Goal: Feedback & Contribution: Submit feedback/report problem

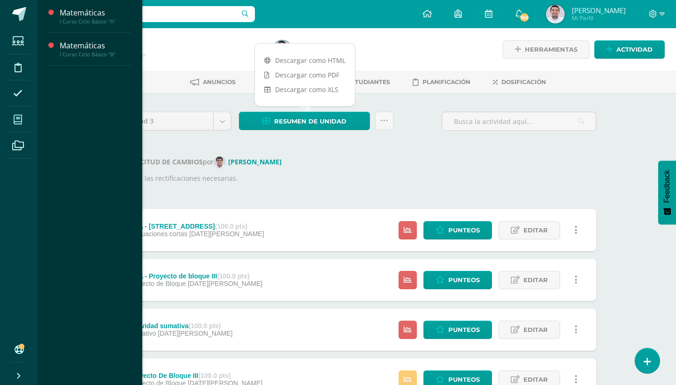
click at [21, 121] on icon at bounding box center [18, 119] width 8 height 9
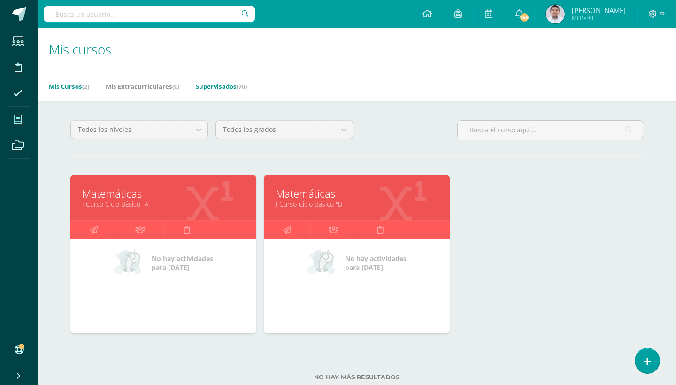
click at [238, 88] on link "Supervisados (70)" at bounding box center [221, 86] width 51 height 15
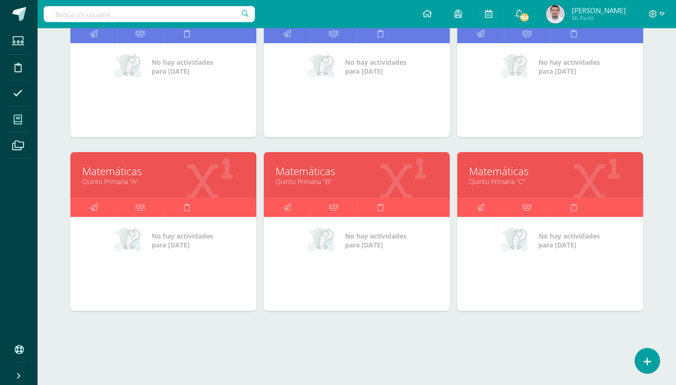
scroll to position [795, 0]
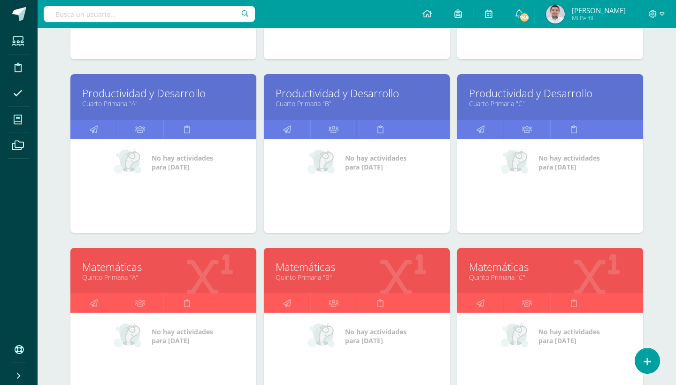
click at [131, 97] on link "Productividad y Desarrollo" at bounding box center [163, 93] width 162 height 15
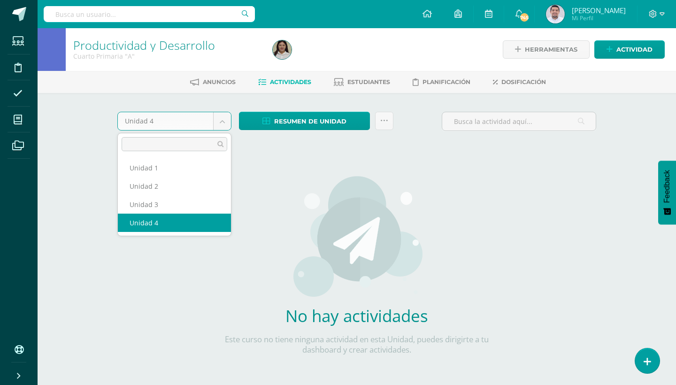
click at [216, 120] on body "Estudiantes Disciplina Asistencia Mis cursos Archivos Soporte Ayuda Reportar un…" at bounding box center [338, 201] width 676 height 403
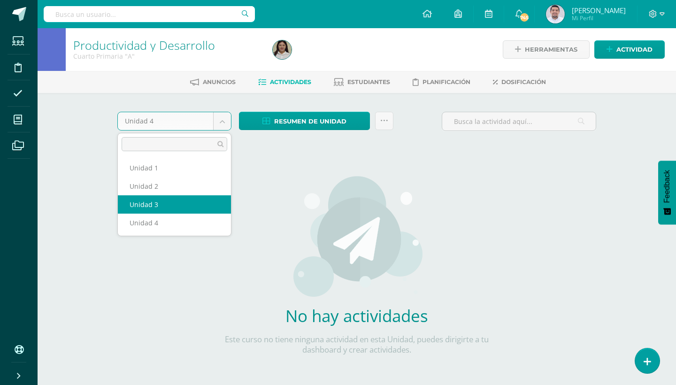
select select "Unidad 3"
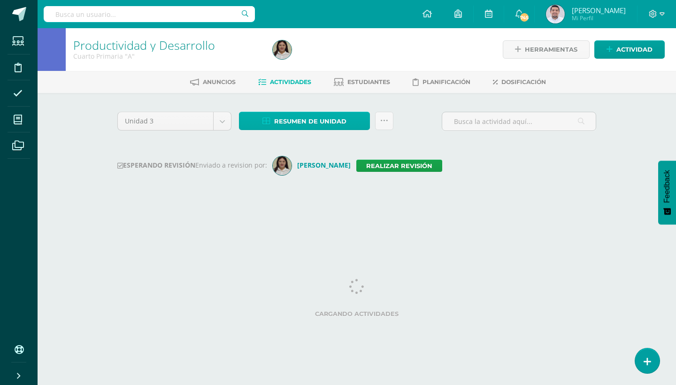
click at [356, 122] on link "Resumen de unidad" at bounding box center [304, 121] width 131 height 18
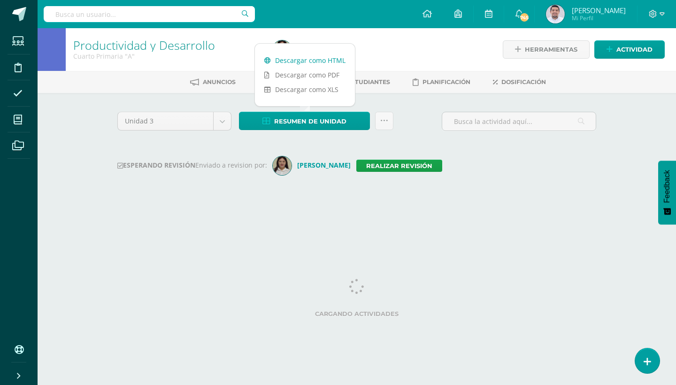
click at [308, 58] on link "Descargar como HTML" at bounding box center [305, 60] width 100 height 15
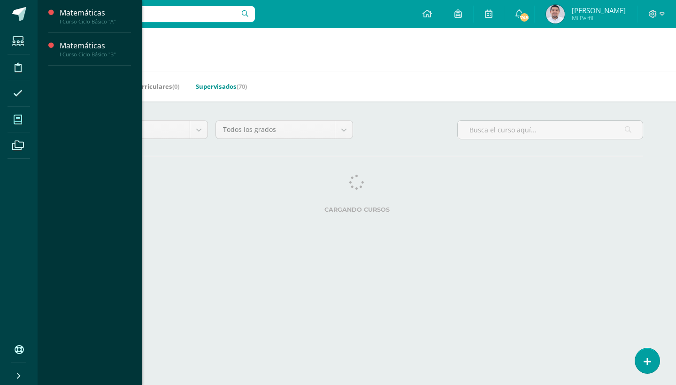
click at [19, 121] on icon at bounding box center [18, 119] width 8 height 9
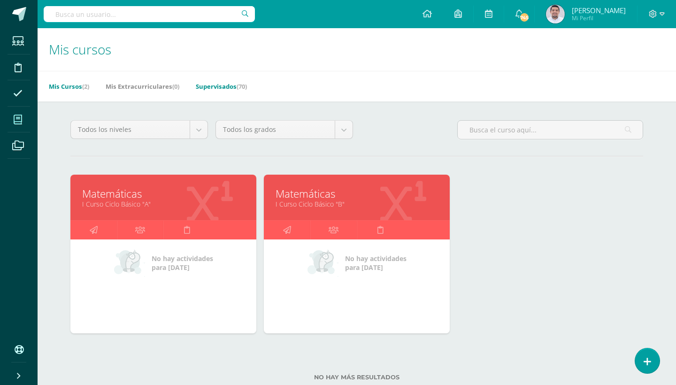
click at [243, 84] on span "(70)" at bounding box center [242, 86] width 10 height 8
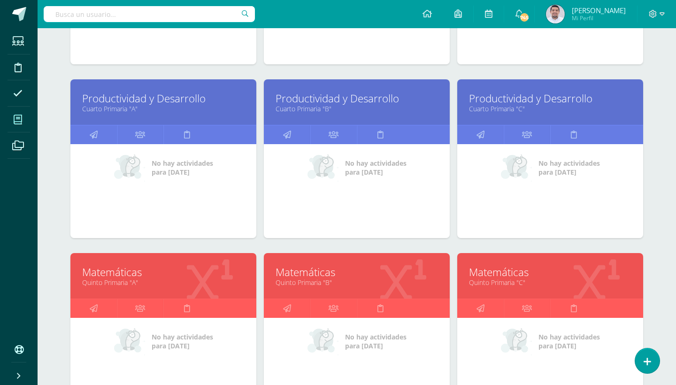
scroll to position [765, 0]
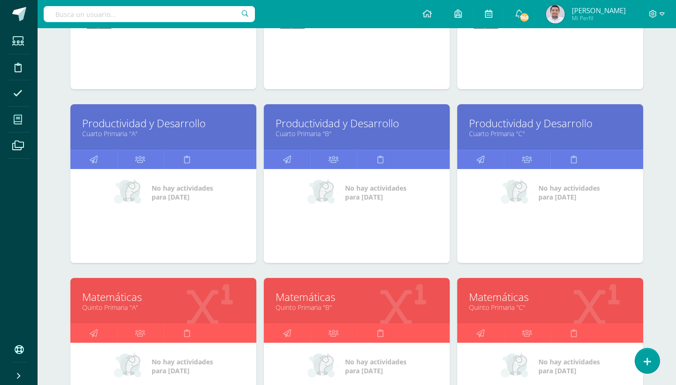
click at [343, 119] on link "Productividad y Desarrollo" at bounding box center [357, 123] width 162 height 15
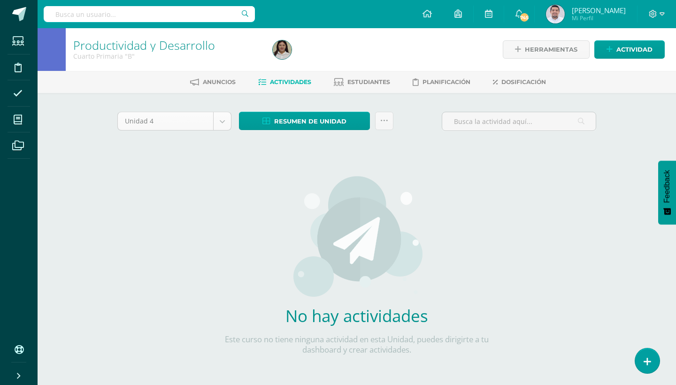
click at [220, 116] on body "Estudiantes Disciplina Asistencia Mis cursos Archivos Soporte Ayuda Reportar un…" at bounding box center [338, 201] width 676 height 403
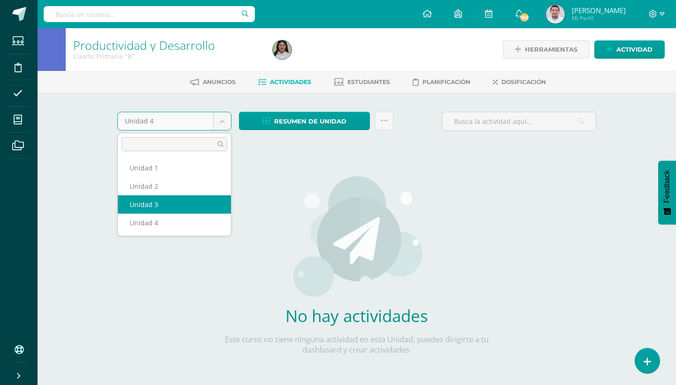
select select "Unidad 3"
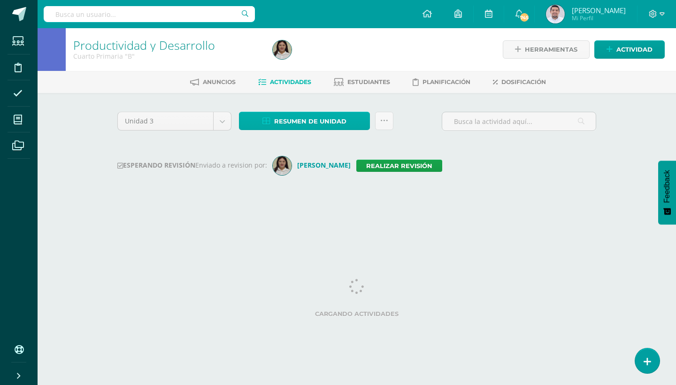
click at [361, 122] on link "Resumen de unidad" at bounding box center [304, 121] width 131 height 18
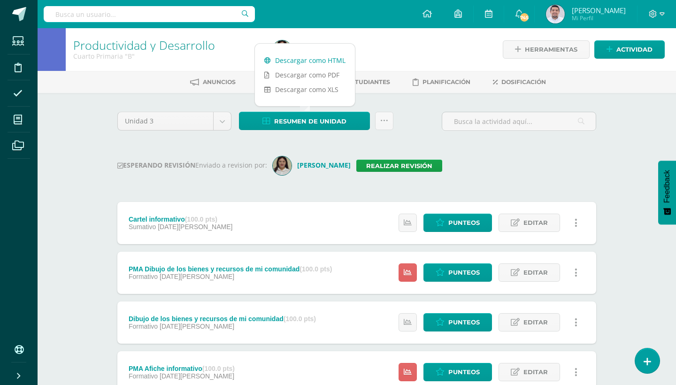
click at [321, 59] on link "Descargar como HTML" at bounding box center [305, 60] width 100 height 15
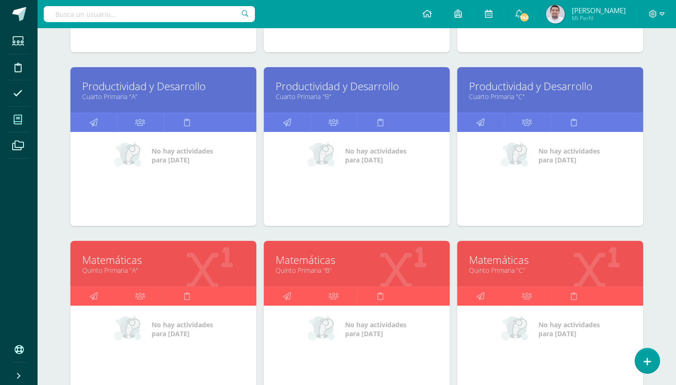
scroll to position [802, 0]
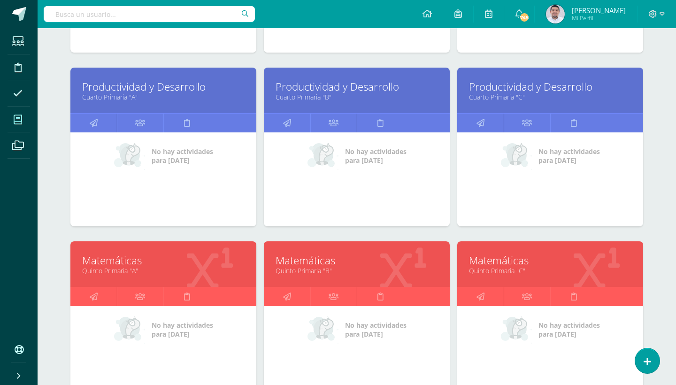
click at [511, 85] on link "Productividad y Desarrollo" at bounding box center [550, 86] width 162 height 15
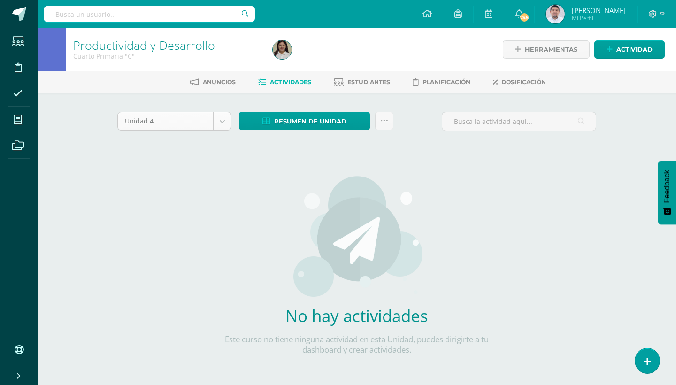
click at [222, 121] on body "Estudiantes Disciplina Asistencia Mis cursos Archivos Soporte Ayuda Reportar un…" at bounding box center [338, 201] width 676 height 403
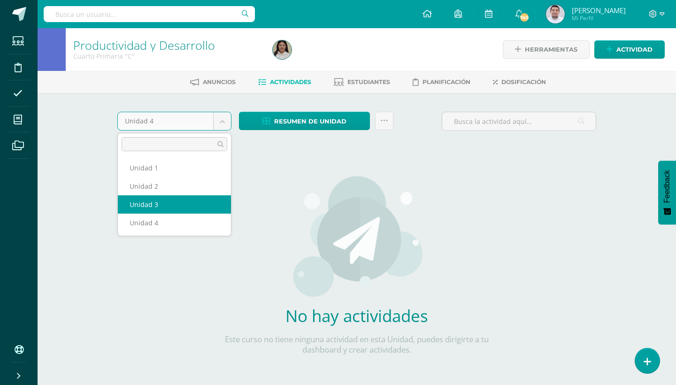
select select "Unidad 3"
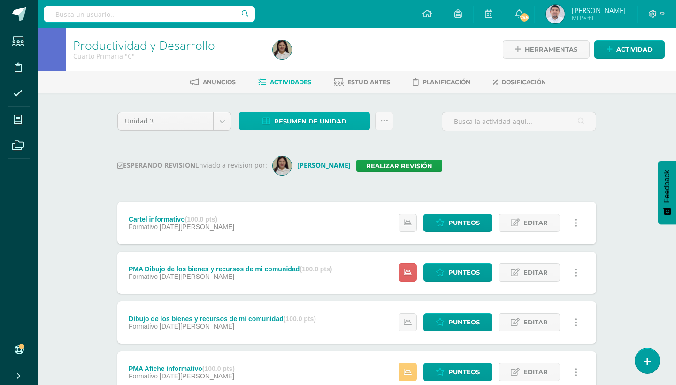
click at [361, 123] on link "Resumen de unidad" at bounding box center [304, 121] width 131 height 18
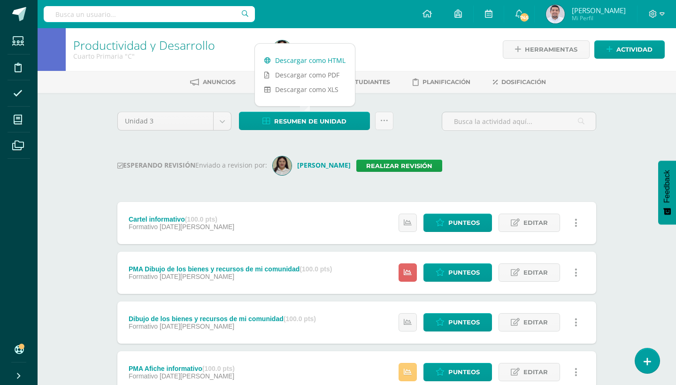
click at [333, 61] on link "Descargar como HTML" at bounding box center [305, 60] width 100 height 15
click at [388, 162] on link "Realizar revisión" at bounding box center [399, 166] width 86 height 12
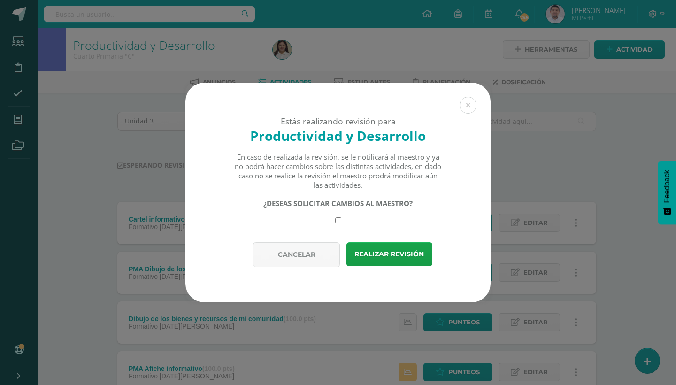
click at [340, 220] on input "checkbox" at bounding box center [338, 220] width 6 height 6
checkbox input "true"
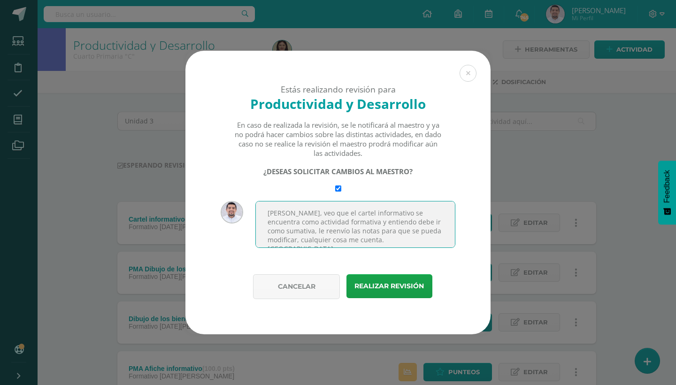
drag, startPoint x: 268, startPoint y: 211, endPoint x: 425, endPoint y: 240, distance: 160.5
click at [425, 240] on textarea "Hola Isa, veo que el cartel informativo se encuentra como actividad formativa y…" at bounding box center [355, 224] width 200 height 47
type textarea "Hola Isa, veo que el cartel informativo se encuentra como actividad formativa y…"
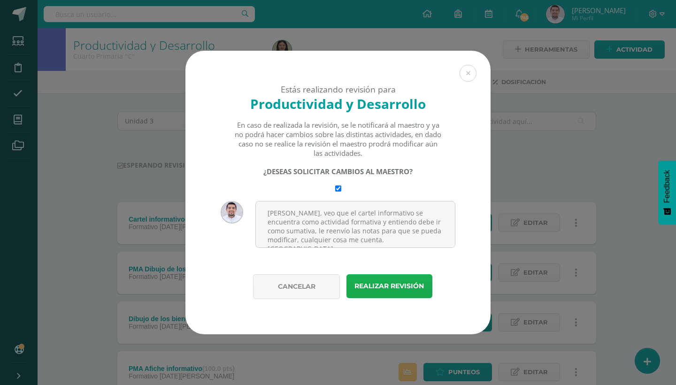
click at [391, 287] on button "Realizar revisión" at bounding box center [389, 286] width 86 height 24
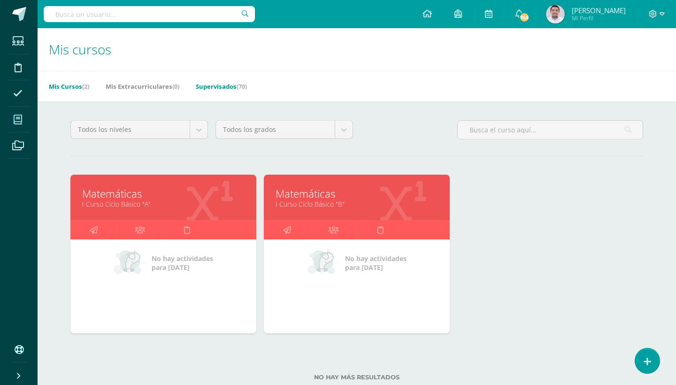
click at [241, 82] on span "(70)" at bounding box center [242, 86] width 10 height 8
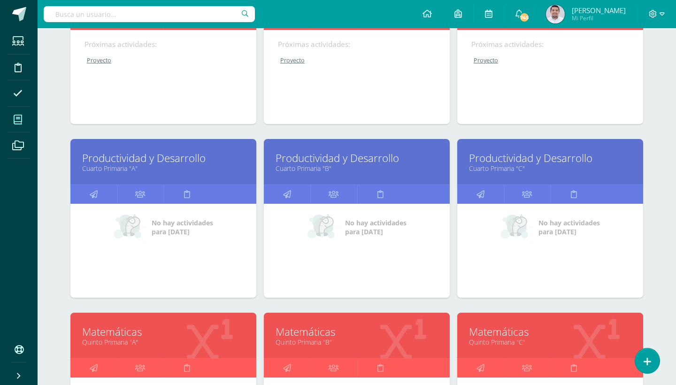
scroll to position [724, 0]
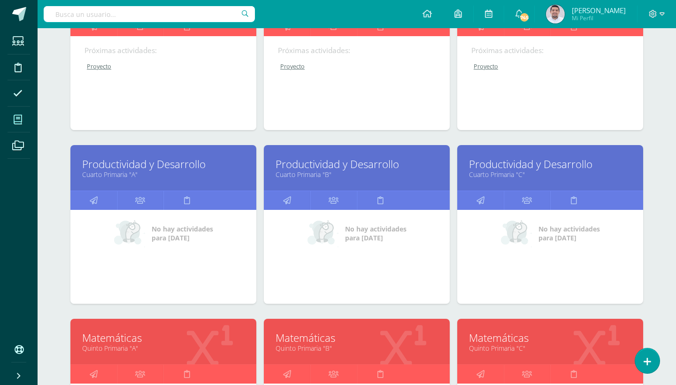
click at [354, 168] on link "Productividad y Desarrollo" at bounding box center [357, 164] width 162 height 15
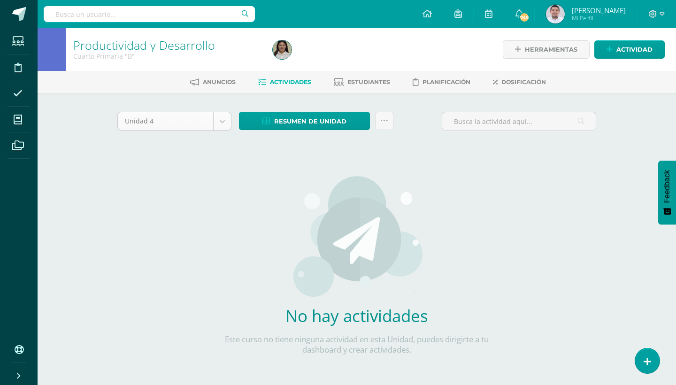
click at [224, 123] on body "Estudiantes Disciplina Asistencia Mis cursos Archivos Soporte Ayuda Reportar un…" at bounding box center [338, 201] width 676 height 403
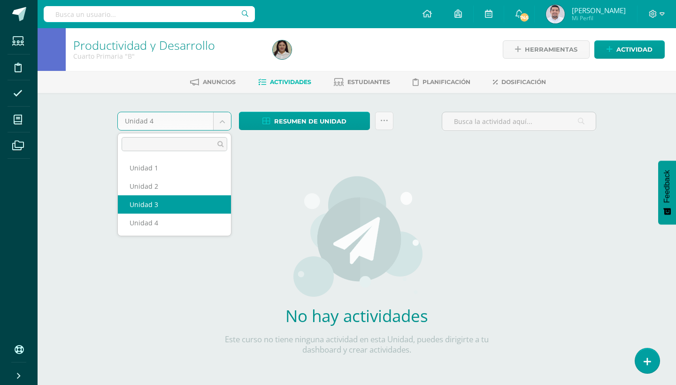
select select "Unidad 3"
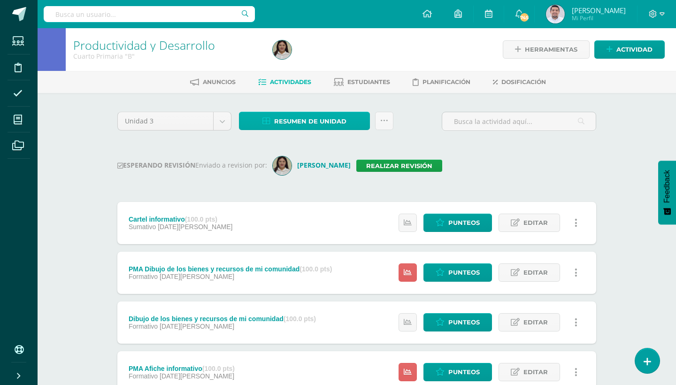
click at [361, 119] on link "Resumen de unidad" at bounding box center [304, 121] width 131 height 18
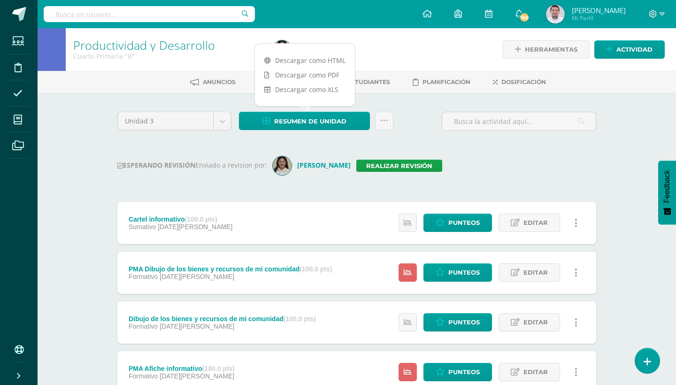
click at [424, 147] on div "Unidad 3 Unidad 1 Unidad 2 Unidad 3 Unidad 4 Resumen de unidad Subir actividade…" at bounding box center [357, 349] width 486 height 475
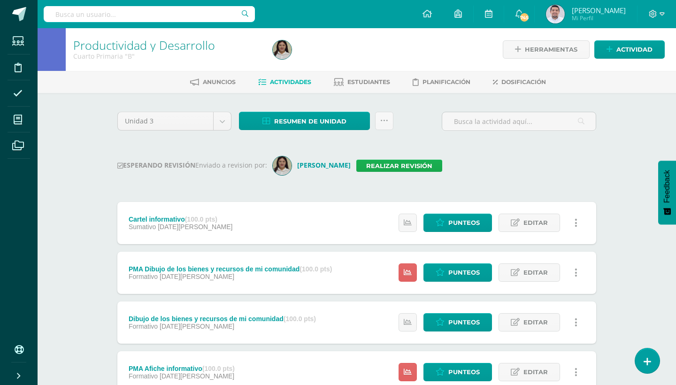
click at [398, 165] on link "Realizar revisión" at bounding box center [399, 166] width 86 height 12
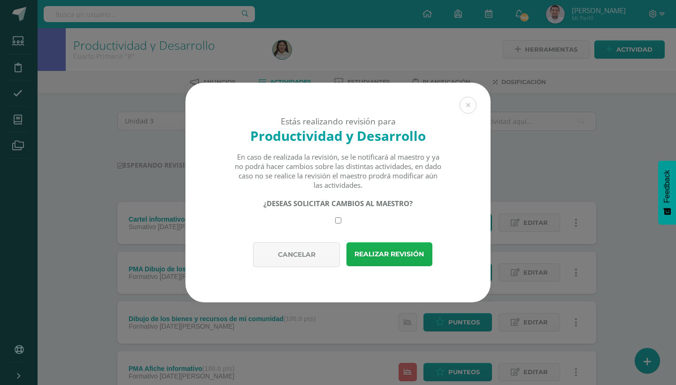
click at [387, 250] on button "Realizar revisión" at bounding box center [389, 254] width 86 height 24
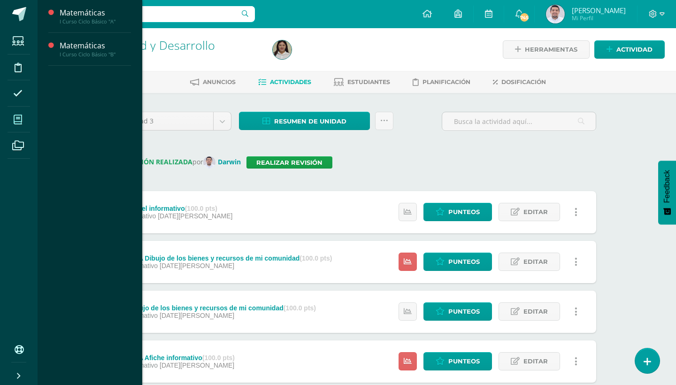
click at [23, 120] on span at bounding box center [18, 119] width 21 height 21
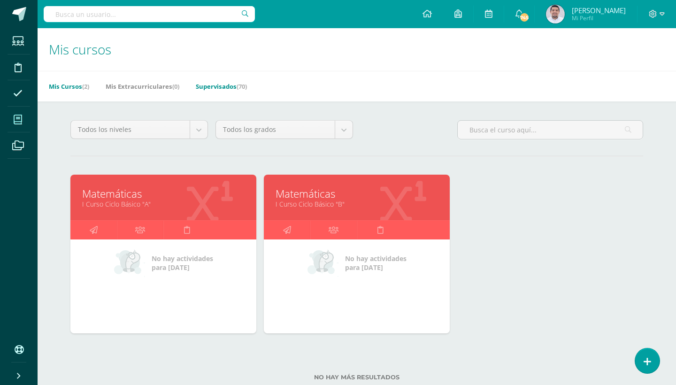
click at [236, 89] on link "Supervisados (70)" at bounding box center [221, 86] width 51 height 15
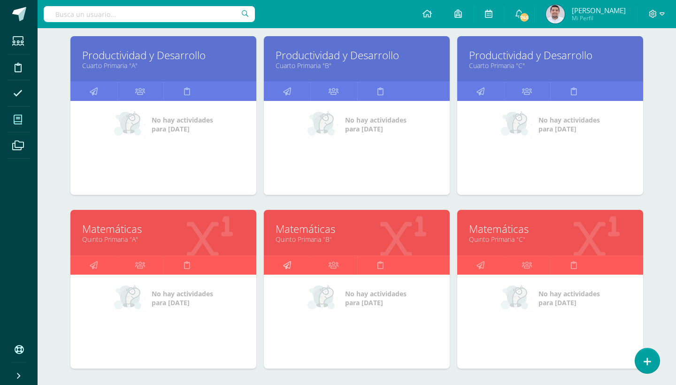
scroll to position [811, 0]
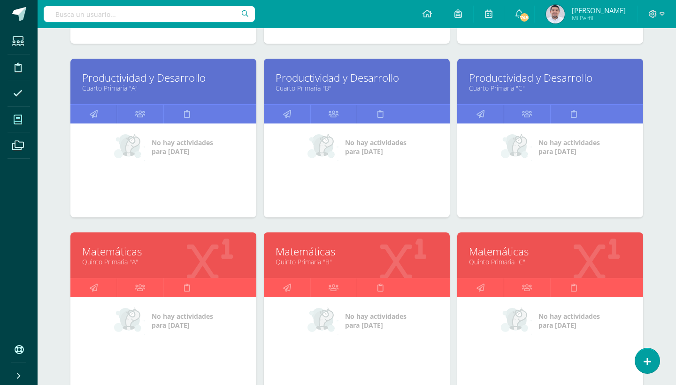
click at [147, 78] on link "Productividad y Desarrollo" at bounding box center [163, 77] width 162 height 15
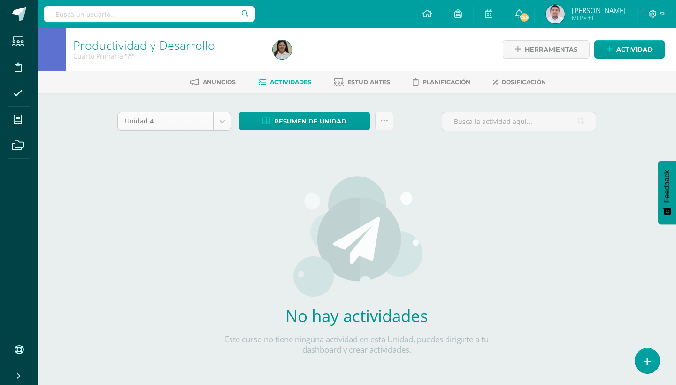
click at [227, 116] on body "Estudiantes Disciplina Asistencia Mis cursos Archivos Soporte Ayuda Reportar un…" at bounding box center [338, 201] width 676 height 403
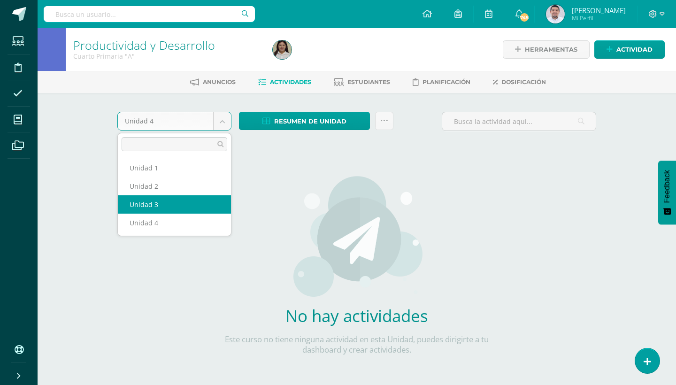
select select "Unidad 3"
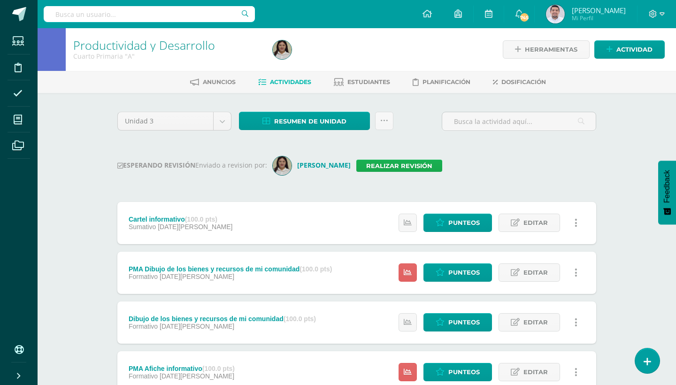
click at [400, 165] on link "Realizar revisión" at bounding box center [399, 166] width 86 height 12
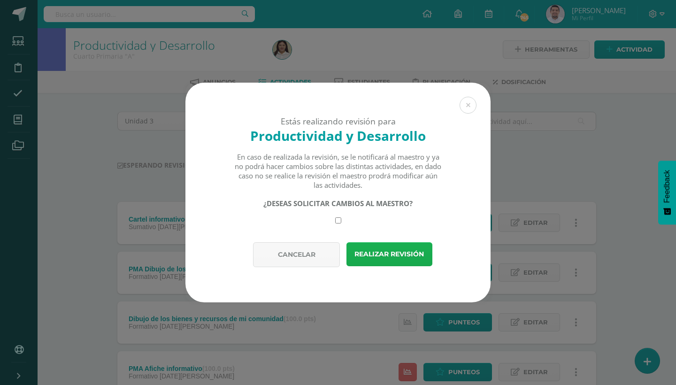
click at [376, 251] on button "Realizar revisión" at bounding box center [389, 254] width 86 height 24
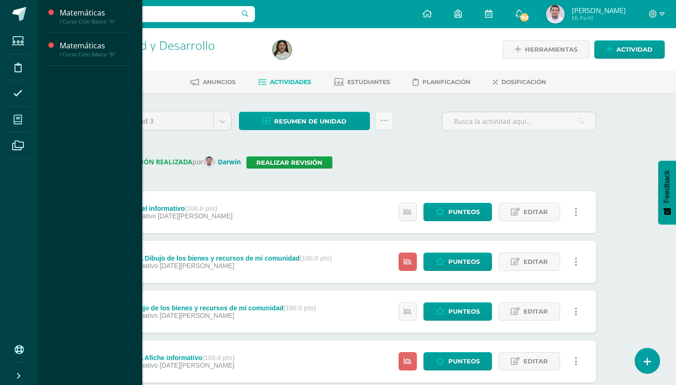
click at [15, 119] on icon at bounding box center [18, 119] width 8 height 9
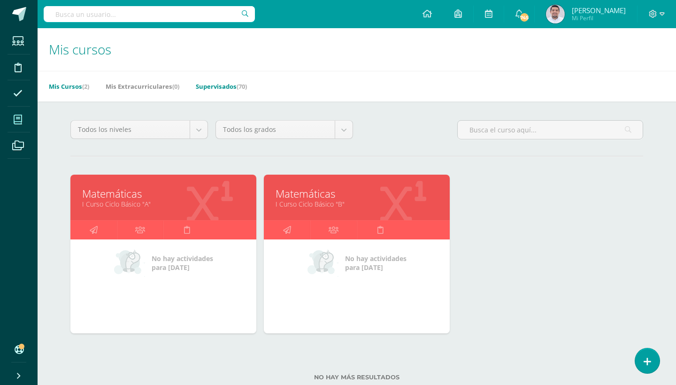
click at [229, 85] on link "Supervisados (70)" at bounding box center [221, 86] width 51 height 15
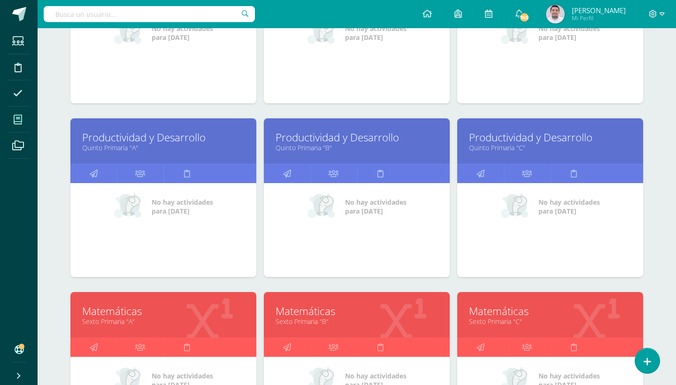
scroll to position [1100, 0]
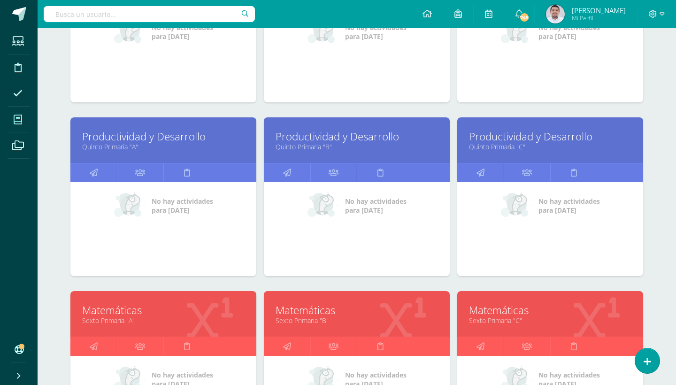
click at [152, 141] on link "Productividad y Desarrollo" at bounding box center [163, 136] width 162 height 15
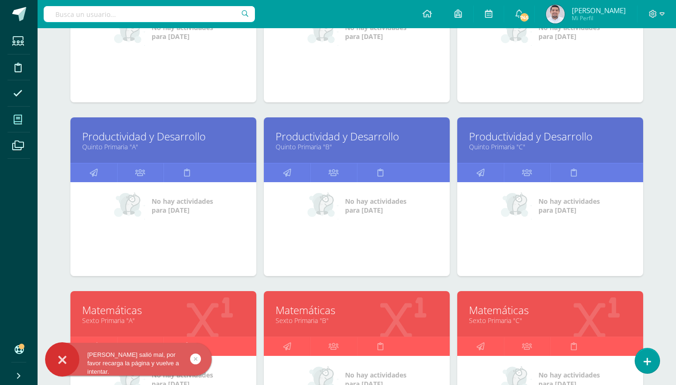
click at [335, 140] on link "Productividad y Desarrollo" at bounding box center [357, 136] width 162 height 15
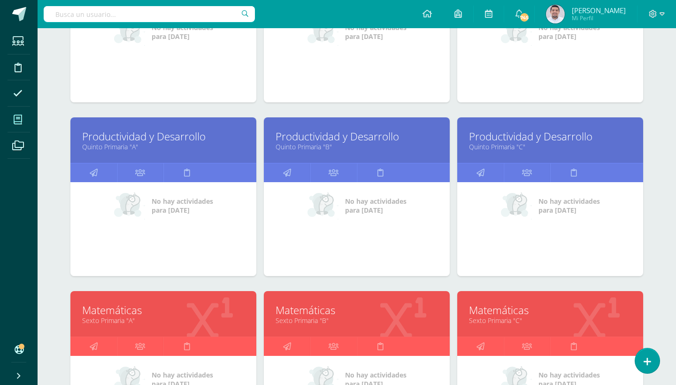
click at [508, 146] on link "Quinto Primaria "C"" at bounding box center [550, 146] width 162 height 9
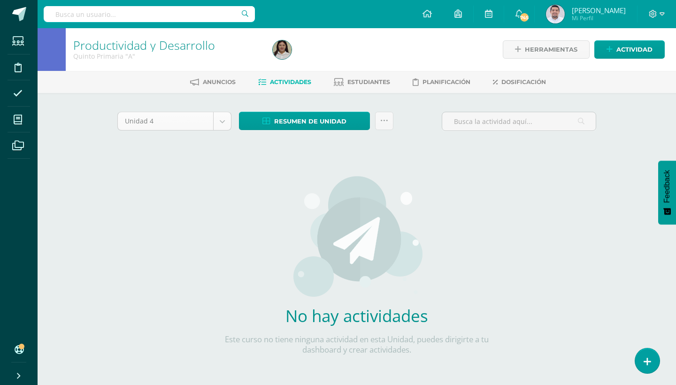
click at [219, 121] on body "Estudiantes Disciplina Asistencia Mis cursos Archivos Soporte Ayuda Reportar un…" at bounding box center [338, 201] width 676 height 403
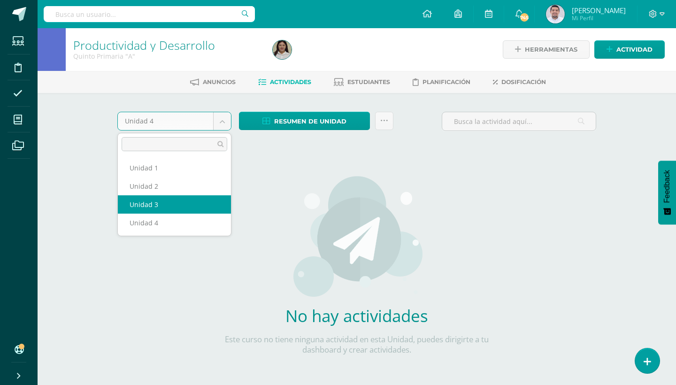
select select "Unidad 3"
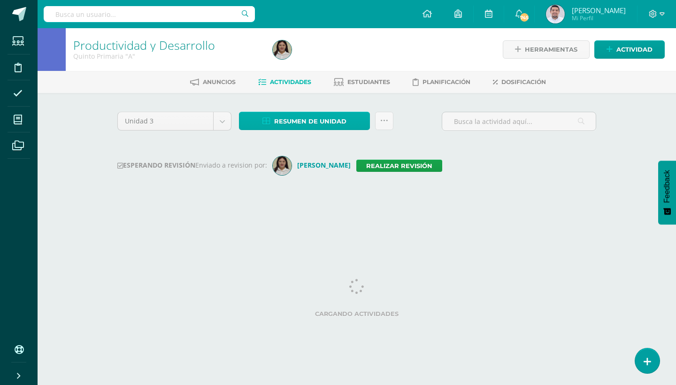
click at [344, 122] on span "Resumen de unidad" at bounding box center [310, 121] width 72 height 17
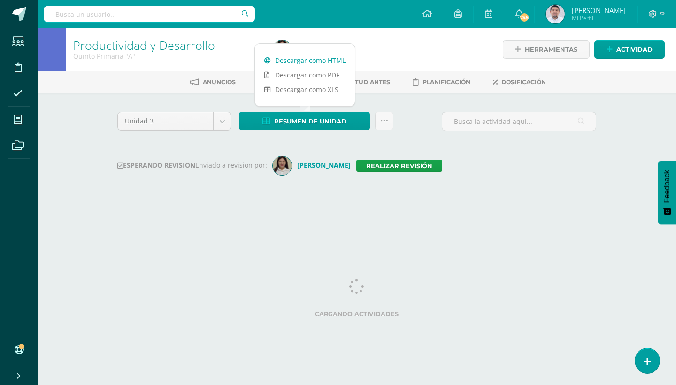
click at [336, 56] on link "Descargar como HTML" at bounding box center [305, 60] width 100 height 15
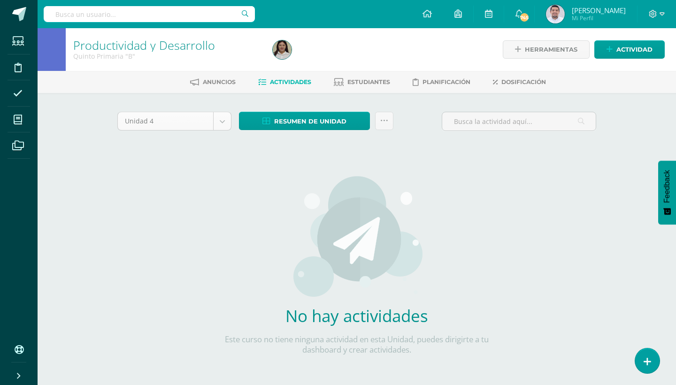
click at [223, 116] on body "Estudiantes Disciplina Asistencia Mis cursos Archivos Soporte Ayuda Reportar un…" at bounding box center [338, 201] width 676 height 403
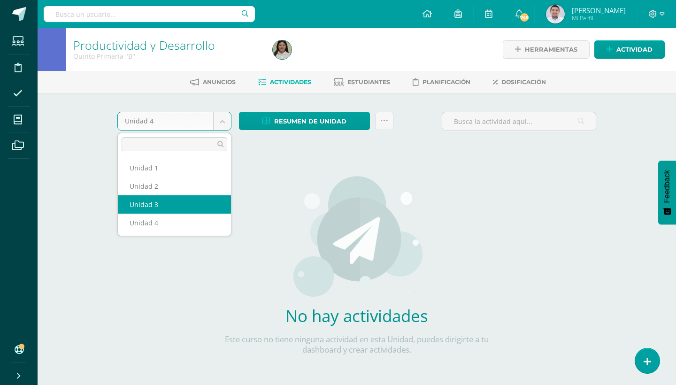
select select "Unidad 3"
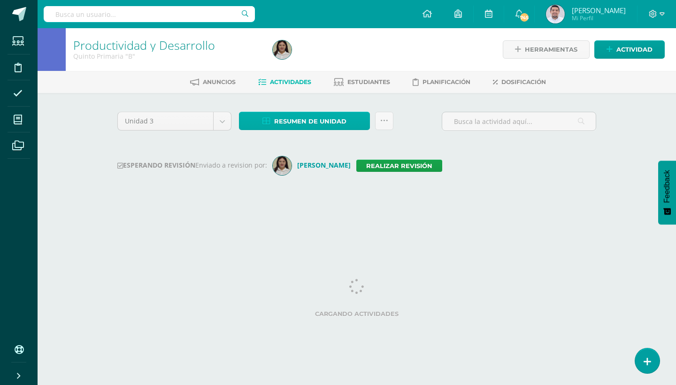
click at [358, 124] on link "Resumen de unidad" at bounding box center [304, 121] width 131 height 18
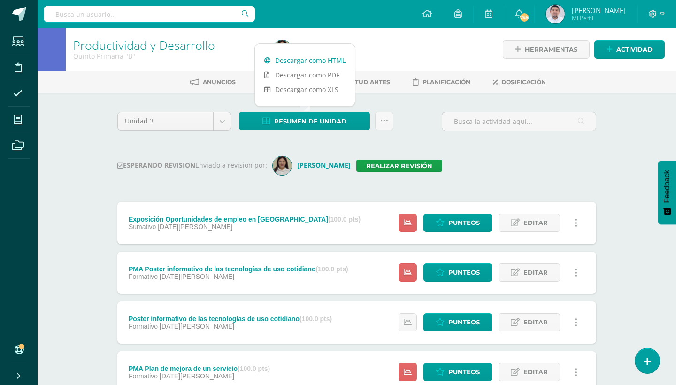
click at [328, 61] on link "Descargar como HTML" at bounding box center [305, 60] width 100 height 15
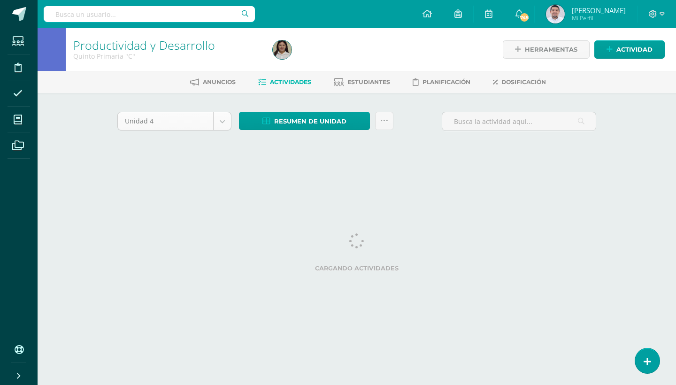
click at [223, 123] on body "Estudiantes Disciplina Asistencia Mis cursos Archivos Soporte Ayuda Reportar un…" at bounding box center [338, 87] width 676 height 175
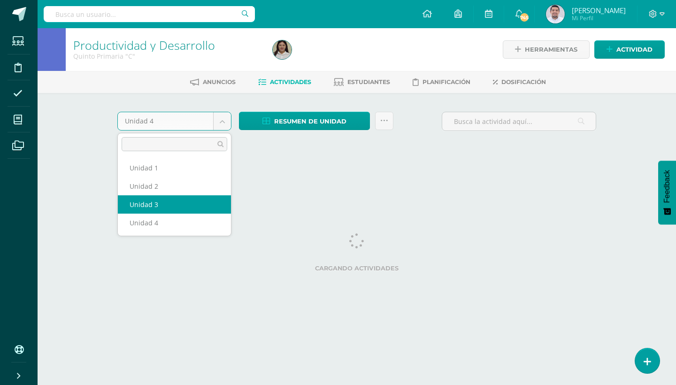
select select "Unidad 3"
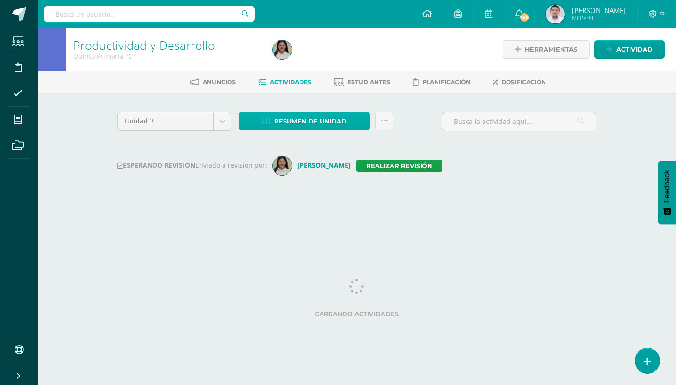
click at [359, 121] on link "Resumen de unidad" at bounding box center [304, 121] width 131 height 18
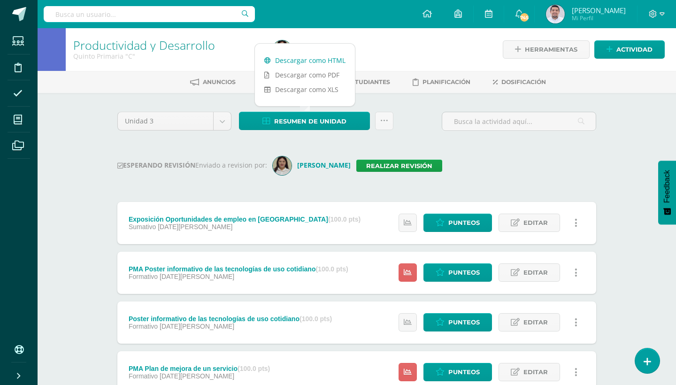
click at [329, 56] on link "Descargar como HTML" at bounding box center [305, 60] width 100 height 15
click at [402, 166] on link "Realizar revisión" at bounding box center [399, 166] width 86 height 12
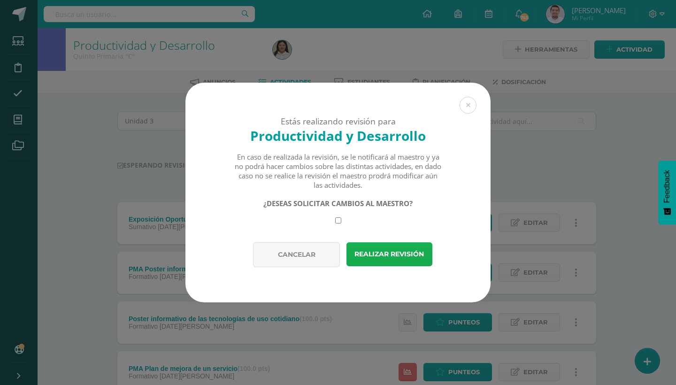
click at [387, 255] on button "Realizar revisión" at bounding box center [389, 254] width 86 height 24
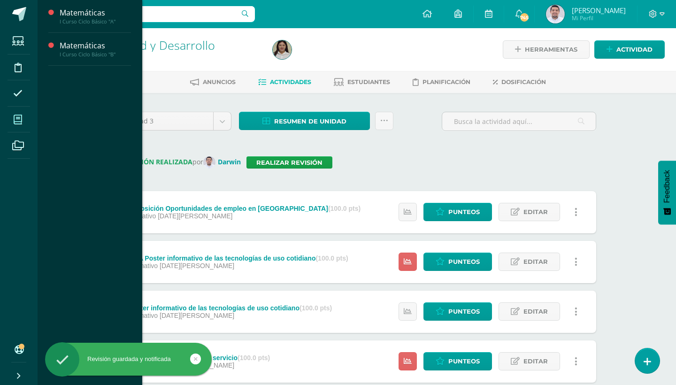
click at [21, 120] on icon at bounding box center [18, 119] width 8 height 9
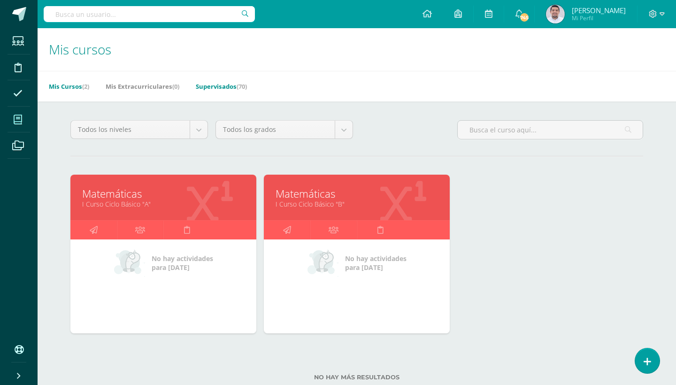
click at [235, 88] on link "Supervisados (70)" at bounding box center [221, 86] width 51 height 15
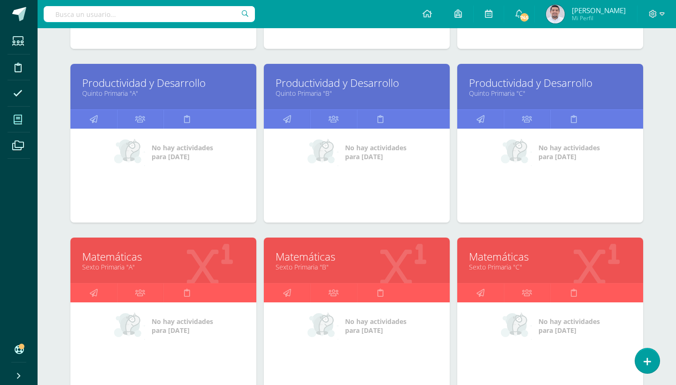
scroll to position [1152, 0]
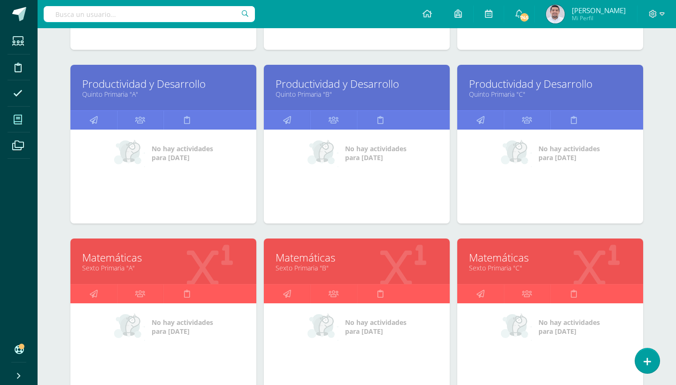
click at [129, 93] on link "Quinto Primaria "A"" at bounding box center [163, 94] width 162 height 9
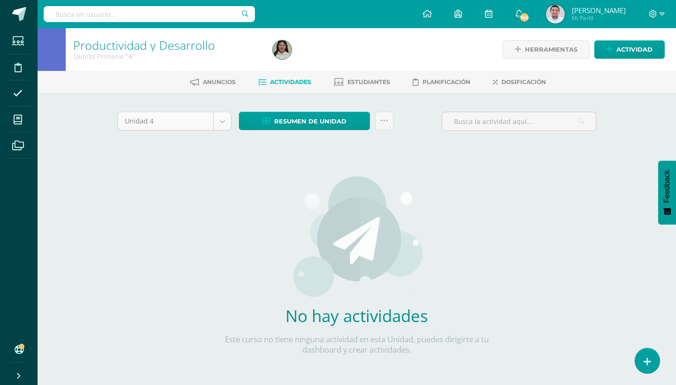
click at [223, 121] on body "Estudiantes Disciplina Asistencia Mis cursos Archivos Soporte Ayuda Reportar un…" at bounding box center [338, 201] width 676 height 403
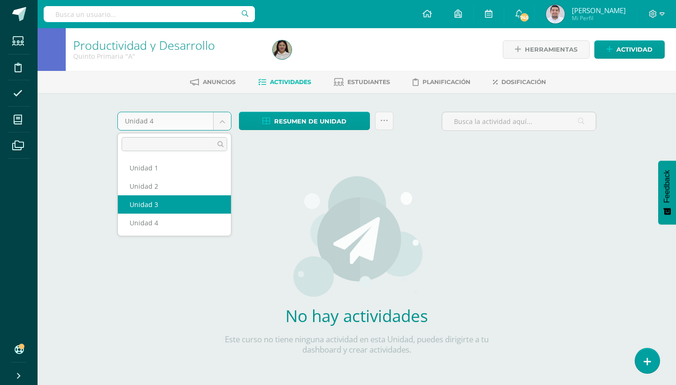
select select "Unidad 3"
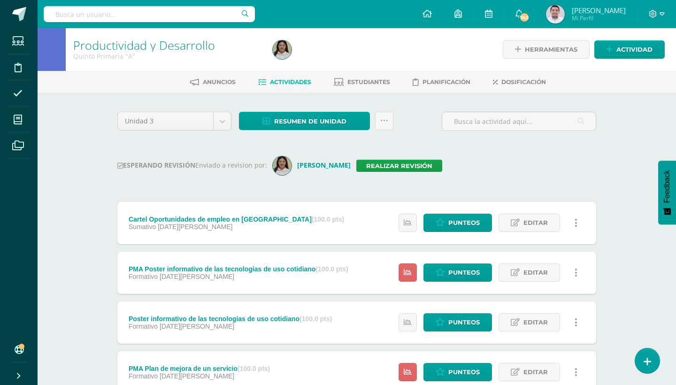
click at [391, 158] on div "ESPERANDO REVISIÓN Enviado a revision por: María Del Realizar revisión" at bounding box center [356, 165] width 479 height 19
click at [391, 164] on link "Realizar revisión" at bounding box center [399, 166] width 86 height 12
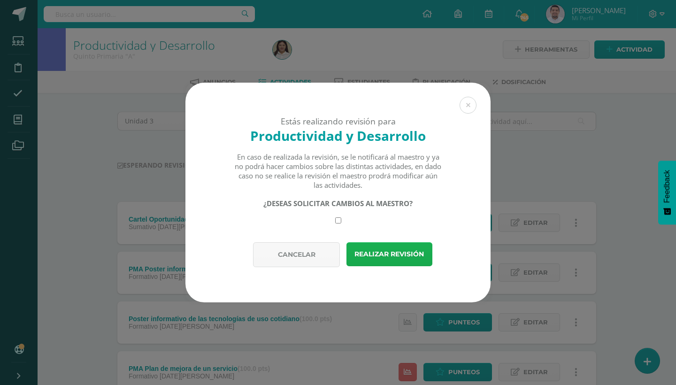
click at [378, 250] on button "Realizar revisión" at bounding box center [389, 254] width 86 height 24
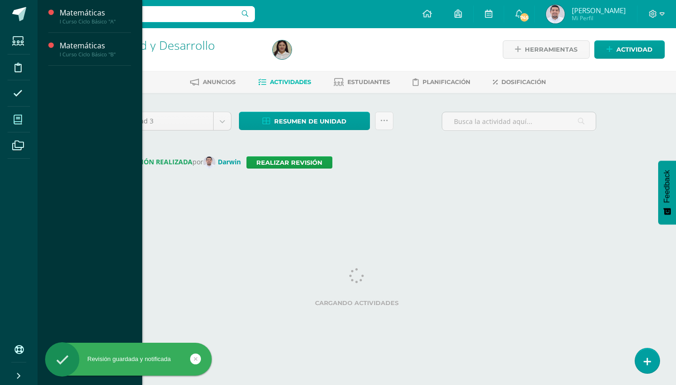
click at [19, 118] on icon at bounding box center [18, 119] width 8 height 9
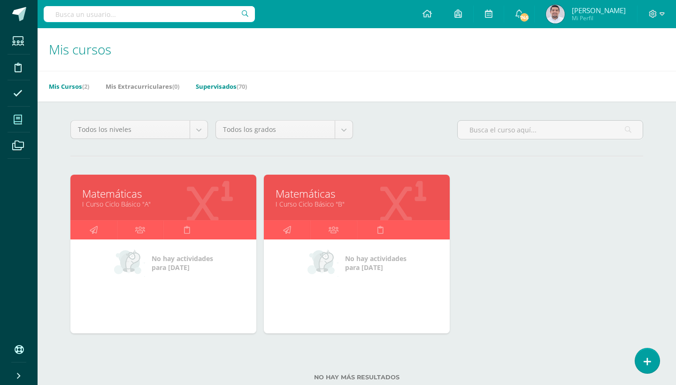
click at [236, 91] on link "Supervisados (70)" at bounding box center [221, 86] width 51 height 15
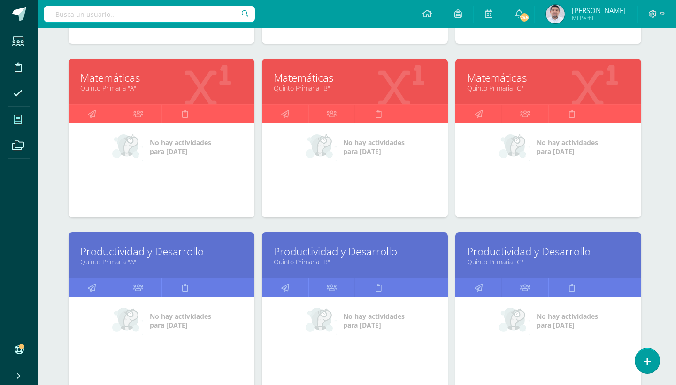
scroll to position [998, 2]
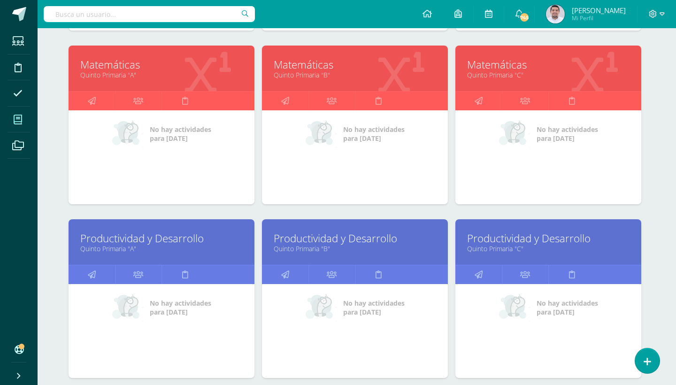
click at [324, 238] on link "Productividad y Desarrollo" at bounding box center [355, 238] width 162 height 15
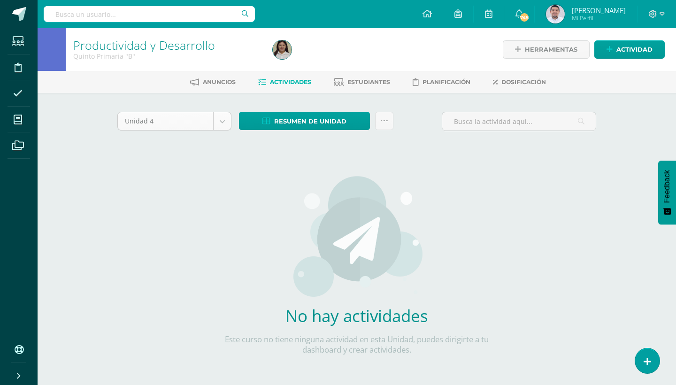
click at [221, 123] on body "Estudiantes Disciplina Asistencia Mis cursos Archivos Soporte Ayuda Reportar un…" at bounding box center [338, 201] width 676 height 403
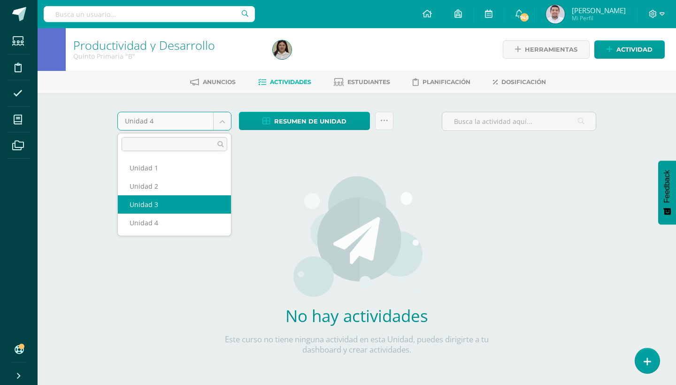
select select "Unidad 3"
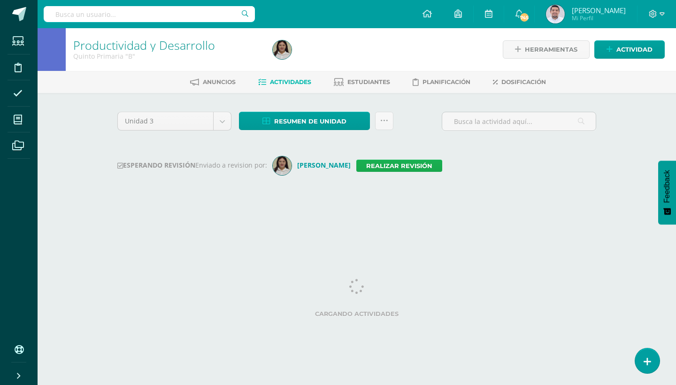
click at [377, 164] on link "Realizar revisión" at bounding box center [399, 166] width 86 height 12
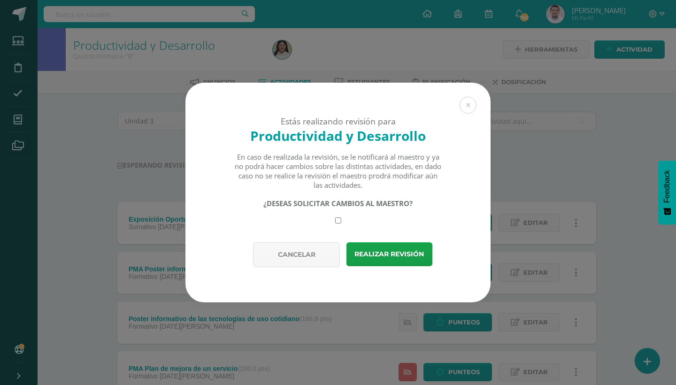
click at [339, 220] on input "checkbox" at bounding box center [338, 220] width 6 height 6
checkbox input "true"
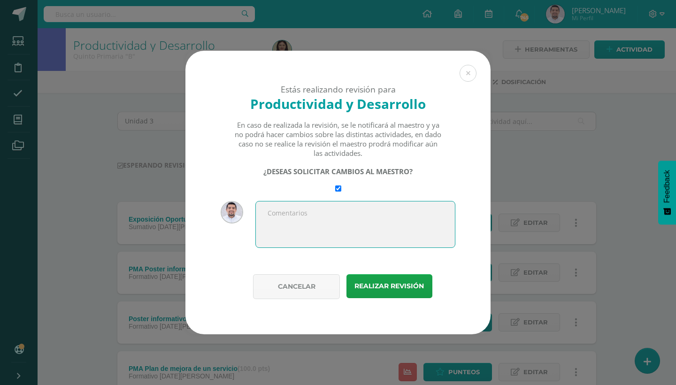
click at [307, 216] on textarea at bounding box center [355, 224] width 200 height 47
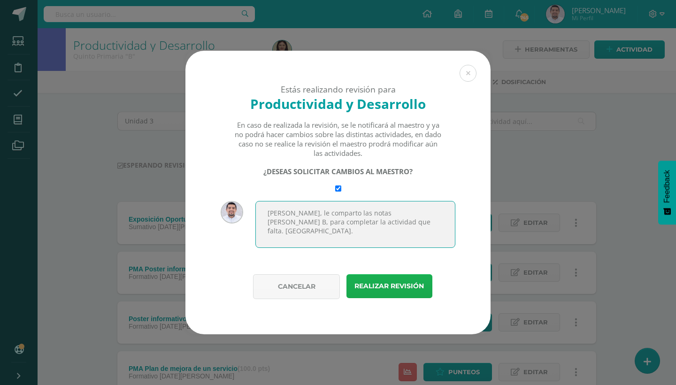
type textarea "Hola Isa, le comparto las notas de quinto B, para completar la actividad que fa…"
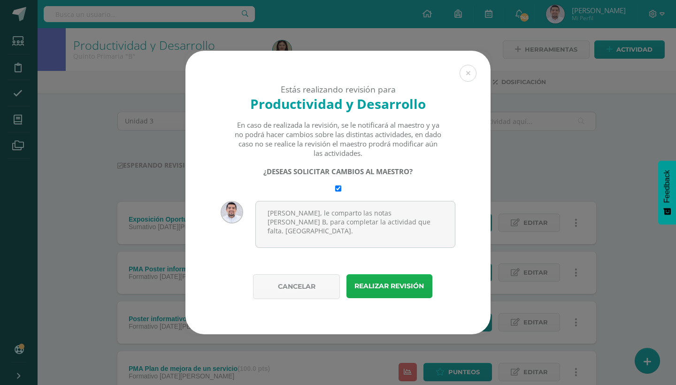
click at [390, 283] on button "Realizar revisión" at bounding box center [389, 286] width 86 height 24
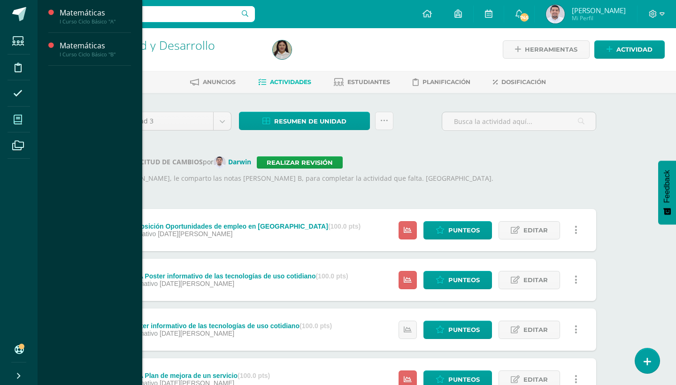
click at [19, 117] on icon at bounding box center [18, 119] width 8 height 9
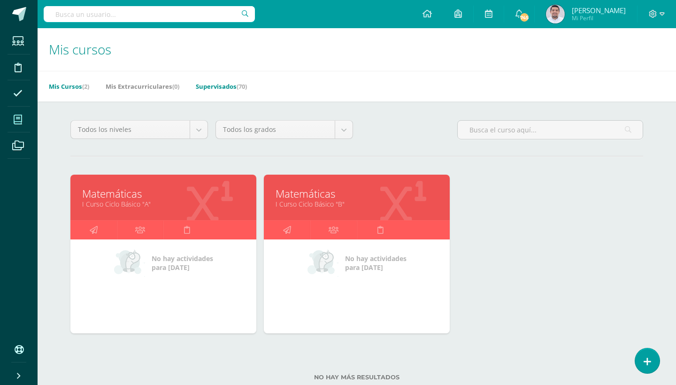
click at [236, 85] on link "Supervisados (70)" at bounding box center [221, 86] width 51 height 15
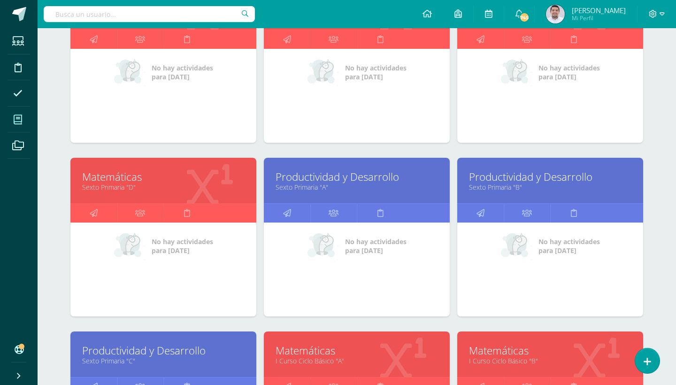
scroll to position [1406, 0]
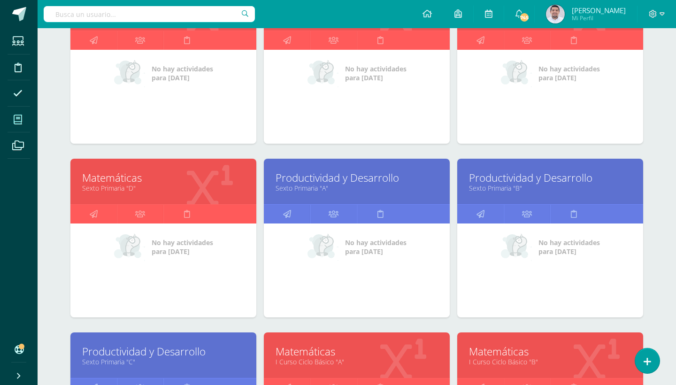
click at [319, 185] on link "Sexto Primaria "A"" at bounding box center [357, 188] width 162 height 9
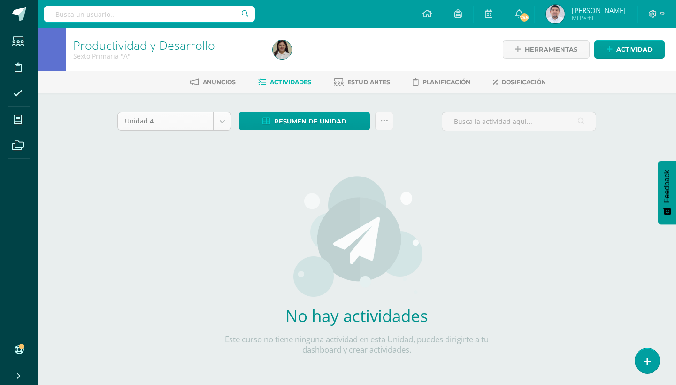
click at [224, 116] on body "Estudiantes Disciplina Asistencia Mis cursos Archivos Soporte Ayuda Reportar un…" at bounding box center [338, 201] width 676 height 403
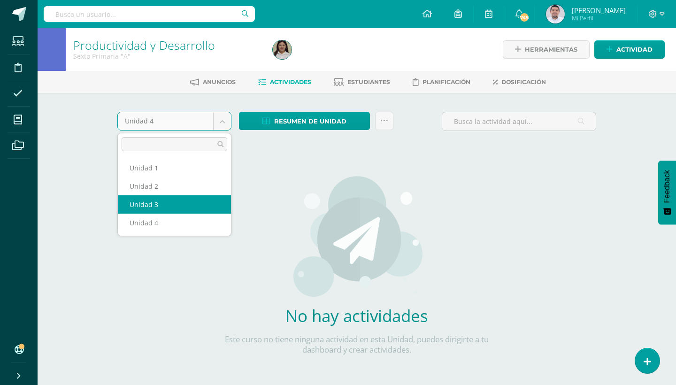
select select "Unidad 3"
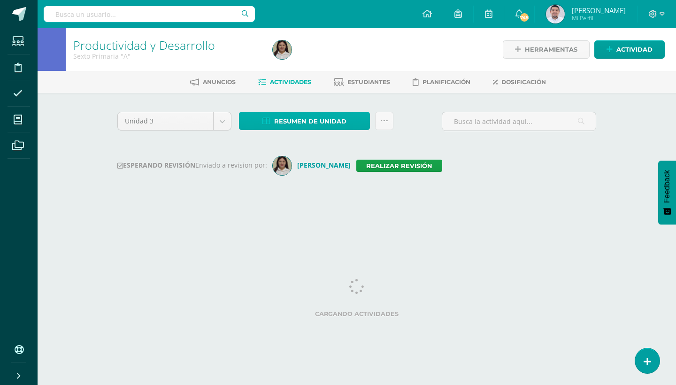
click at [357, 121] on link "Resumen de unidad" at bounding box center [304, 121] width 131 height 18
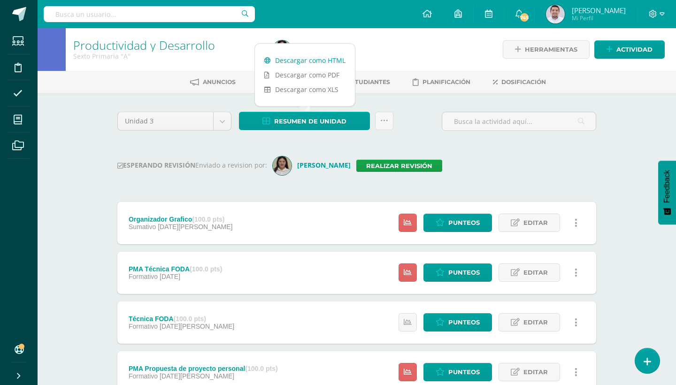
click at [323, 61] on link "Descargar como HTML" at bounding box center [305, 60] width 100 height 15
click at [377, 164] on link "Realizar revisión" at bounding box center [399, 166] width 86 height 12
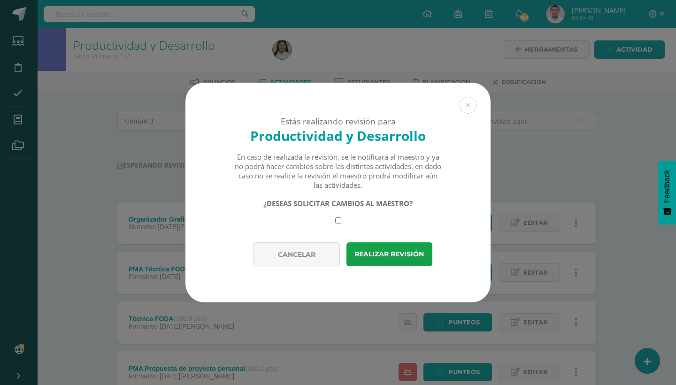
click at [338, 218] on input "checkbox" at bounding box center [338, 220] width 6 height 6
checkbox input "true"
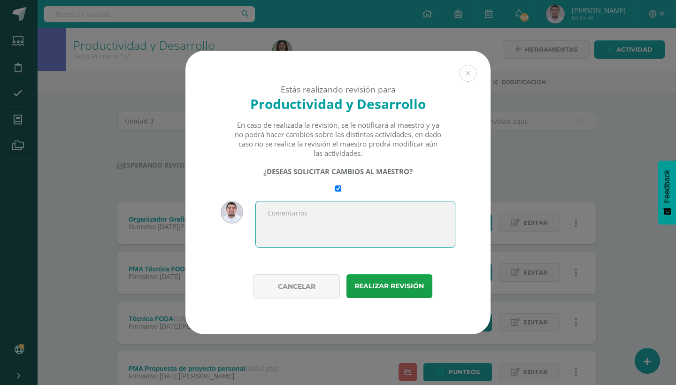
click at [346, 222] on textarea at bounding box center [355, 224] width 200 height 47
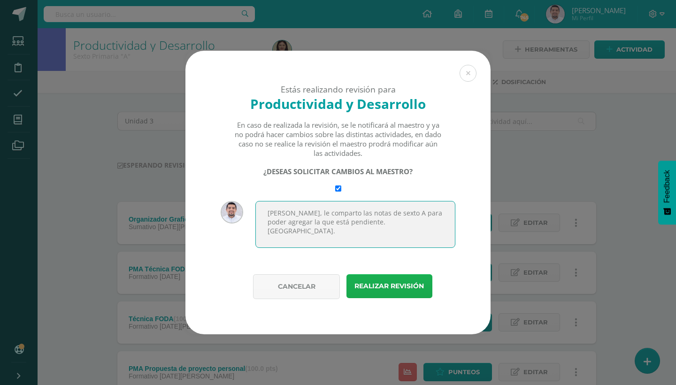
type textarea "Hola Isa, le comparto las notas de sexto A para poder agregar la que está pendi…"
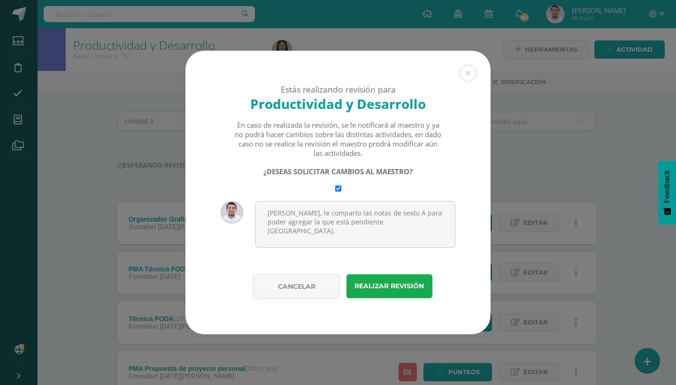
click at [407, 287] on button "Realizar revisión" at bounding box center [389, 286] width 86 height 24
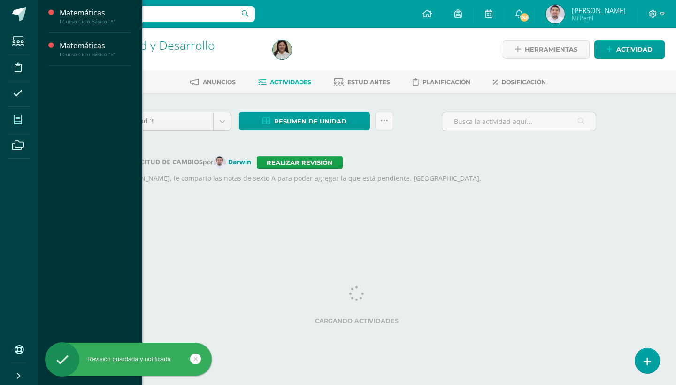
click at [17, 121] on icon at bounding box center [18, 119] width 8 height 9
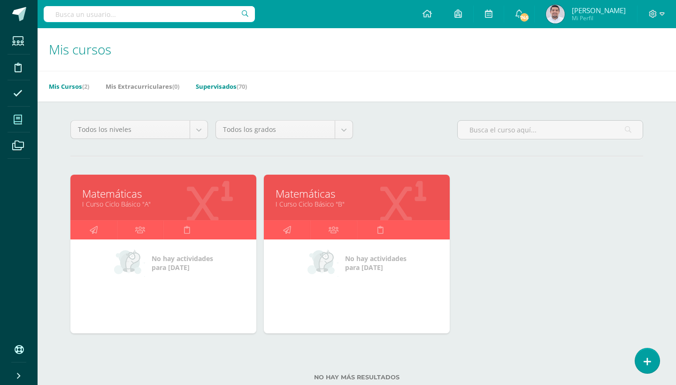
click at [243, 88] on span "(70)" at bounding box center [242, 86] width 10 height 8
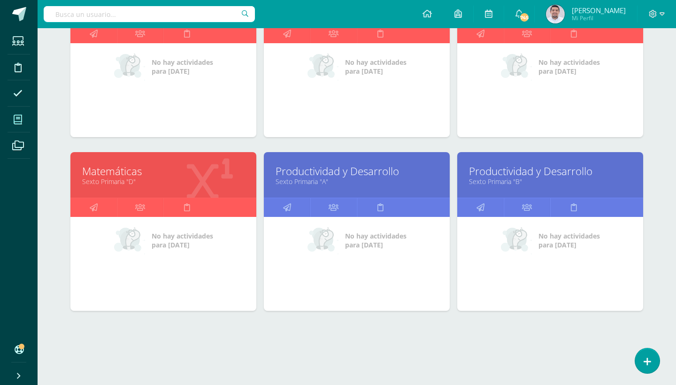
scroll to position [1412, 0]
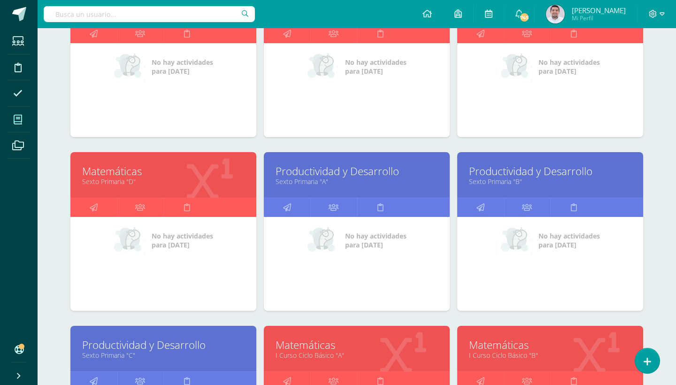
click at [500, 180] on link "Sexto Primaria "B"" at bounding box center [550, 181] width 162 height 9
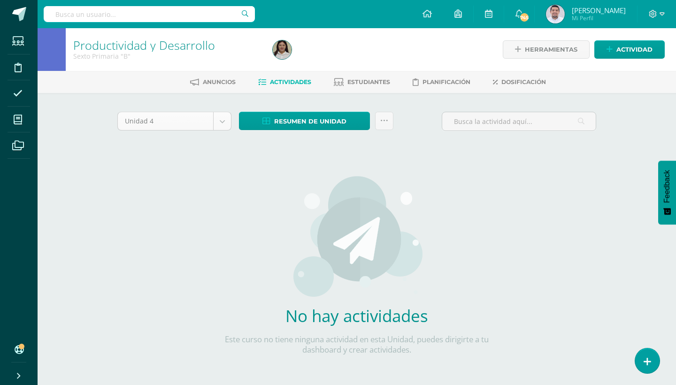
click at [223, 115] on body "Estudiantes Disciplina Asistencia Mis cursos Archivos Soporte Ayuda Reportar un…" at bounding box center [338, 201] width 676 height 403
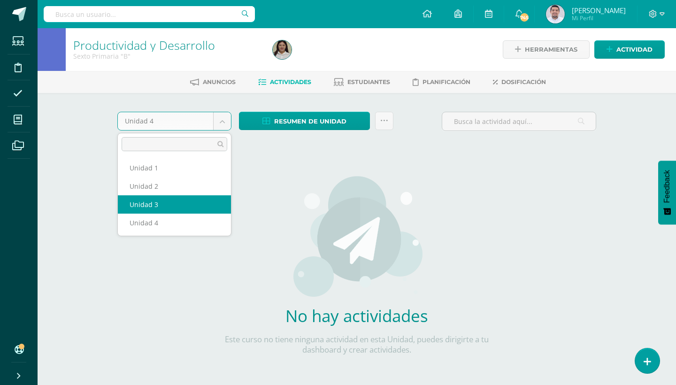
select select "Unidad 3"
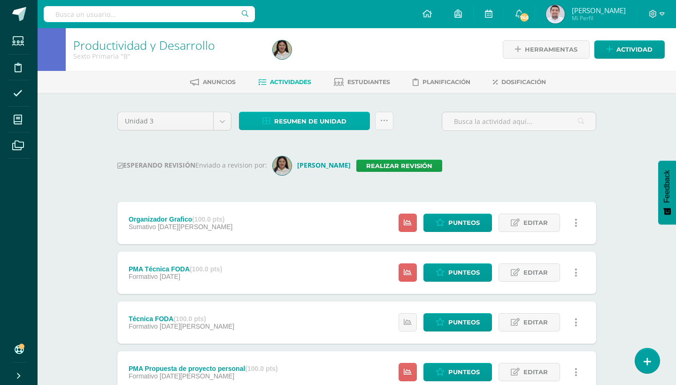
click at [358, 123] on link "Resumen de unidad" at bounding box center [304, 121] width 131 height 18
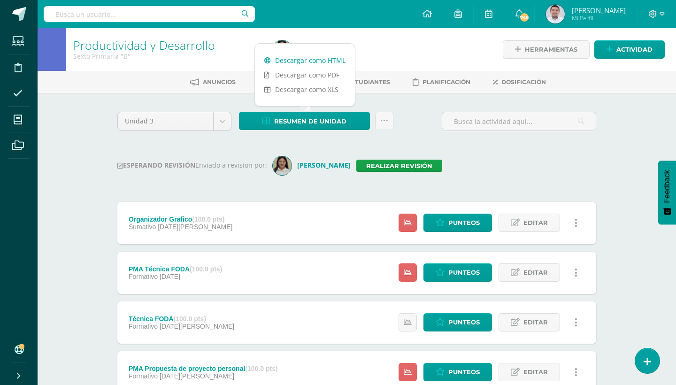
click at [326, 58] on link "Descargar como HTML" at bounding box center [305, 60] width 100 height 15
click at [399, 164] on link "Realizar revisión" at bounding box center [399, 166] width 86 height 12
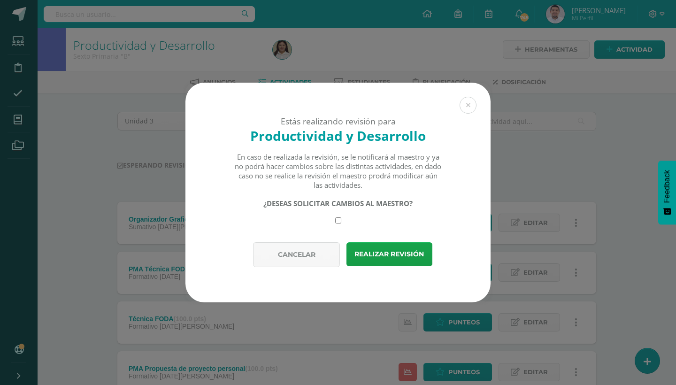
click at [340, 220] on input "checkbox" at bounding box center [338, 220] width 6 height 6
checkbox input "true"
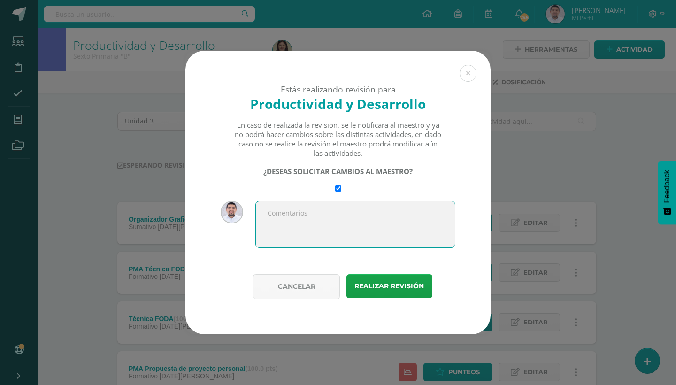
click at [327, 222] on textarea at bounding box center [355, 224] width 200 height 47
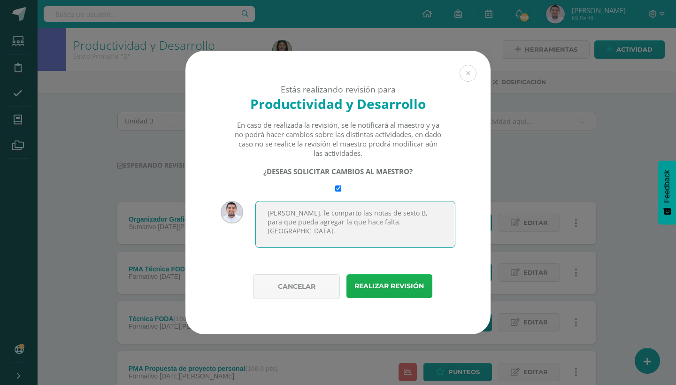
type textarea "[PERSON_NAME], le comparto las notas de sexto B, para que pueda agregar la que …"
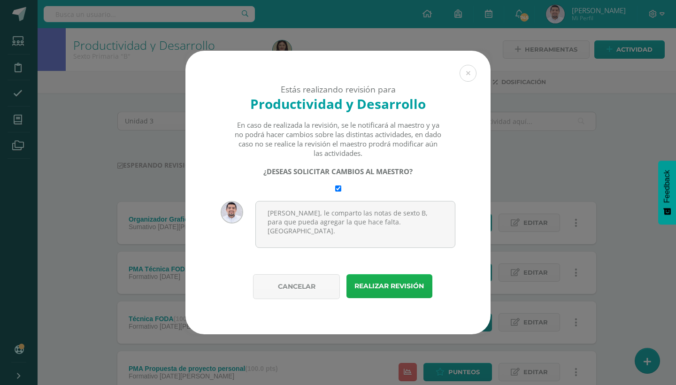
click at [395, 285] on button "Realizar revisión" at bounding box center [389, 286] width 86 height 24
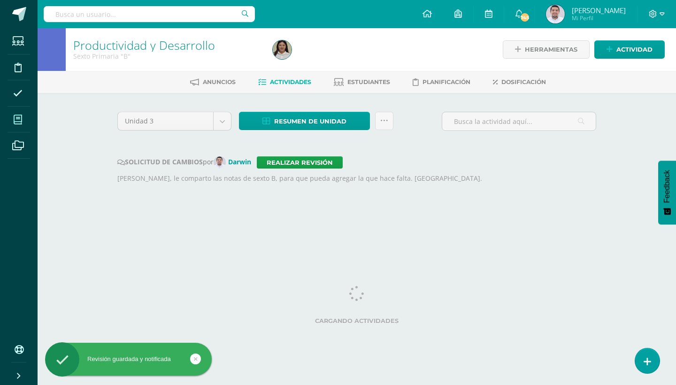
click at [24, 120] on span at bounding box center [18, 119] width 21 height 21
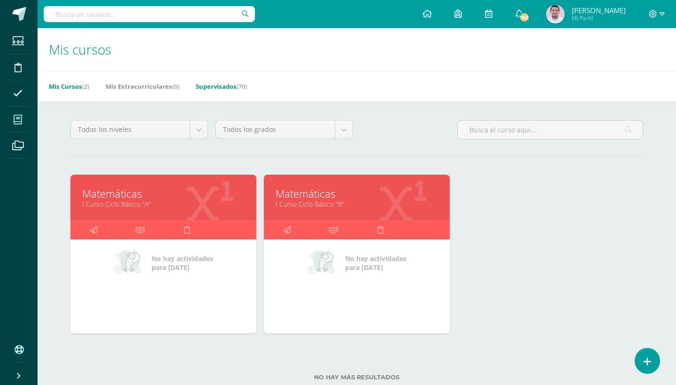
click at [236, 85] on link "Supervisados (70)" at bounding box center [221, 86] width 51 height 15
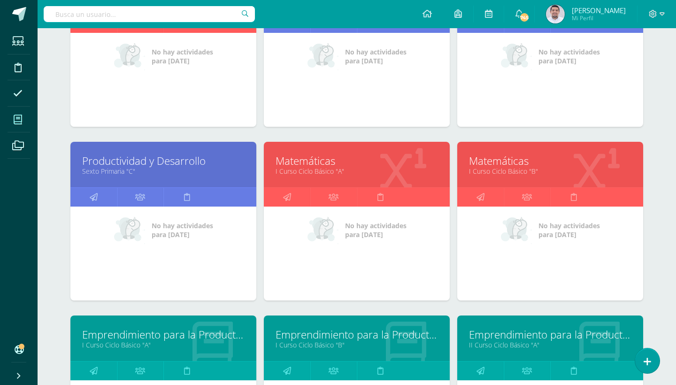
scroll to position [1648, 0]
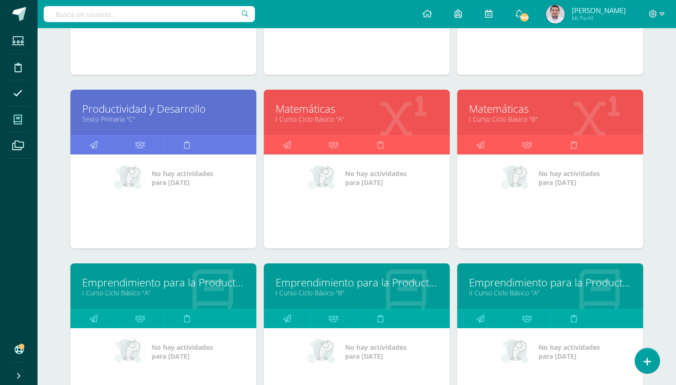
click at [175, 123] on link "Sexto Primaria "C"" at bounding box center [163, 119] width 162 height 9
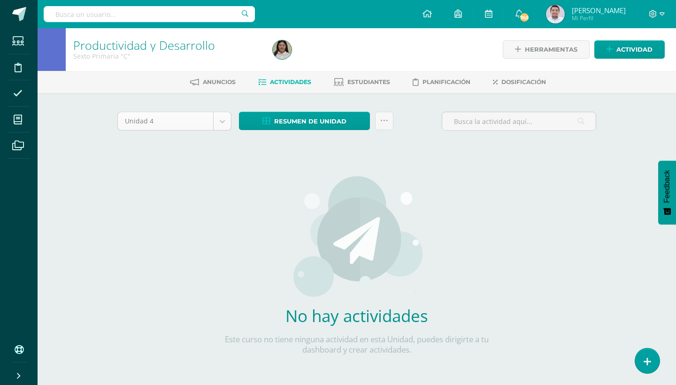
click at [223, 124] on body "Estudiantes Disciplina Asistencia Mis cursos Archivos Soporte Ayuda Reportar un…" at bounding box center [338, 201] width 676 height 403
select select "Unidad 3"
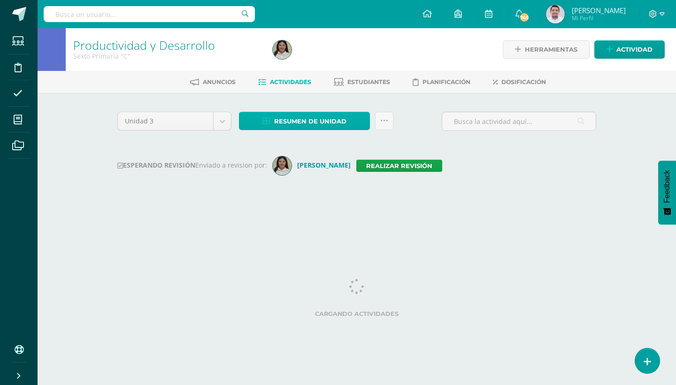
click at [360, 123] on link "Resumen de unidad" at bounding box center [304, 121] width 131 height 18
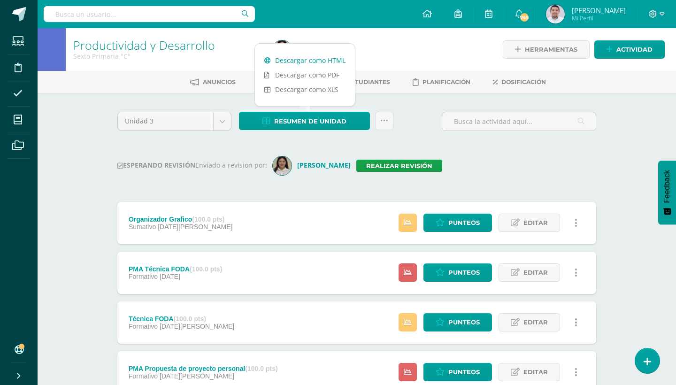
click at [332, 63] on link "Descargar como HTML" at bounding box center [305, 60] width 100 height 15
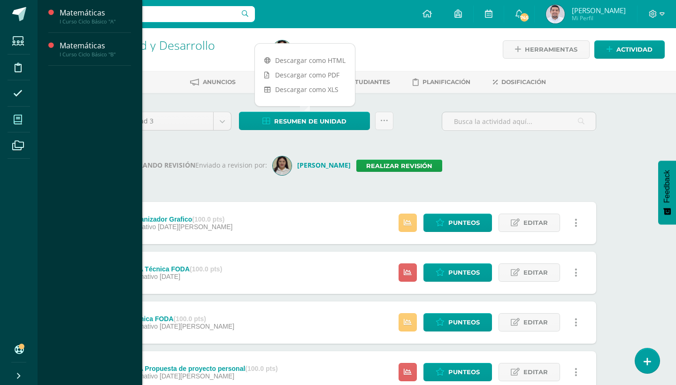
click at [22, 119] on icon at bounding box center [18, 119] width 8 height 9
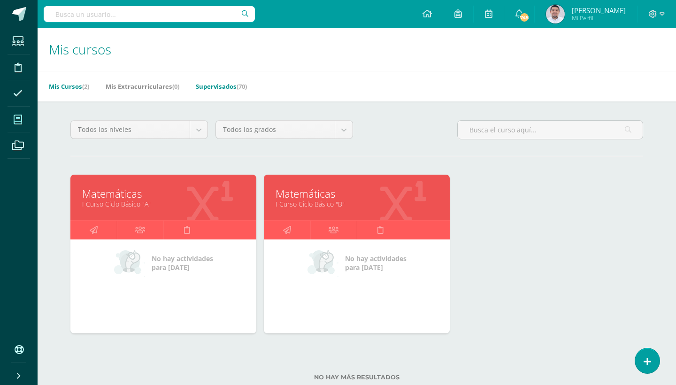
click at [226, 82] on link "Supervisados (70)" at bounding box center [221, 86] width 51 height 15
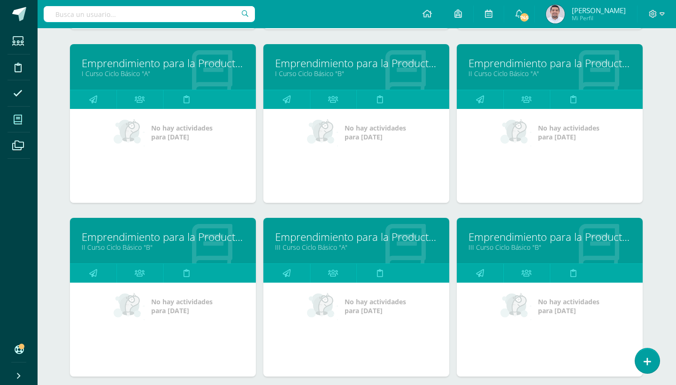
scroll to position [1869, 0]
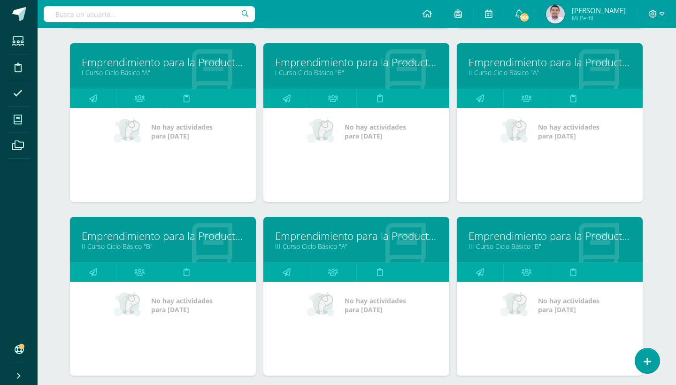
click at [511, 70] on link "II Curso Ciclo Básico "A"" at bounding box center [550, 72] width 162 height 9
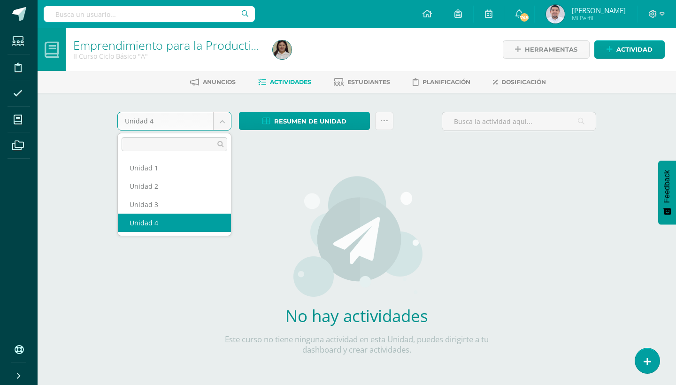
click at [216, 126] on body "Estudiantes Disciplina Asistencia Mis cursos Archivos Soporte Ayuda Reportar un…" at bounding box center [338, 201] width 676 height 403
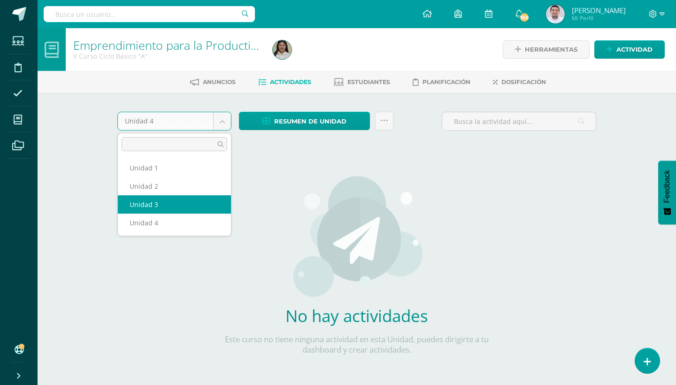
select select "Unidad 3"
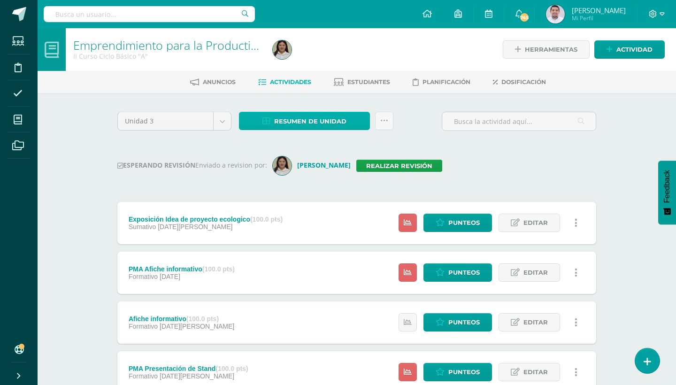
click at [361, 123] on link "Resumen de unidad" at bounding box center [304, 121] width 131 height 18
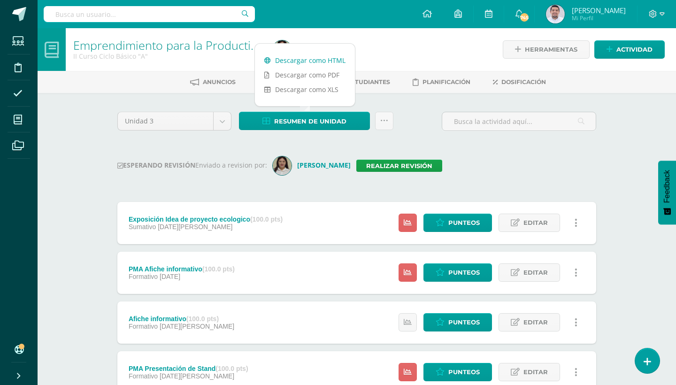
click at [318, 62] on link "Descargar como HTML" at bounding box center [305, 60] width 100 height 15
click at [391, 164] on link "Realizar revisión" at bounding box center [399, 166] width 86 height 12
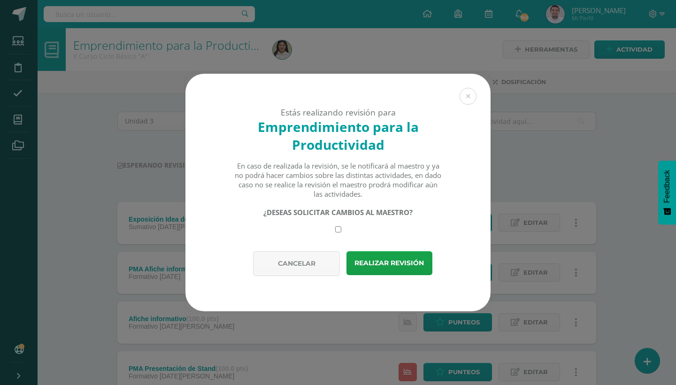
click at [338, 227] on input "checkbox" at bounding box center [338, 229] width 6 height 6
checkbox input "true"
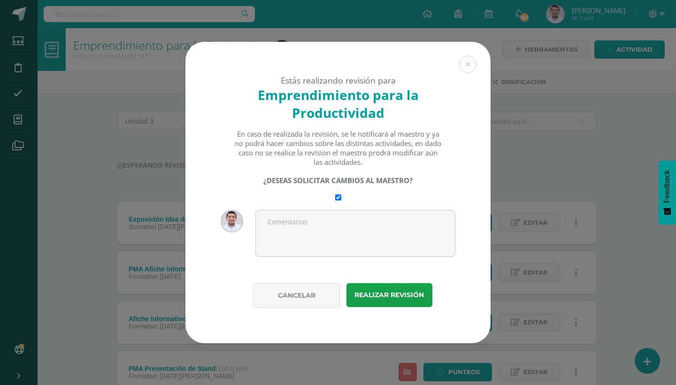
click at [325, 192] on div "¿DESEAS SOLICITAR CAMBIOS AL MAESTRO?" at bounding box center [338, 188] width 208 height 25
click at [304, 220] on textarea at bounding box center [355, 233] width 200 height 47
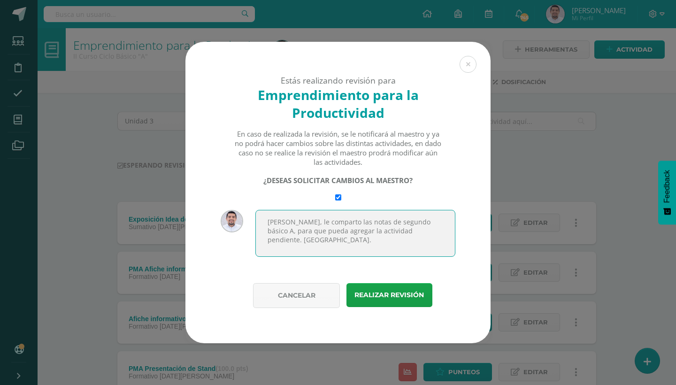
drag, startPoint x: 268, startPoint y: 224, endPoint x: 449, endPoint y: 228, distance: 180.8
click at [449, 228] on textarea "Hola Isa, le comparto las notas de segundo básico A, para que pueda agregar la …" at bounding box center [355, 233] width 200 height 47
type textarea "[PERSON_NAME], le comparto las notas de segundo básico A, para que pueda agrega…"
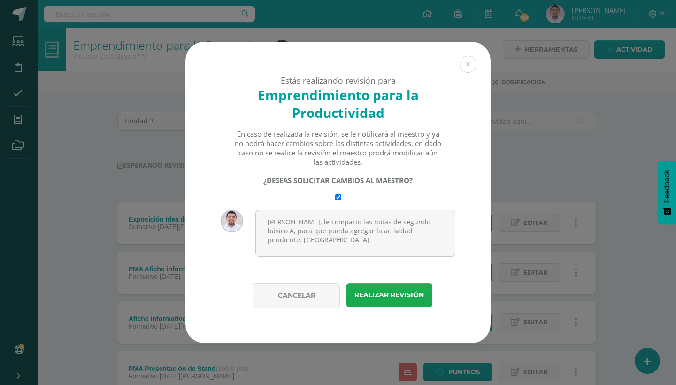
click at [391, 291] on button "Realizar revisión" at bounding box center [389, 295] width 86 height 24
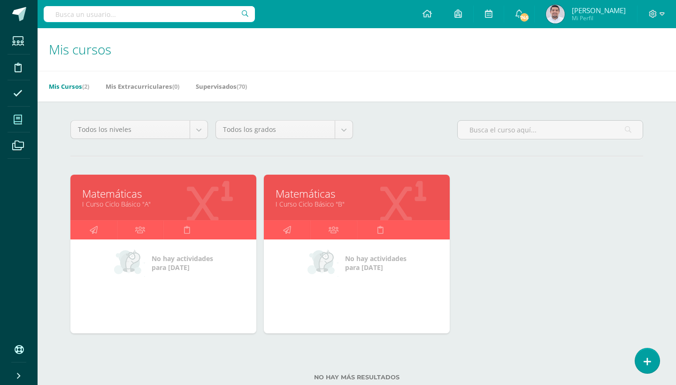
scroll to position [11, 0]
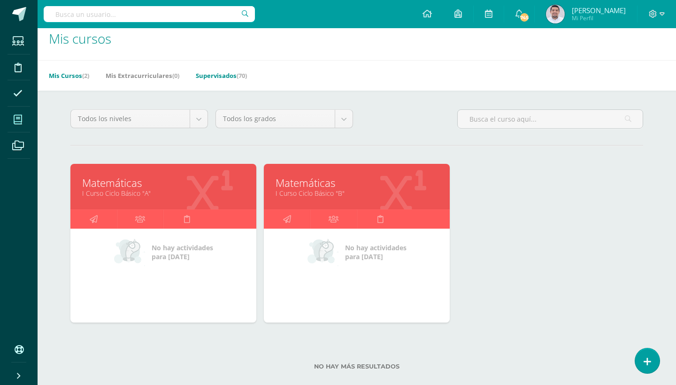
click at [243, 69] on link "Supervisados (70)" at bounding box center [221, 75] width 51 height 15
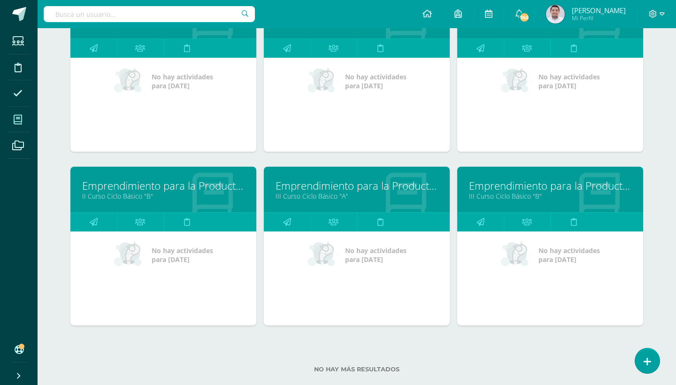
scroll to position [1937, 0]
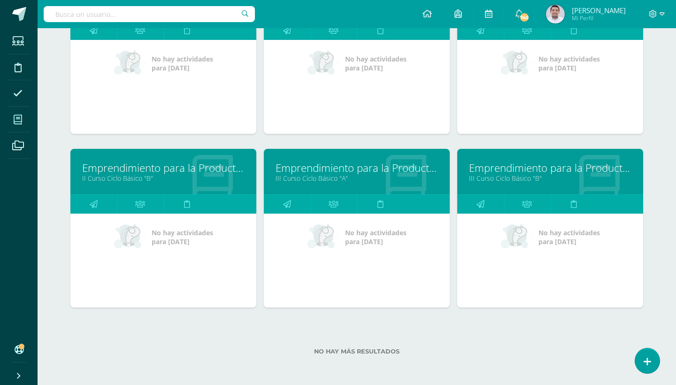
click at [125, 171] on link "Emprendimiento para la Productividad" at bounding box center [163, 168] width 162 height 15
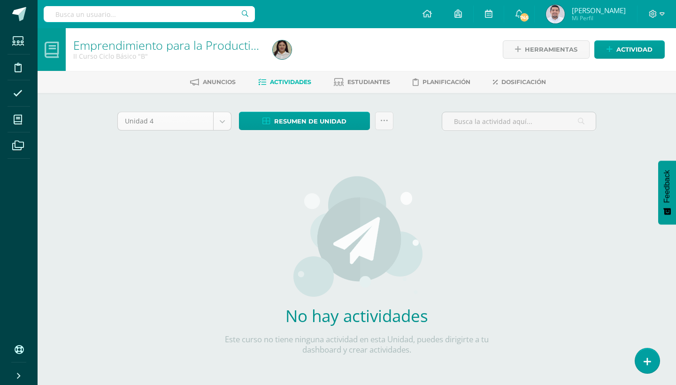
click at [221, 127] on body "Estudiantes Disciplina Asistencia Mis cursos Archivos Soporte Ayuda Reportar un…" at bounding box center [338, 201] width 676 height 403
click at [219, 117] on body "Estudiantes Disciplina Asistencia Mis cursos Archivos Soporte Ayuda Reportar un…" at bounding box center [338, 201] width 676 height 403
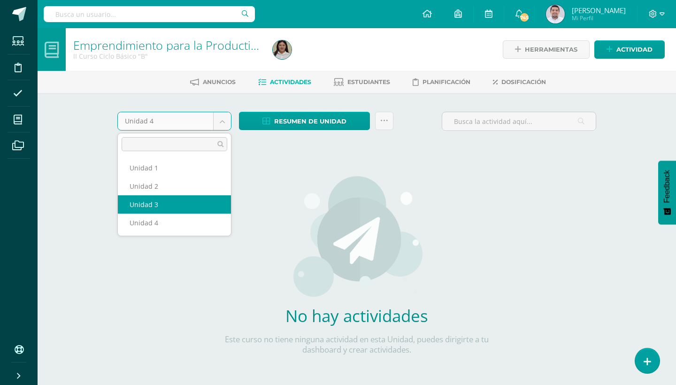
select select "Unidad 3"
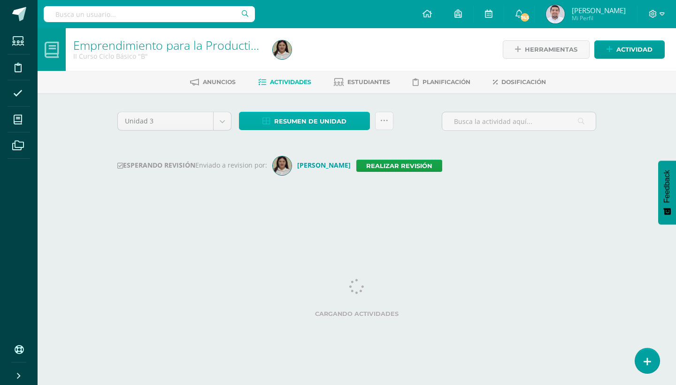
click at [353, 122] on link "Resumen de unidad" at bounding box center [304, 121] width 131 height 18
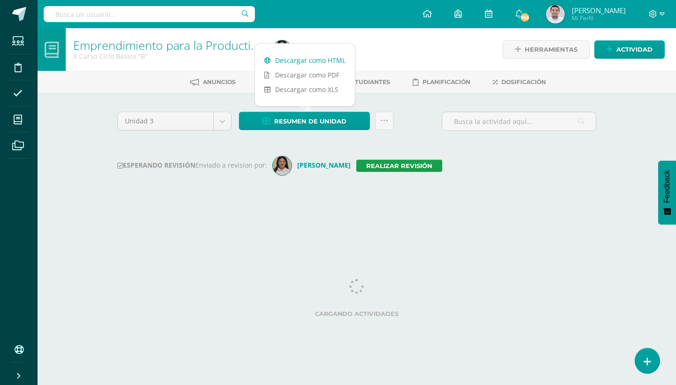
click at [325, 60] on link "Descargar como HTML" at bounding box center [305, 60] width 100 height 15
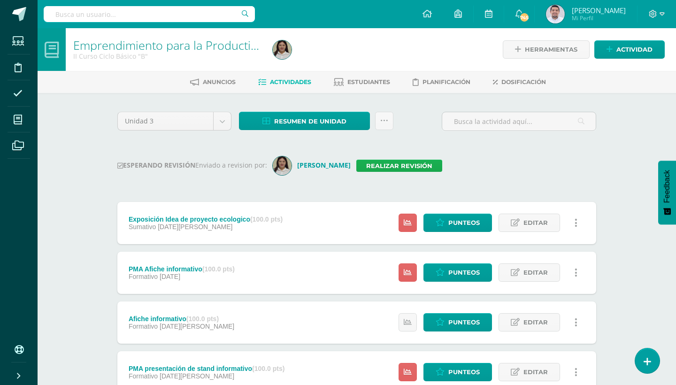
click at [393, 169] on link "Realizar revisión" at bounding box center [399, 166] width 86 height 12
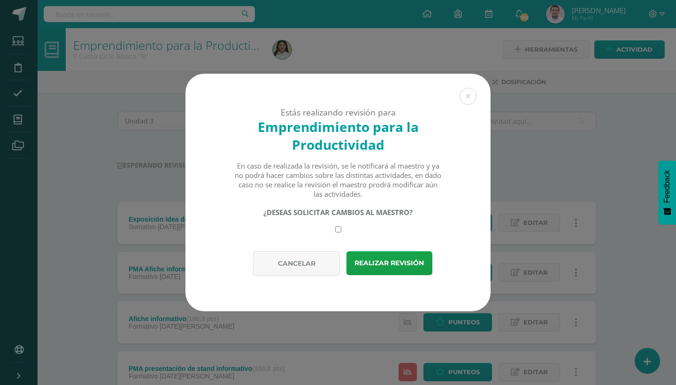
click at [339, 228] on input "checkbox" at bounding box center [338, 229] width 6 height 6
checkbox input "true"
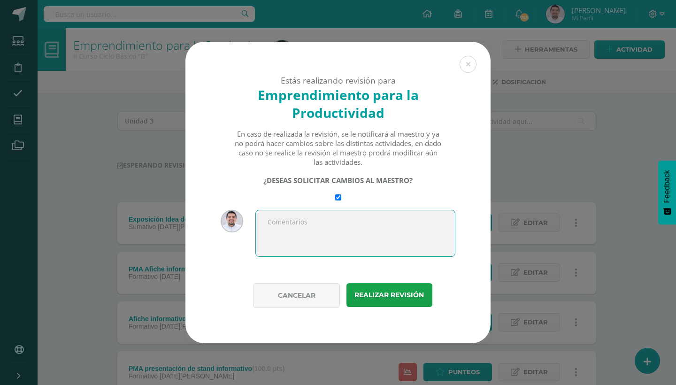
click at [344, 228] on textarea at bounding box center [355, 233] width 200 height 47
paste textarea "Hola Isa, le comparto las notas de segundo básico A, para que pueda agregar la …"
click at [425, 223] on textarea "Hola Isa, le comparto las notas de segundo básico A, para que pueda agregar la …" at bounding box center [355, 233] width 200 height 47
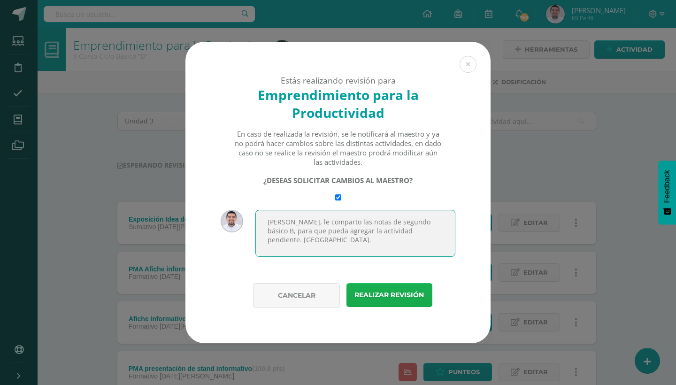
type textarea "Hola Isa, le comparto las notas de segundo básico B, para que pueda agregar la …"
click at [384, 294] on button "Realizar revisión" at bounding box center [389, 295] width 86 height 24
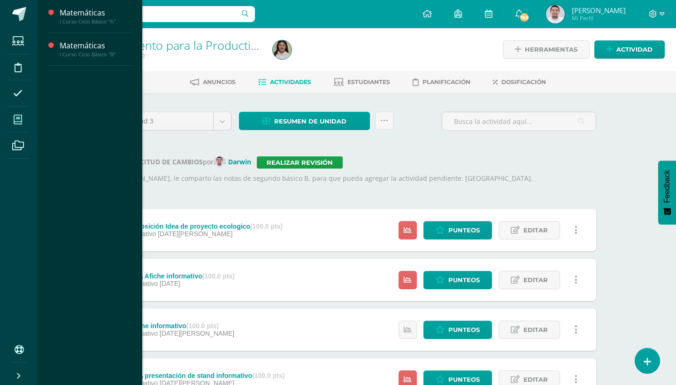
click at [20, 117] on icon at bounding box center [18, 119] width 8 height 9
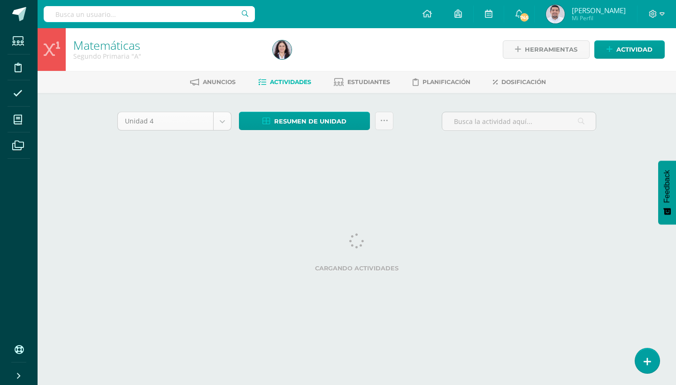
click at [221, 120] on body "Estudiantes Disciplina Asistencia Mis cursos Archivos Soporte Ayuda Reportar un…" at bounding box center [338, 87] width 676 height 175
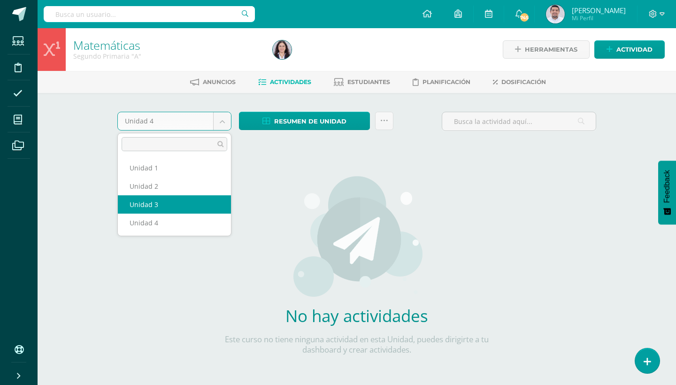
select select "Unidad 3"
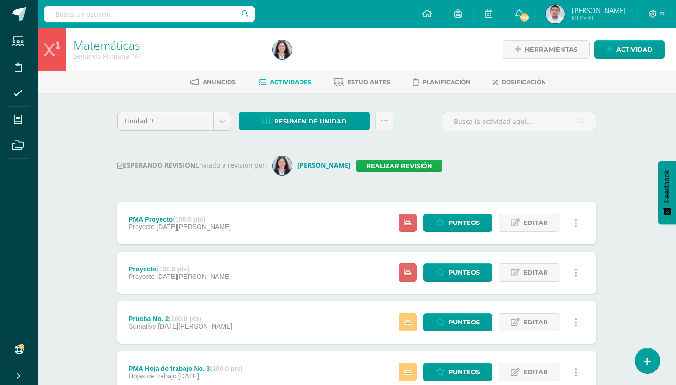
click at [395, 168] on link "Realizar revisión" at bounding box center [399, 166] width 86 height 12
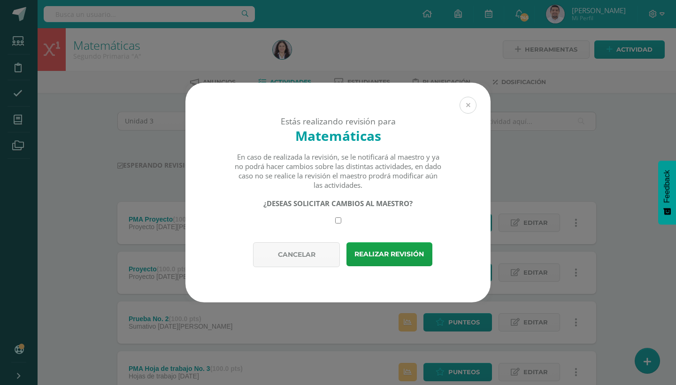
click at [468, 103] on button at bounding box center [468, 105] width 17 height 17
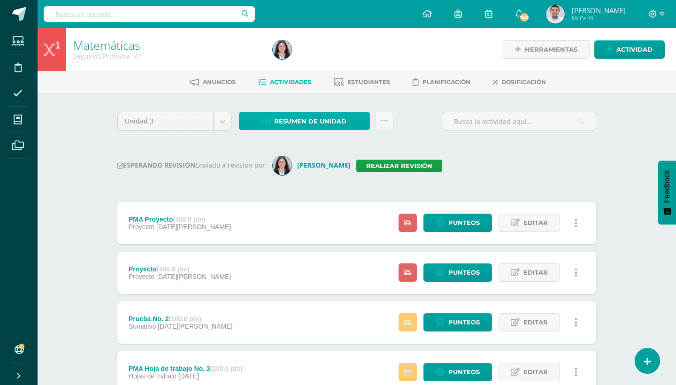
click at [331, 117] on span "Resumen de unidad" at bounding box center [310, 121] width 72 height 17
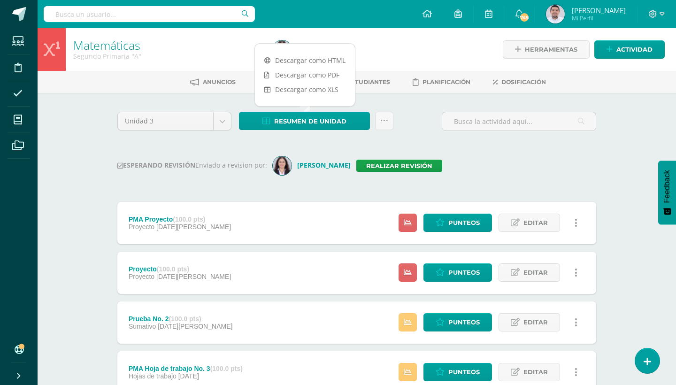
click at [293, 52] on div "Descargar como HTML Descargar como PDF Descargar como XLS" at bounding box center [304, 74] width 101 height 63
click at [294, 61] on link "Descargar como HTML" at bounding box center [305, 60] width 100 height 15
click at [391, 165] on link "Realizar revisión" at bounding box center [399, 166] width 86 height 12
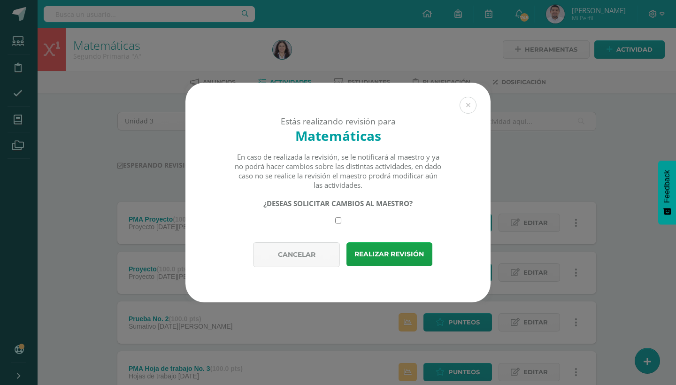
click at [340, 220] on input "checkbox" at bounding box center [338, 220] width 6 height 6
checkbox input "true"
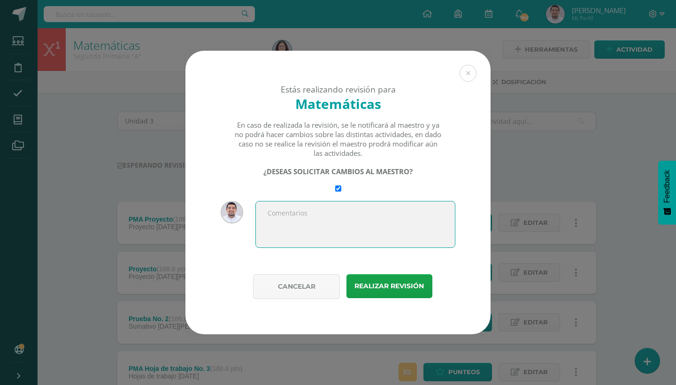
click at [306, 221] on textarea at bounding box center [355, 224] width 200 height 47
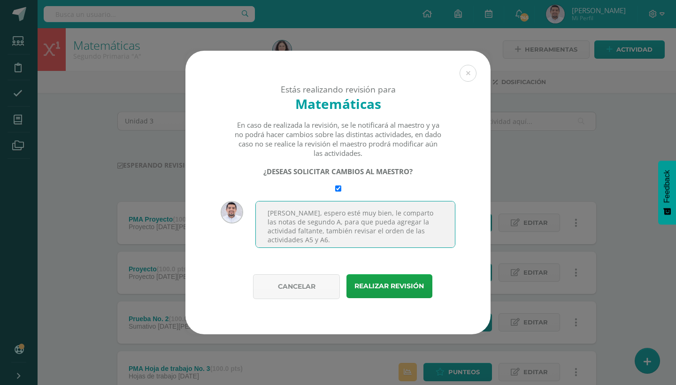
drag, startPoint x: 268, startPoint y: 212, endPoint x: 291, endPoint y: 240, distance: 36.0
click at [291, 240] on textarea "Hola Eveliz, espero esté muy bien, le comparto las notas de segundo A, para que…" at bounding box center [355, 224] width 200 height 47
click at [338, 212] on textarea "Hola Eveliz, espero esté muy bien, le comparto las notas de segundo A, para que…" at bounding box center [355, 224] width 200 height 47
type textarea "Hola Eveliz, espero esté muy bien, le comparto las notas de segundo A, para que…"
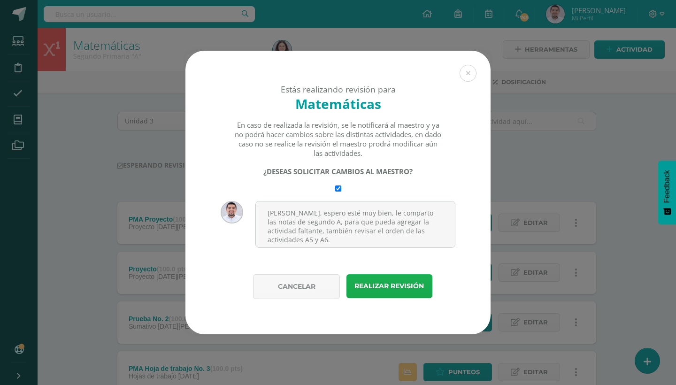
click at [387, 286] on button "Realizar revisión" at bounding box center [389, 286] width 86 height 24
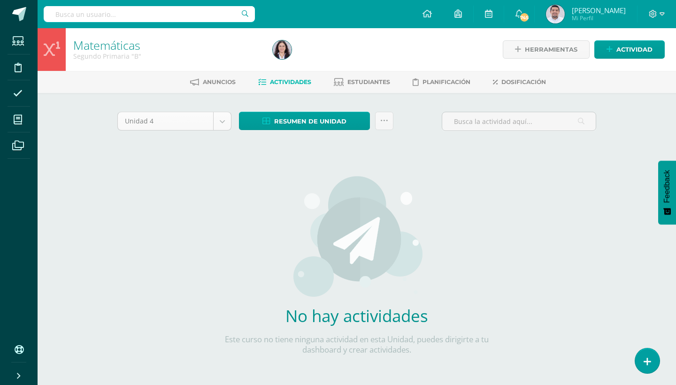
click at [224, 129] on body "Estudiantes Disciplina Asistencia Mis cursos Archivos Soporte Ayuda Reportar un…" at bounding box center [338, 201] width 676 height 403
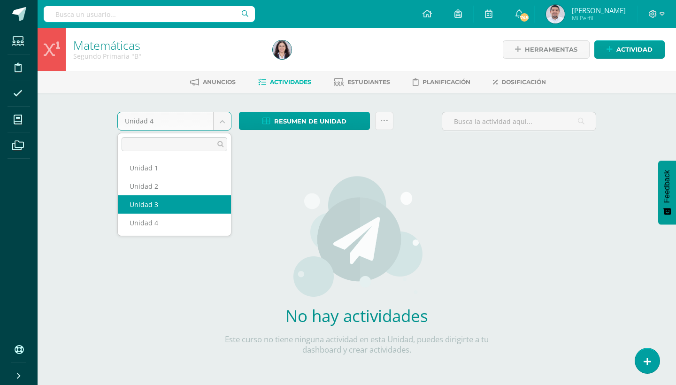
select select "Unidad 3"
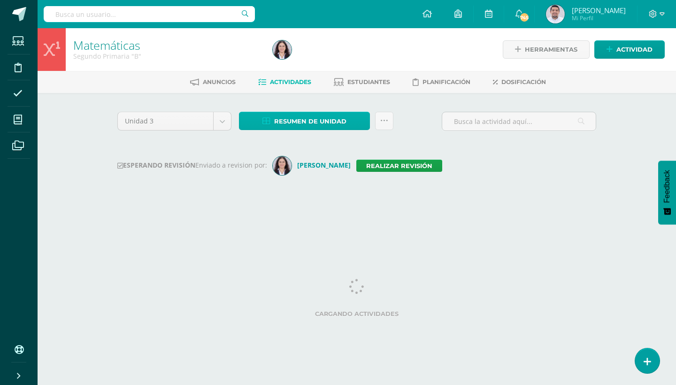
click at [358, 120] on link "Resumen de unidad" at bounding box center [304, 121] width 131 height 18
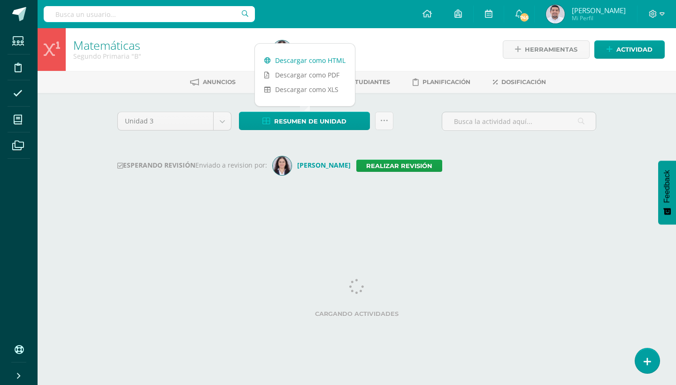
click at [330, 61] on link "Descargar como HTML" at bounding box center [305, 60] width 100 height 15
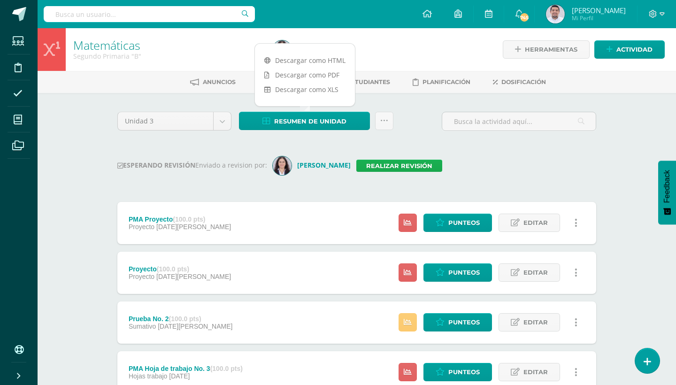
click at [393, 165] on link "Realizar revisión" at bounding box center [399, 166] width 86 height 12
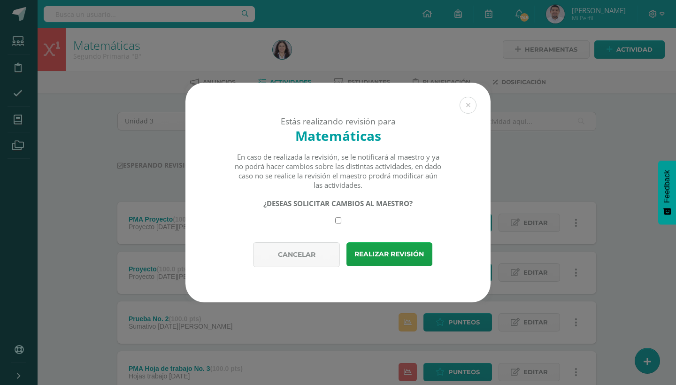
click at [338, 215] on div "¿DESEAS SOLICITAR CAMBIOS AL MAESTRO?" at bounding box center [338, 211] width 208 height 25
click at [338, 218] on input "checkbox" at bounding box center [338, 220] width 6 height 6
checkbox input "true"
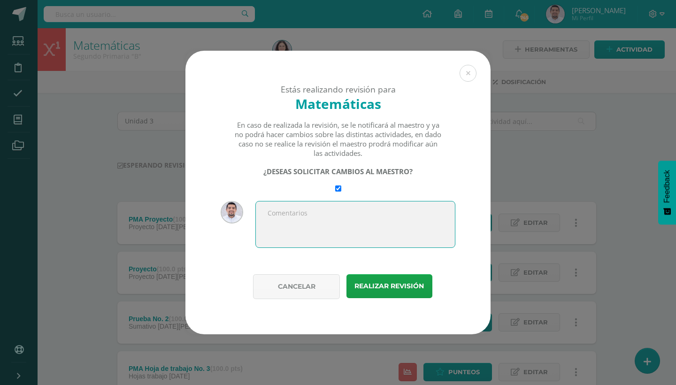
paste textarea "Hola Eveliz, espero esté muy bien, le comparto las notas de segundo A, para que…"
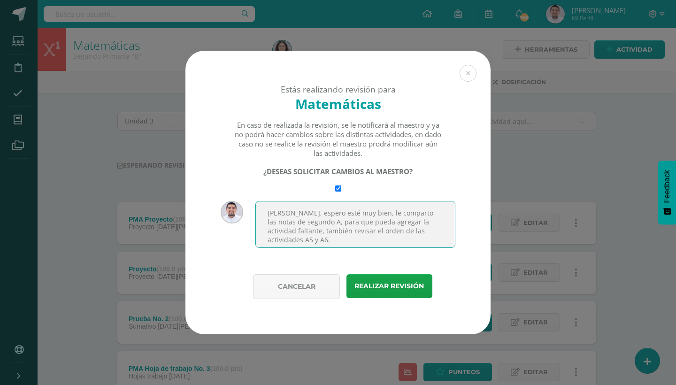
click at [308, 223] on textarea "Hola Eveliz, espero esté muy bien, le comparto las notas de segundo A, para que…" at bounding box center [355, 224] width 200 height 47
drag, startPoint x: 292, startPoint y: 242, endPoint x: 294, endPoint y: 231, distance: 11.4
click at [294, 231] on textarea "Hola Eveliz, espero esté muy bien, le comparto las notas de segundo B, para que…" at bounding box center [355, 224] width 200 height 47
type textarea "Hola Eveliz, espero esté muy bien, le comparto las notas de segundo B, para que…"
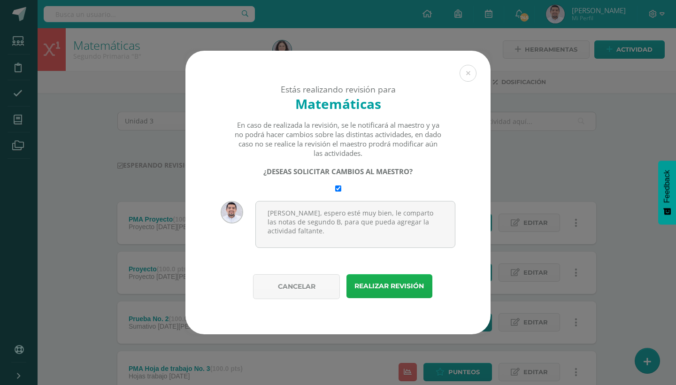
click at [393, 282] on button "Realizar revisión" at bounding box center [389, 286] width 86 height 24
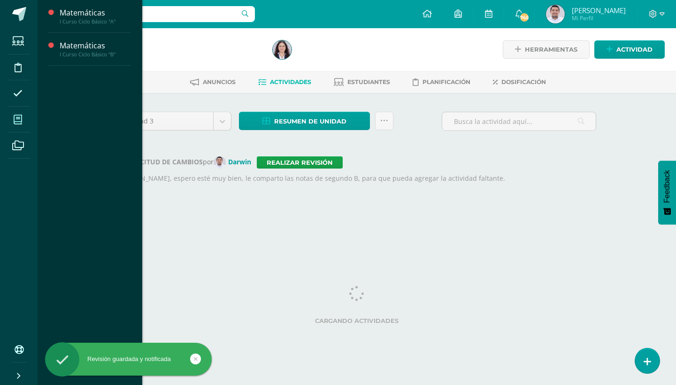
click at [16, 119] on icon at bounding box center [18, 119] width 8 height 9
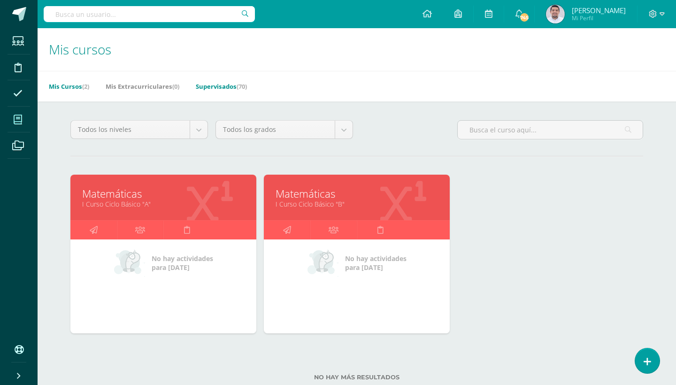
click at [239, 87] on link "Supervisados (70)" at bounding box center [221, 86] width 51 height 15
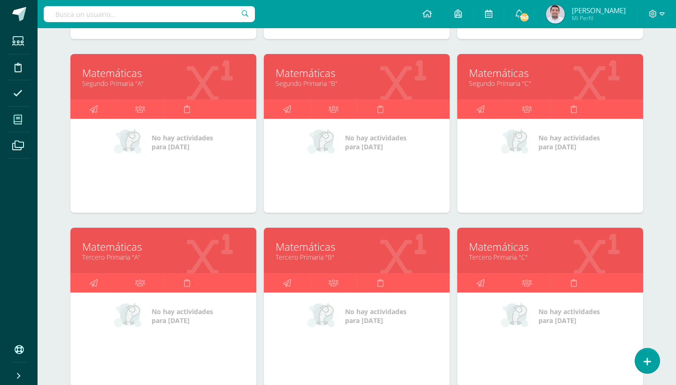
scroll to position [273, 0]
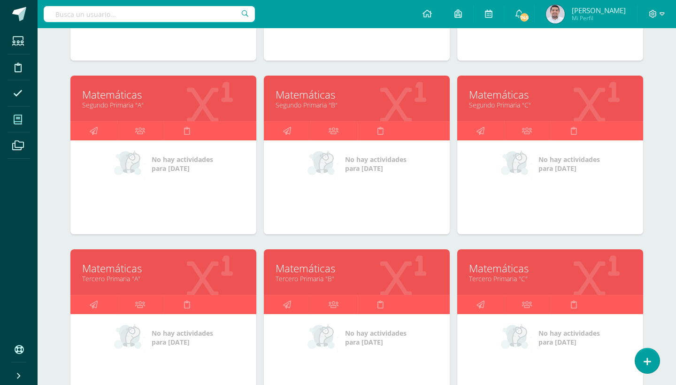
click at [508, 100] on link "Matemáticas" at bounding box center [550, 94] width 162 height 15
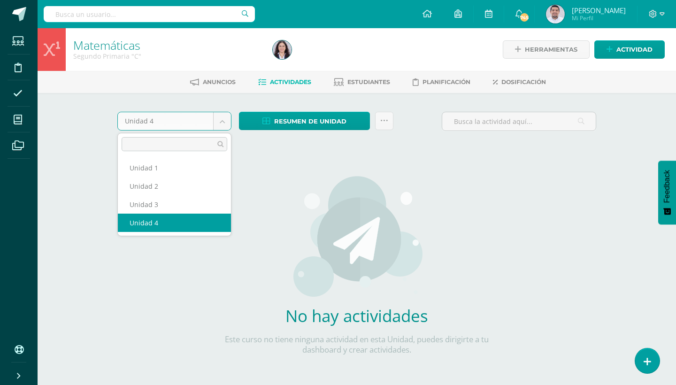
click at [220, 120] on body "Estudiantes Disciplina Asistencia Mis cursos Archivos Soporte Ayuda Reportar un…" at bounding box center [338, 201] width 676 height 403
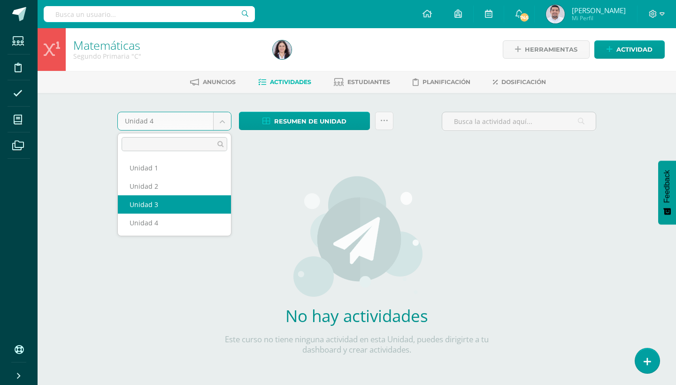
select select "Unidad 3"
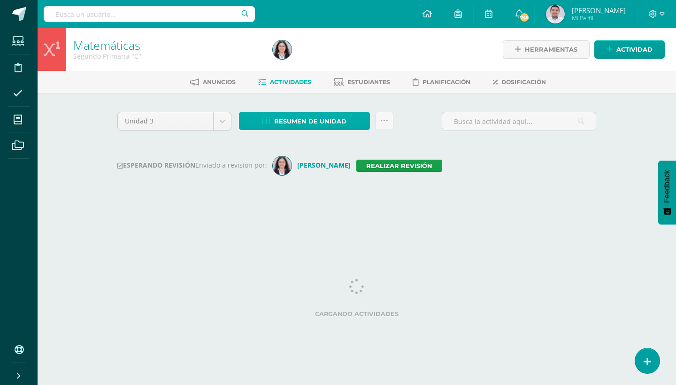
click at [357, 126] on link "Resumen de unidad" at bounding box center [304, 121] width 131 height 18
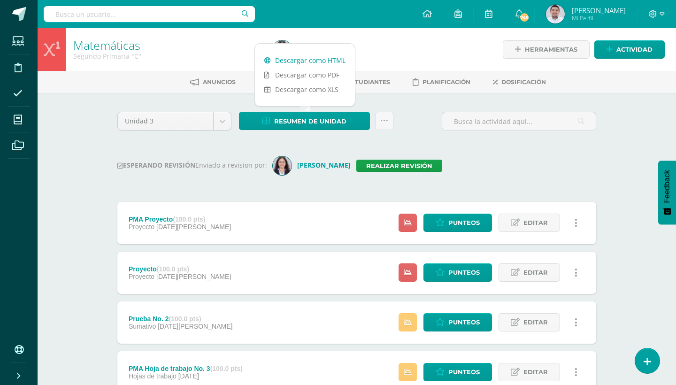
click at [315, 60] on link "Descargar como HTML" at bounding box center [305, 60] width 100 height 15
click at [399, 163] on link "Realizar revisión" at bounding box center [399, 166] width 86 height 12
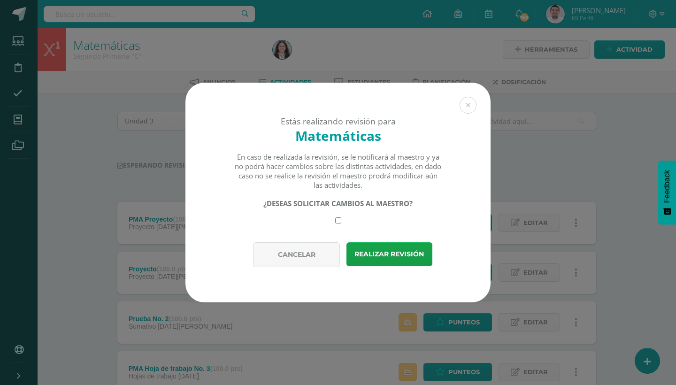
click at [339, 217] on div "¿DESEAS SOLICITAR CAMBIOS AL MAESTRO?" at bounding box center [338, 211] width 208 height 25
click at [338, 221] on input "checkbox" at bounding box center [338, 220] width 6 height 6
checkbox input "true"
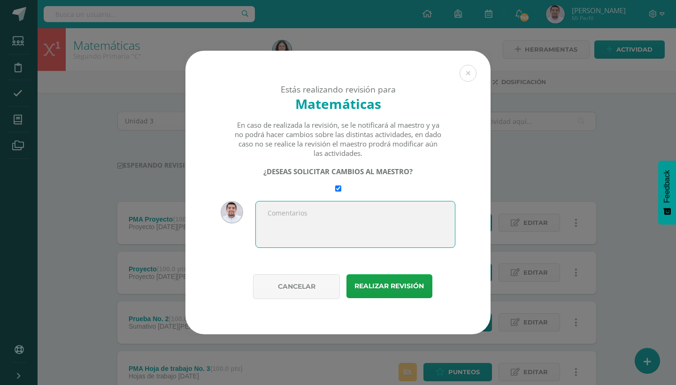
click at [332, 215] on textarea at bounding box center [355, 224] width 200 height 47
paste textarea "Hola Eveliz, espero esté muy bien, le comparto las notas de segundo A, para que…"
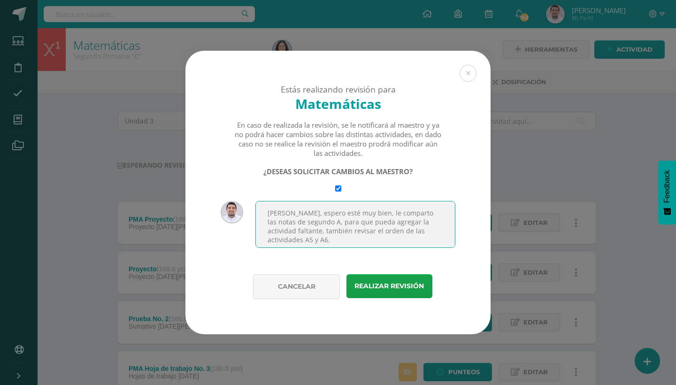
click at [309, 223] on textarea "Hola Eveliz, espero esté muy bien, le comparto las notas de segundo A, para que…" at bounding box center [355, 224] width 200 height 47
drag, startPoint x: 292, startPoint y: 241, endPoint x: 292, endPoint y: 230, distance: 10.8
click at [292, 230] on textarea "Hola Eveliz, espero esté muy bien, le comparto las notas de segundo C, para que…" at bounding box center [355, 224] width 200 height 47
type textarea "Hola Eveliz, espero esté muy bien, le comparto las notas de segundo C, para que…"
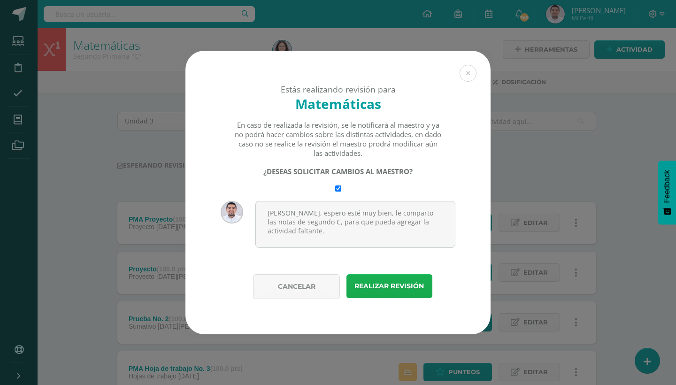
click at [383, 291] on button "Realizar revisión" at bounding box center [389, 286] width 86 height 24
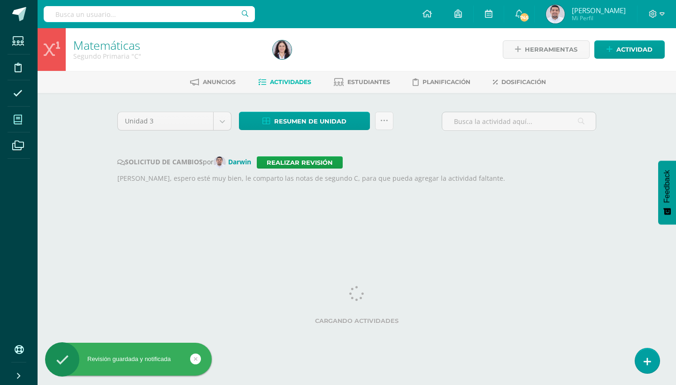
click at [16, 118] on icon at bounding box center [18, 119] width 8 height 9
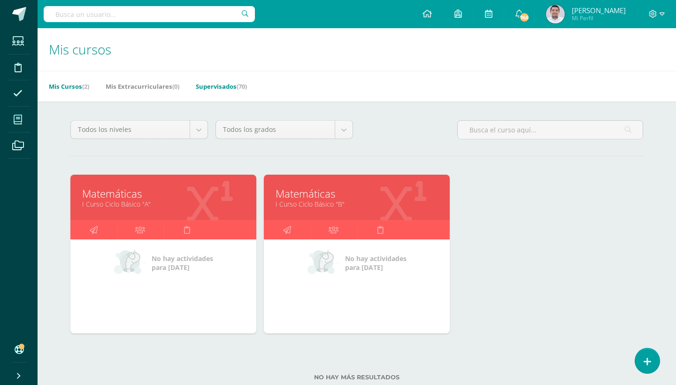
click at [233, 87] on link "Supervisados (70)" at bounding box center [221, 86] width 51 height 15
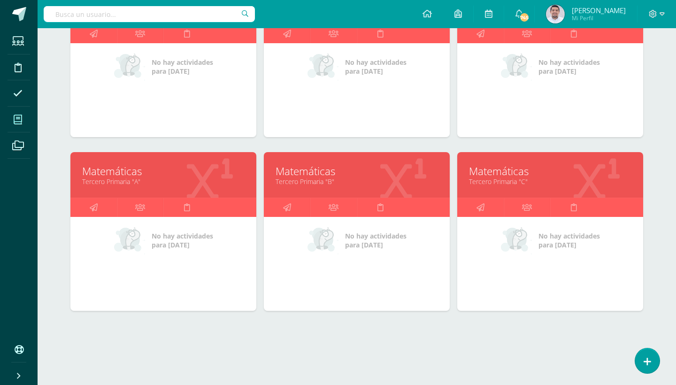
scroll to position [370, 0]
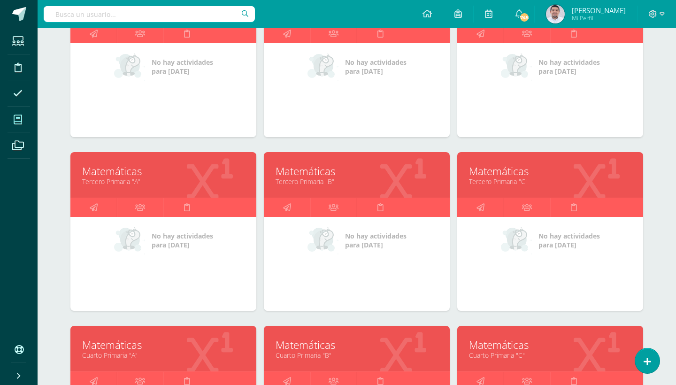
click at [123, 177] on link "Tercero Primaria "A"" at bounding box center [163, 181] width 162 height 9
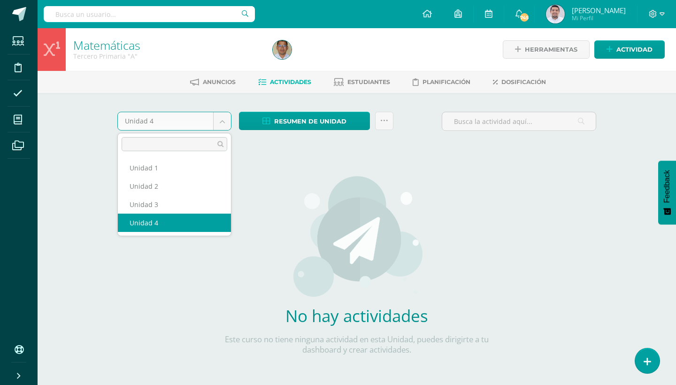
click at [219, 121] on body "Estudiantes Disciplina Asistencia Mis cursos Archivos Soporte Ayuda Reportar un…" at bounding box center [338, 201] width 676 height 403
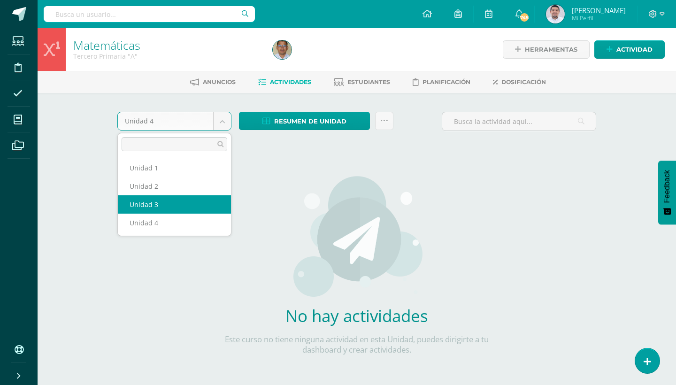
select select "Unidad 3"
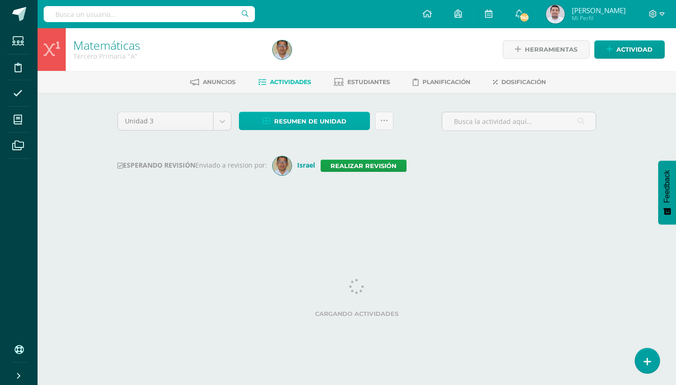
click at [355, 123] on link "Resumen de unidad" at bounding box center [304, 121] width 131 height 18
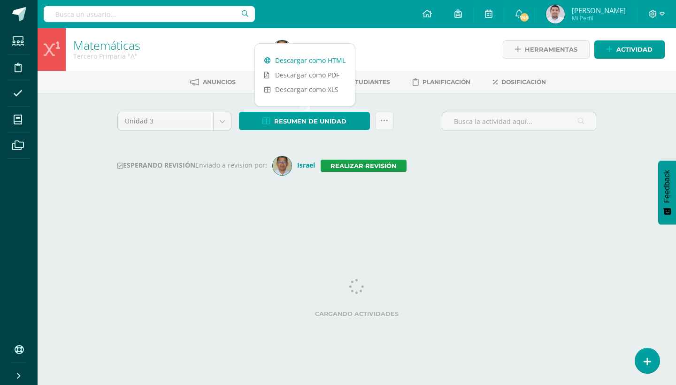
click at [329, 61] on link "Descargar como HTML" at bounding box center [305, 60] width 100 height 15
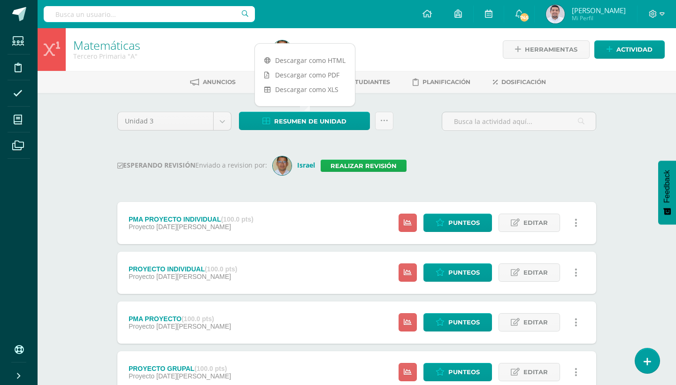
click at [370, 163] on link "Realizar revisión" at bounding box center [364, 166] width 86 height 12
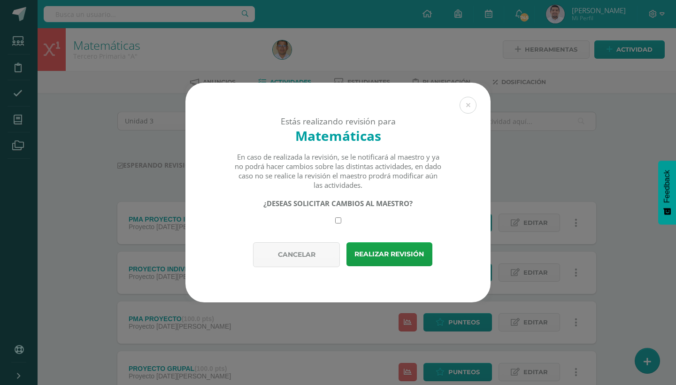
click at [340, 218] on input "checkbox" at bounding box center [338, 220] width 6 height 6
checkbox input "true"
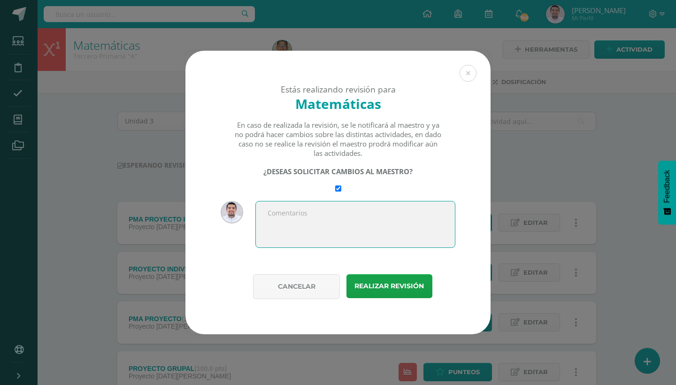
click at [324, 214] on textarea at bounding box center [355, 224] width 200 height 47
drag, startPoint x: 267, startPoint y: 210, endPoint x: 415, endPoint y: 221, distance: 147.8
click at [415, 221] on textarea "Que tal Alejandro, te envío las notas de tercero A, para que podas agregar lo q…" at bounding box center [355, 224] width 200 height 47
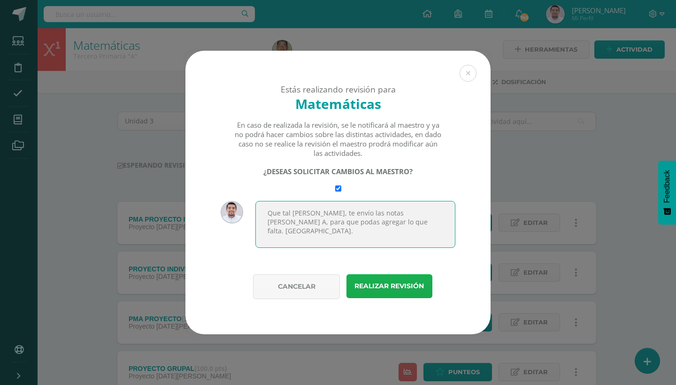
type textarea "Que tal Alejandro, te envío las notas de tercero A, para que podas agregar lo q…"
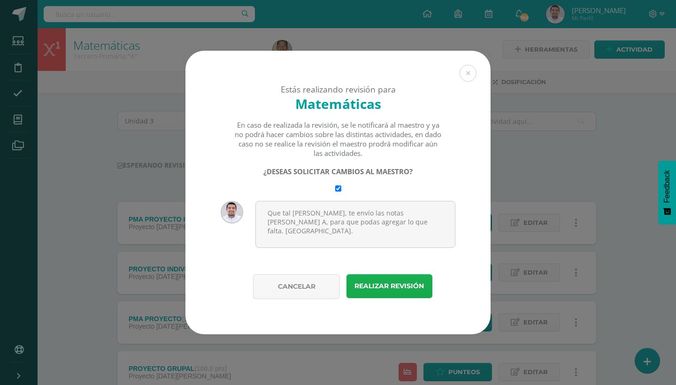
click at [402, 282] on button "Realizar revisión" at bounding box center [389, 286] width 86 height 24
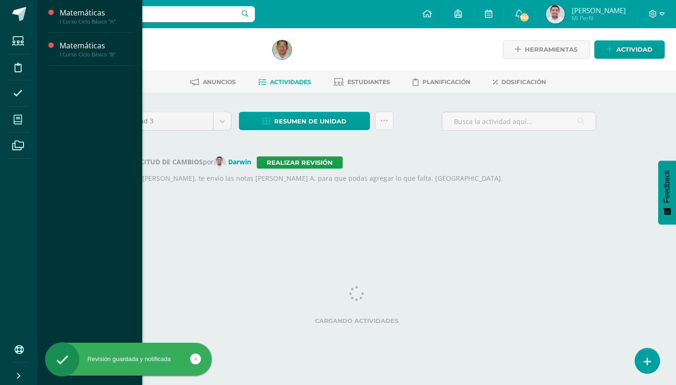
click at [17, 121] on icon at bounding box center [18, 119] width 8 height 9
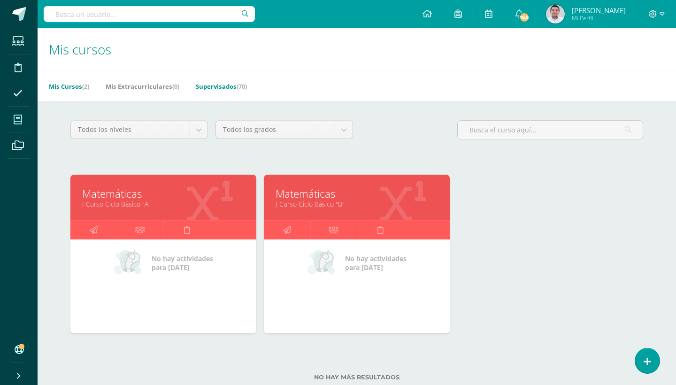
click at [242, 85] on span "(70)" at bounding box center [242, 86] width 10 height 8
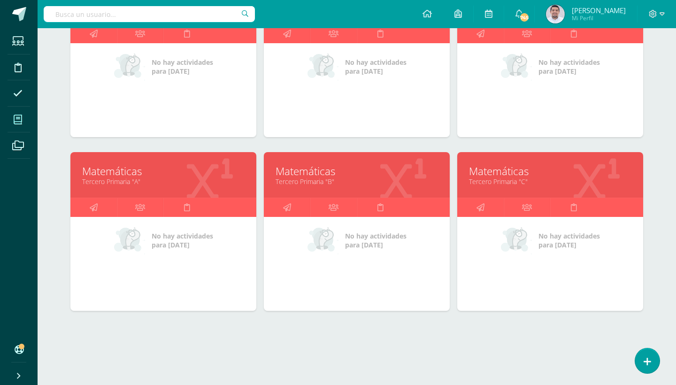
scroll to position [370, 0]
click at [321, 171] on link "Matemáticas" at bounding box center [357, 171] width 162 height 15
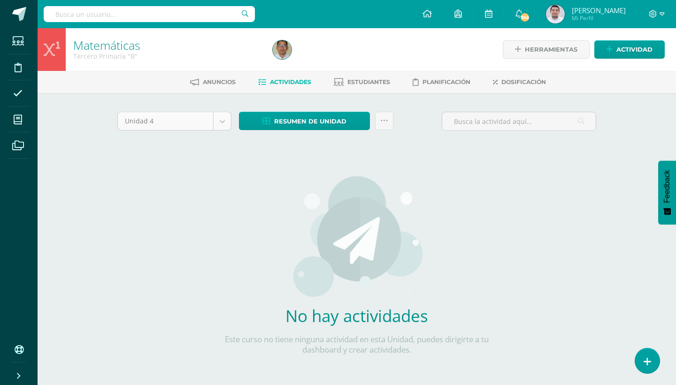
click at [224, 122] on body "Estudiantes Disciplina Asistencia Mis cursos Archivos Soporte Ayuda Reportar un…" at bounding box center [338, 201] width 676 height 403
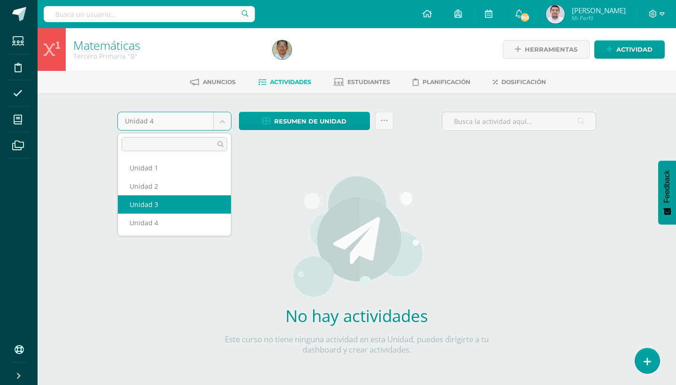
select select "Unidad 3"
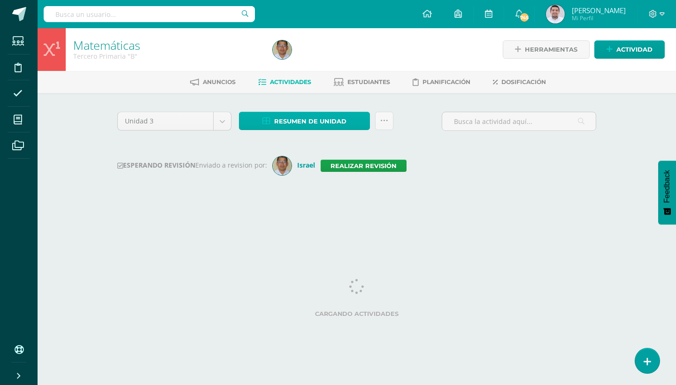
click at [357, 122] on link "Resumen de unidad" at bounding box center [304, 121] width 131 height 18
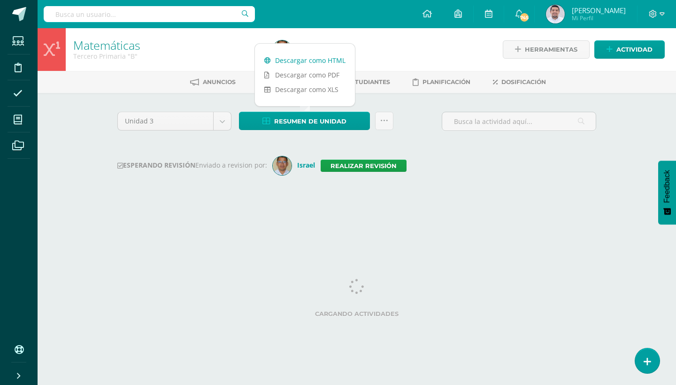
click at [322, 60] on link "Descargar como HTML" at bounding box center [305, 60] width 100 height 15
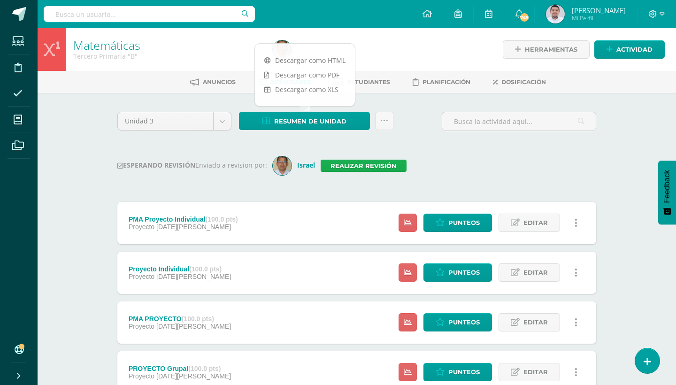
click at [376, 169] on link "Realizar revisión" at bounding box center [364, 166] width 86 height 12
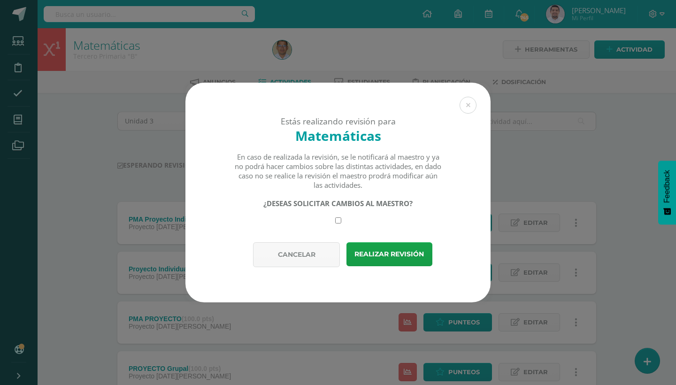
click at [341, 220] on div "¿DESEAS SOLICITAR CAMBIOS AL MAESTRO?" at bounding box center [338, 211] width 208 height 25
click at [342, 219] on div "¿DESEAS SOLICITAR CAMBIOS AL MAESTRO?" at bounding box center [338, 211] width 208 height 25
click at [338, 219] on input "checkbox" at bounding box center [338, 220] width 6 height 6
checkbox input "true"
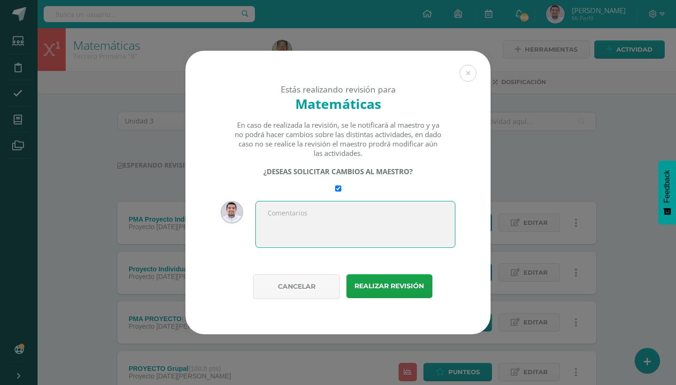
click at [328, 205] on textarea at bounding box center [355, 224] width 200 height 47
paste textarea "Que tal Alejandro, te envío las notas de tercero A, para que podas agregar lo q…"
click at [416, 213] on textarea "Que tal Alejandro, te envío las notas de tercero A, para que podas agregar lo q…" at bounding box center [355, 224] width 200 height 47
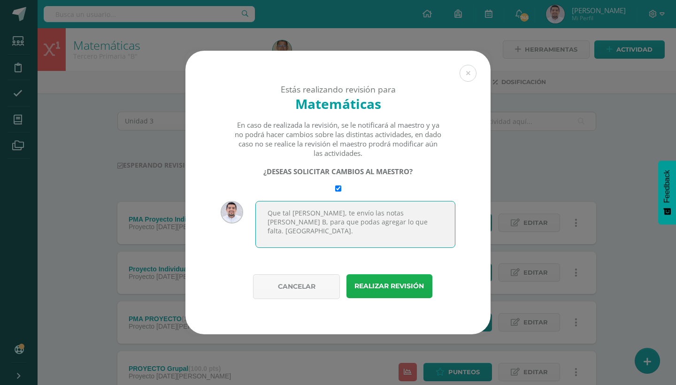
type textarea "Que tal Alejandro, te envío las notas de tercero B, para que podas agregar lo q…"
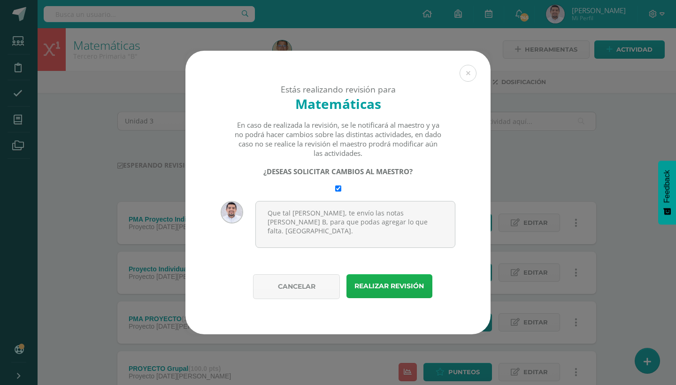
click at [382, 283] on button "Realizar revisión" at bounding box center [389, 286] width 86 height 24
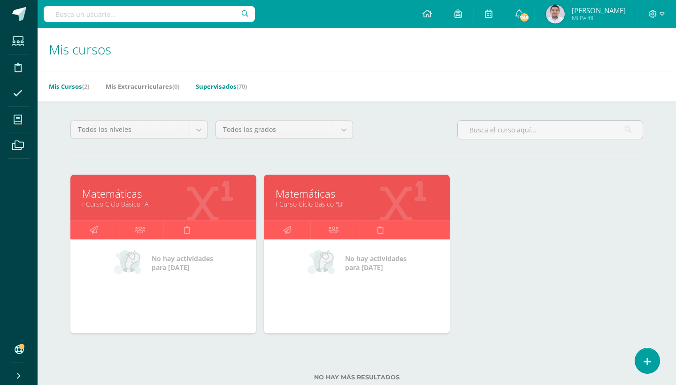
click at [239, 85] on link "Supervisados (70)" at bounding box center [221, 86] width 51 height 15
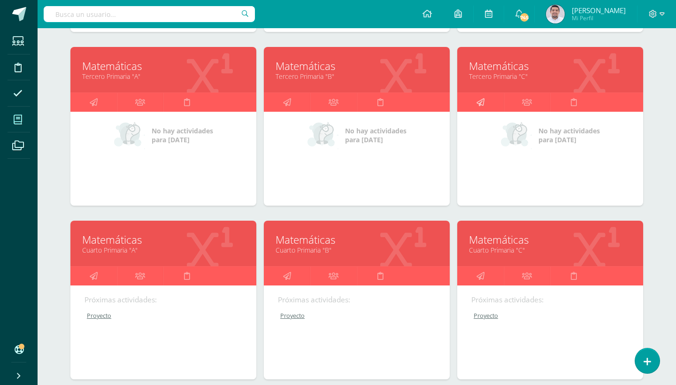
scroll to position [432, 0]
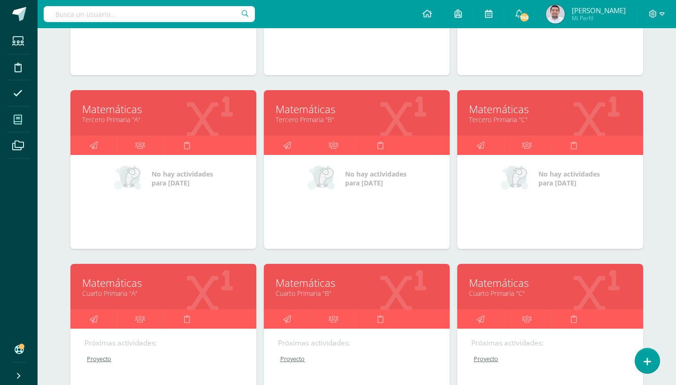
click at [506, 111] on link "Matemáticas" at bounding box center [550, 109] width 162 height 15
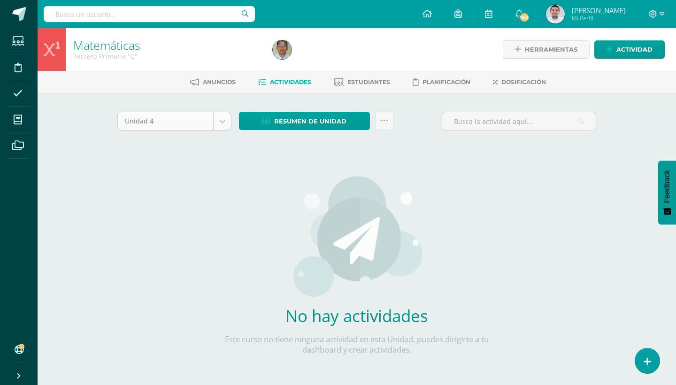
click at [222, 118] on body "Estudiantes Disciplina Asistencia Mis cursos Archivos Soporte Ayuda Reportar un…" at bounding box center [338, 201] width 676 height 403
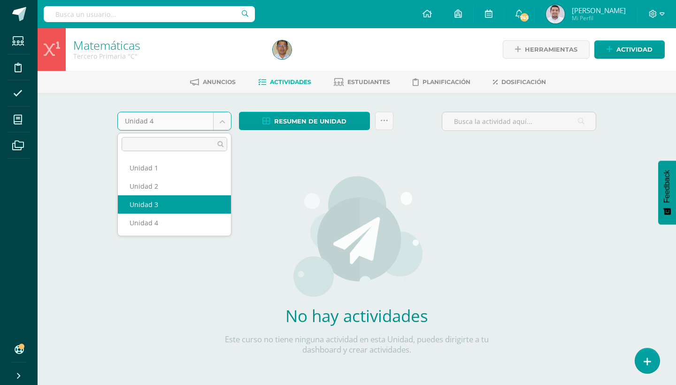
select select "Unidad 3"
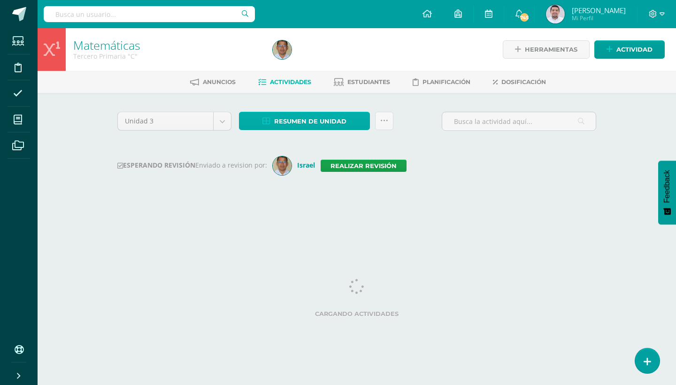
click at [354, 123] on link "Resumen de unidad" at bounding box center [304, 121] width 131 height 18
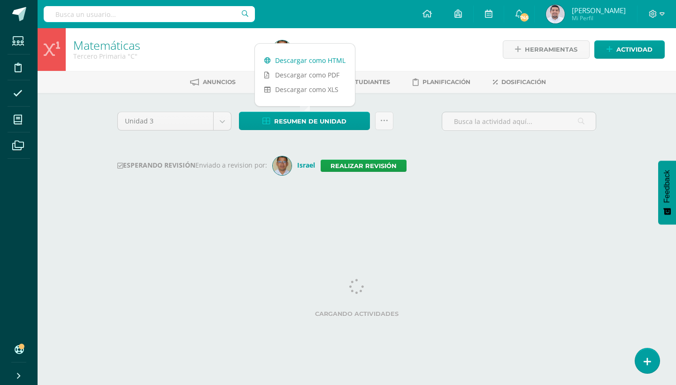
click at [323, 57] on link "Descargar como HTML" at bounding box center [305, 60] width 100 height 15
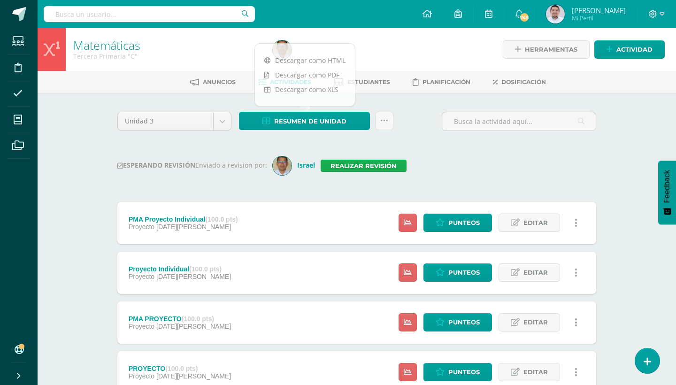
click at [386, 165] on link "Realizar revisión" at bounding box center [364, 166] width 86 height 12
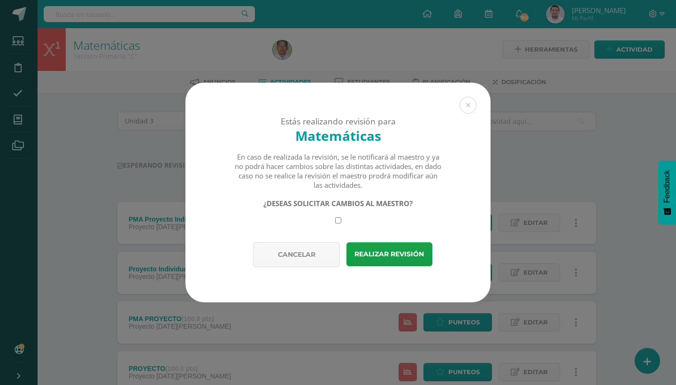
click at [340, 220] on input "checkbox" at bounding box center [338, 220] width 6 height 6
checkbox input "true"
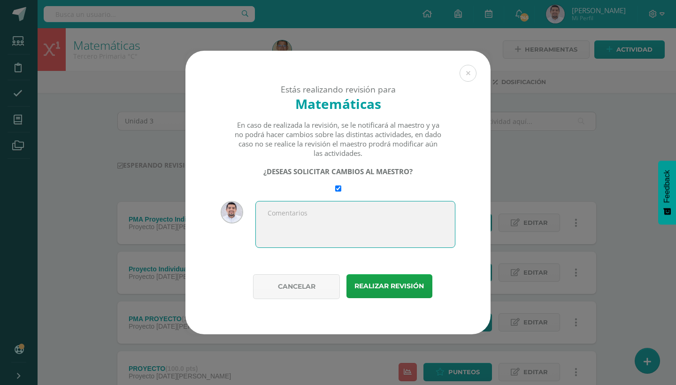
click at [335, 220] on textarea at bounding box center [355, 224] width 200 height 47
paste textarea "Que tal Alejandro, te envío las notas de tercero A, para que podas agregar lo q…"
click at [415, 215] on textarea "Que tal Alejandro, te envío las notas de tercero A, para que podas agregar lo q…" at bounding box center [355, 224] width 200 height 47
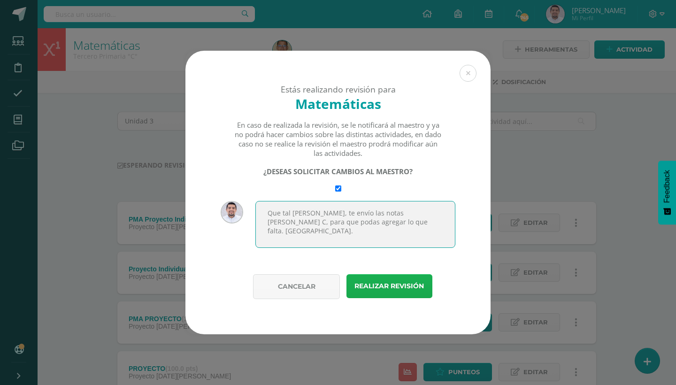
type textarea "Que tal [PERSON_NAME], te envío las notas [PERSON_NAME] C, para que podas agreg…"
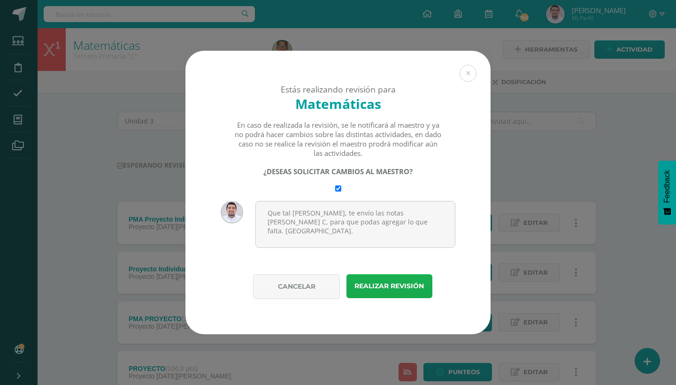
click at [382, 286] on button "Realizar revisión" at bounding box center [389, 286] width 86 height 24
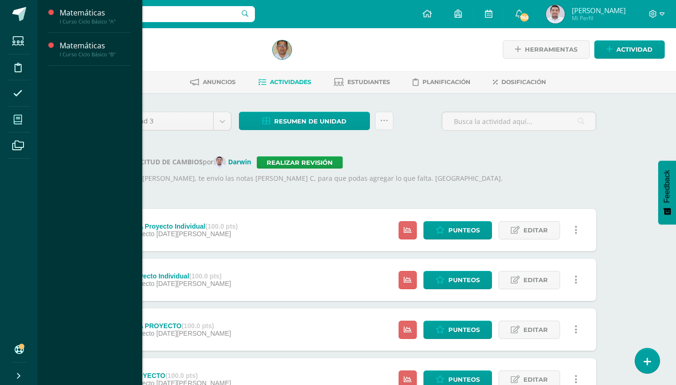
click at [24, 118] on span at bounding box center [18, 119] width 21 height 21
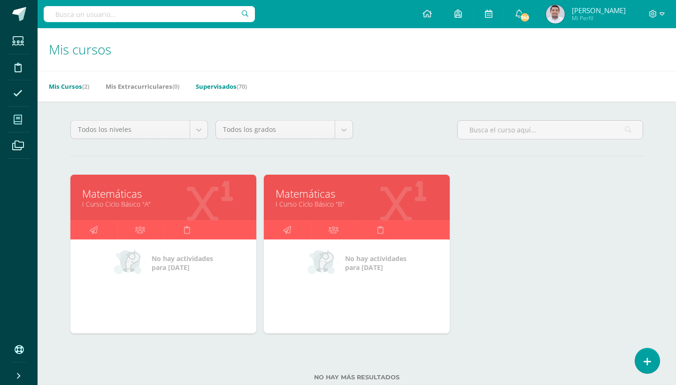
click at [217, 86] on link "Supervisados (70)" at bounding box center [221, 86] width 51 height 15
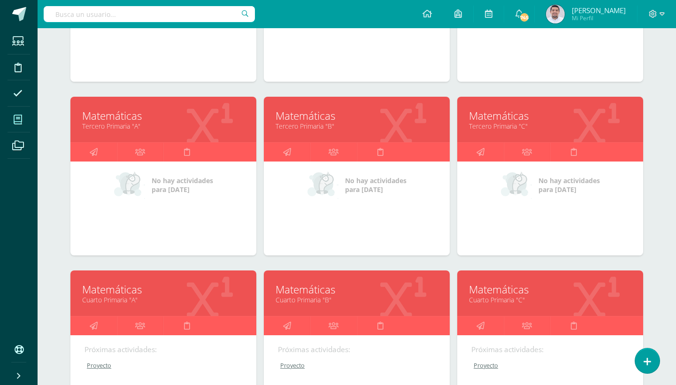
scroll to position [489, 0]
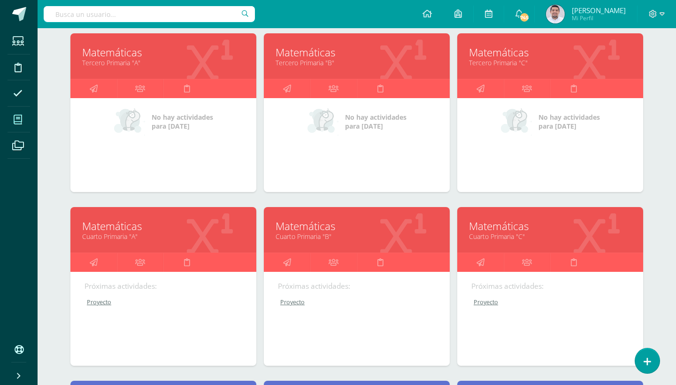
click at [117, 223] on link "Matemáticas" at bounding box center [163, 226] width 162 height 15
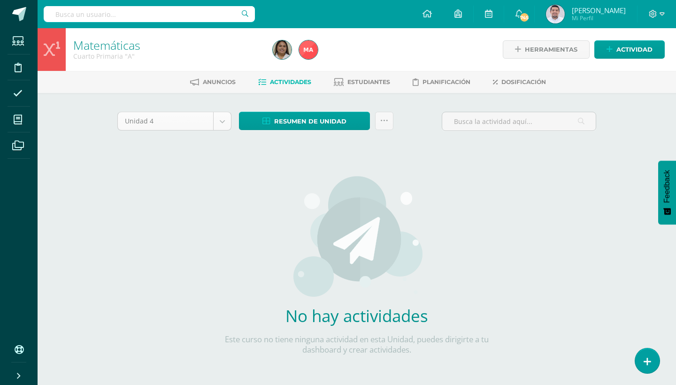
click at [214, 120] on body "Estudiantes Disciplina Asistencia Mis cursos Archivos Soporte Ayuda Reportar un…" at bounding box center [338, 201] width 676 height 403
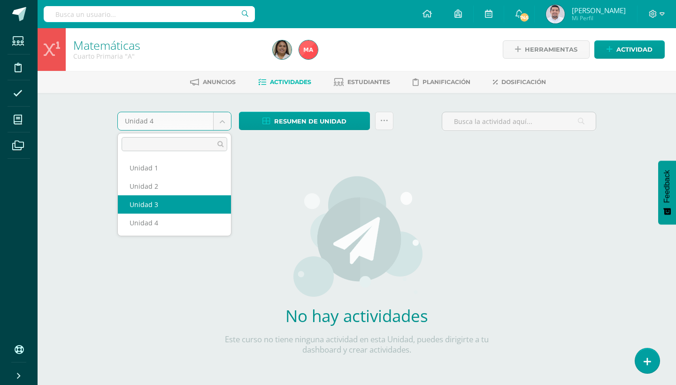
select select "Unidad 3"
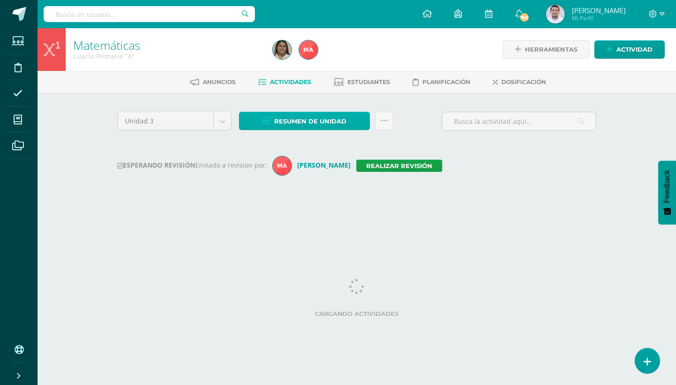
click at [352, 129] on link "Resumen de unidad" at bounding box center [304, 121] width 131 height 18
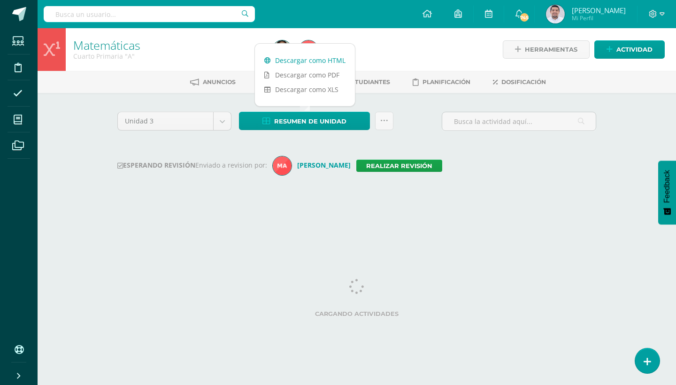
click at [320, 56] on link "Descargar como HTML" at bounding box center [305, 60] width 100 height 15
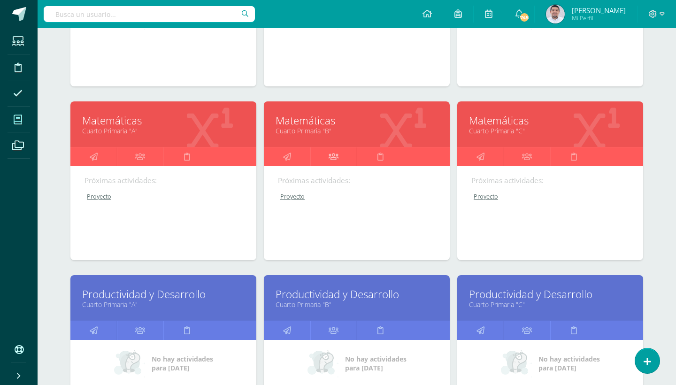
scroll to position [601, 0]
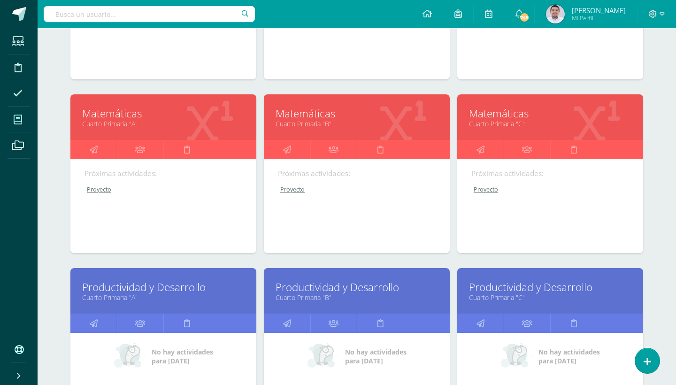
click at [311, 119] on link "Cuarto Primaria "B"" at bounding box center [357, 123] width 162 height 9
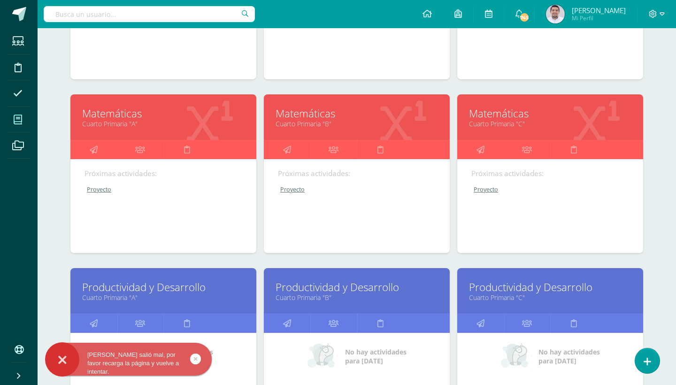
click at [517, 115] on link "Matemáticas" at bounding box center [550, 113] width 162 height 15
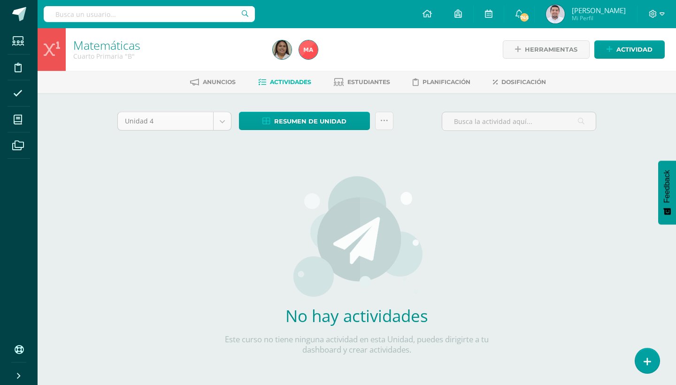
click at [219, 122] on body "Estudiantes Disciplina Asistencia Mis cursos Archivos Soporte Ayuda Reportar un…" at bounding box center [338, 201] width 676 height 403
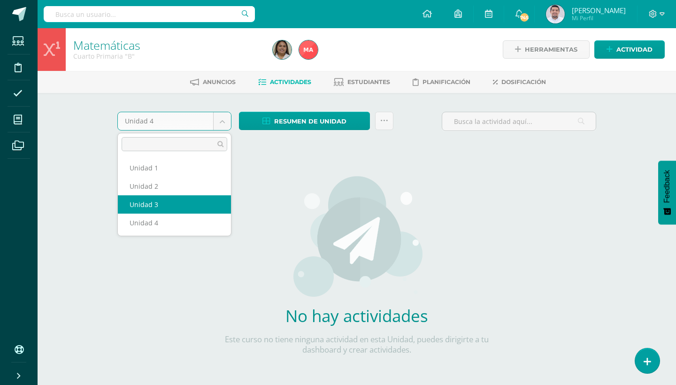
select select "Unidad 3"
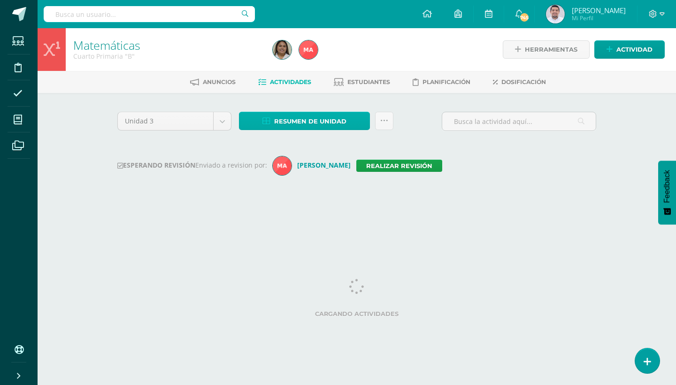
click at [359, 124] on link "Resumen de unidad" at bounding box center [304, 121] width 131 height 18
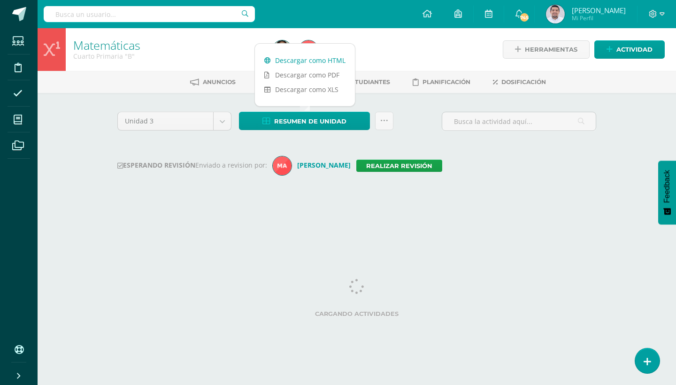
click at [331, 59] on link "Descargar como HTML" at bounding box center [305, 60] width 100 height 15
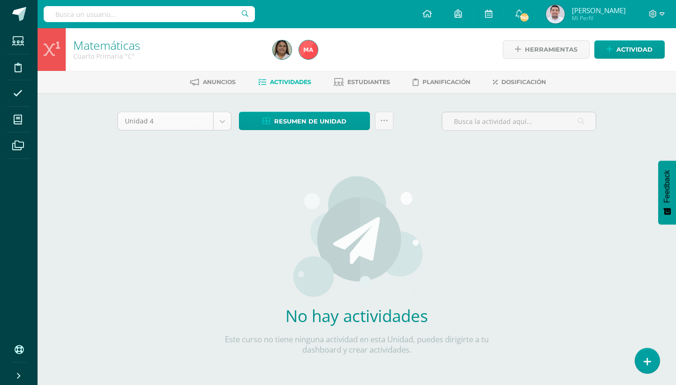
click at [223, 120] on body "Estudiantes Disciplina Asistencia Mis cursos Archivos Soporte Ayuda Reportar un…" at bounding box center [338, 201] width 676 height 403
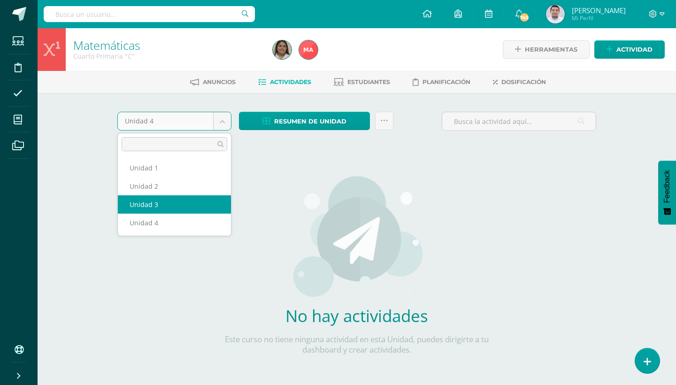
select select "Unidad 3"
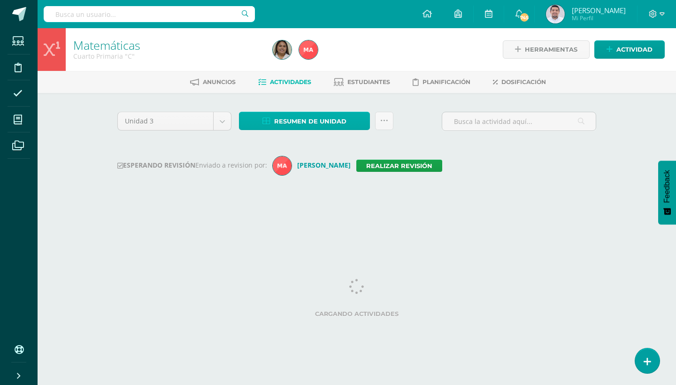
click at [357, 123] on link "Resumen de unidad" at bounding box center [304, 121] width 131 height 18
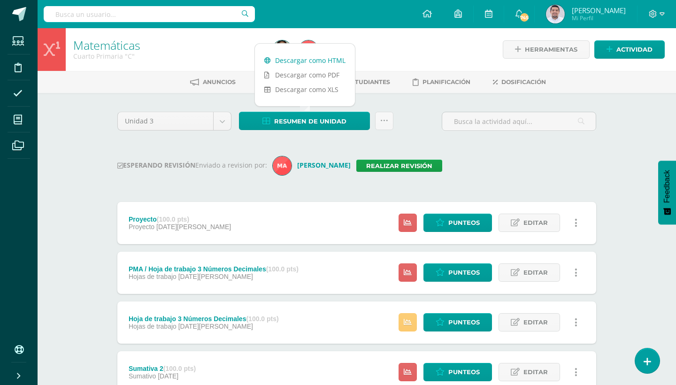
click at [310, 60] on link "Descargar como HTML" at bounding box center [305, 60] width 100 height 15
click at [380, 167] on link "Realizar revisión" at bounding box center [399, 166] width 86 height 12
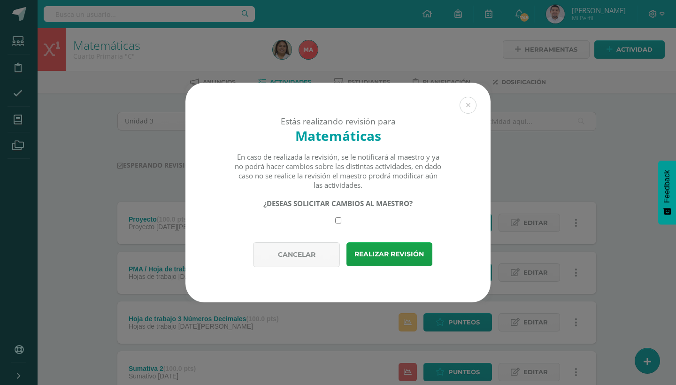
click at [340, 222] on input "checkbox" at bounding box center [338, 220] width 6 height 6
checkbox input "true"
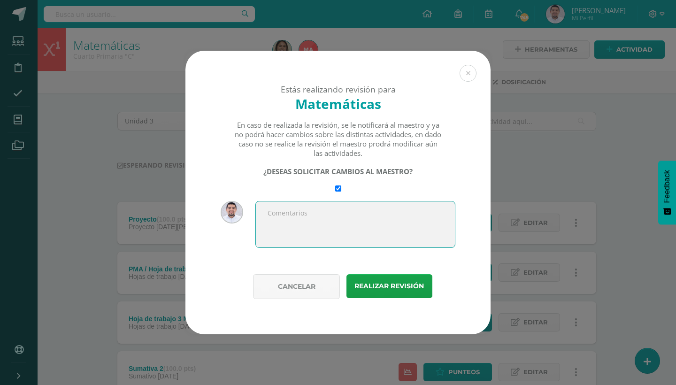
click at [325, 216] on textarea at bounding box center [355, 224] width 200 height 47
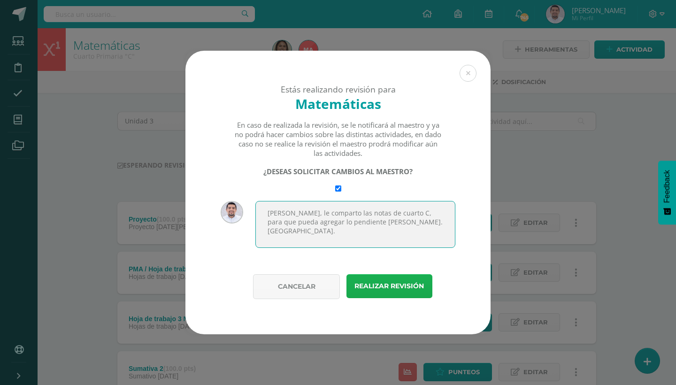
type textarea "Hola Mariela, le comparto las notas de cuarto C, para que pueda agregar lo pend…"
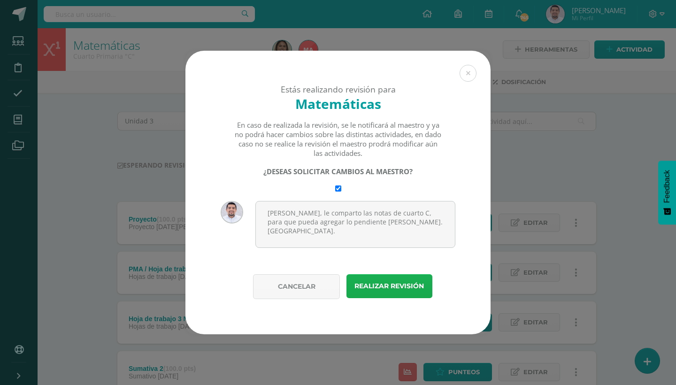
click at [393, 284] on button "Realizar revisión" at bounding box center [389, 286] width 86 height 24
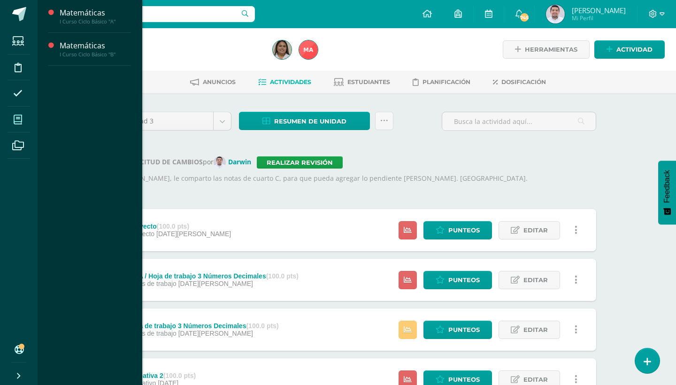
click at [20, 120] on icon at bounding box center [18, 119] width 8 height 9
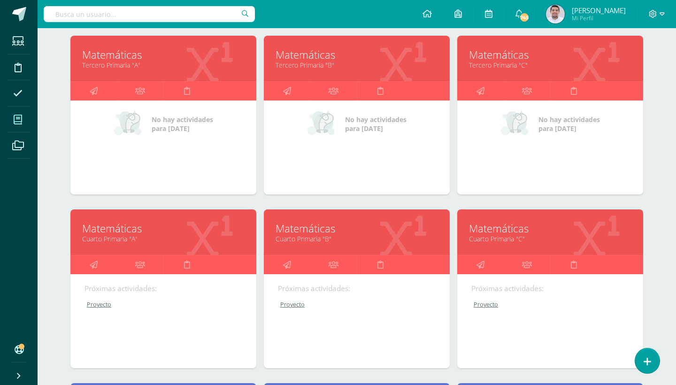
scroll to position [542, 0]
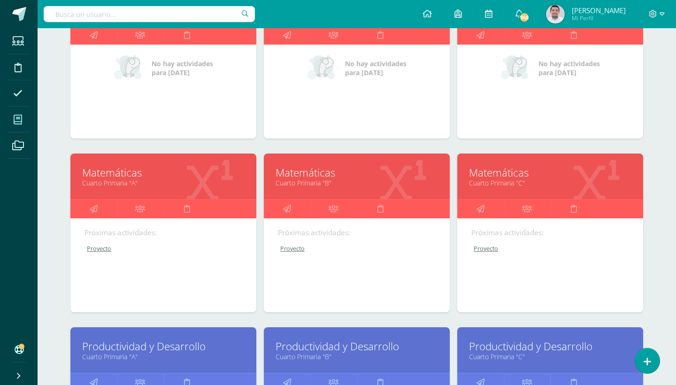
click at [323, 176] on link "Matemáticas" at bounding box center [357, 172] width 162 height 15
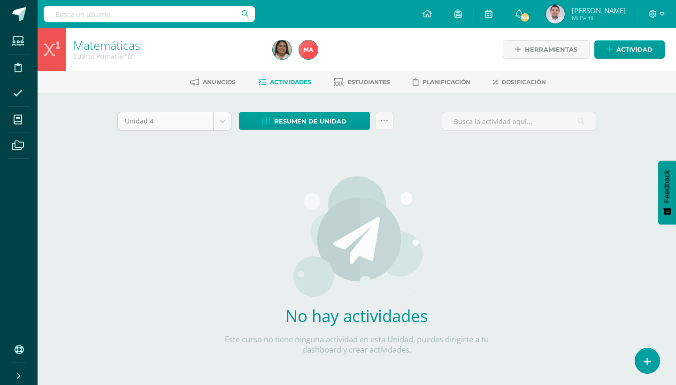
click at [228, 118] on body "Estudiantes Disciplina Asistencia Mis cursos Archivos Soporte Ayuda Reportar un…" at bounding box center [338, 201] width 676 height 403
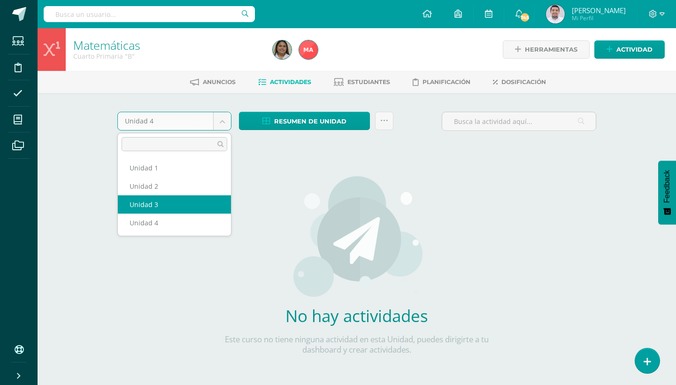
select select "Unidad 3"
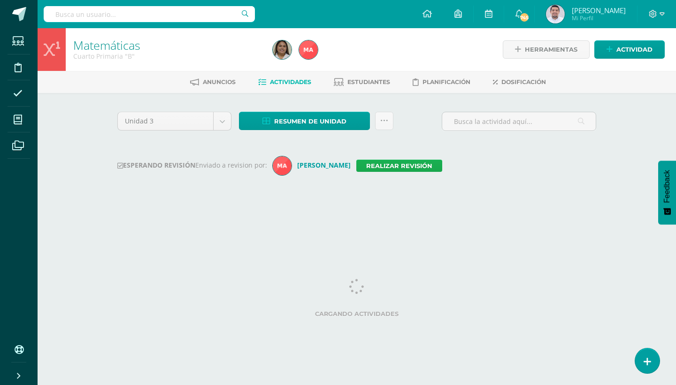
click at [372, 161] on link "Realizar revisión" at bounding box center [399, 166] width 86 height 12
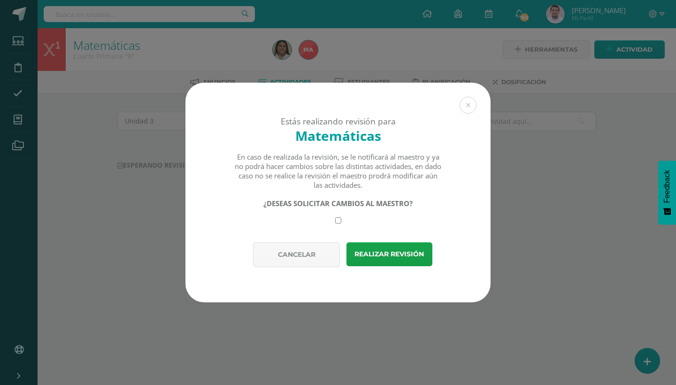
click at [339, 217] on div "¿DESEAS SOLICITAR CAMBIOS AL MAESTRO?" at bounding box center [338, 211] width 208 height 25
click at [338, 220] on input "checkbox" at bounding box center [338, 220] width 6 height 6
checkbox input "true"
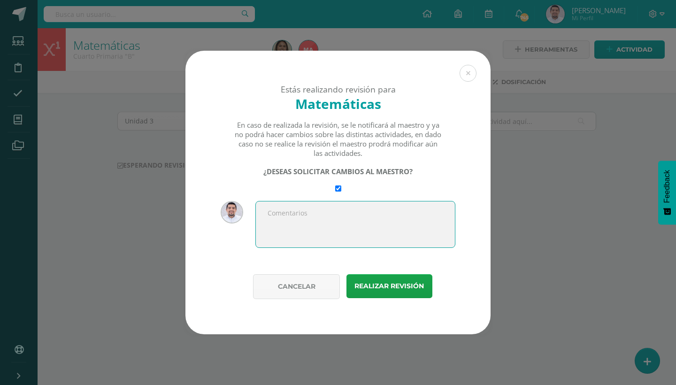
click at [321, 207] on textarea at bounding box center [355, 224] width 200 height 47
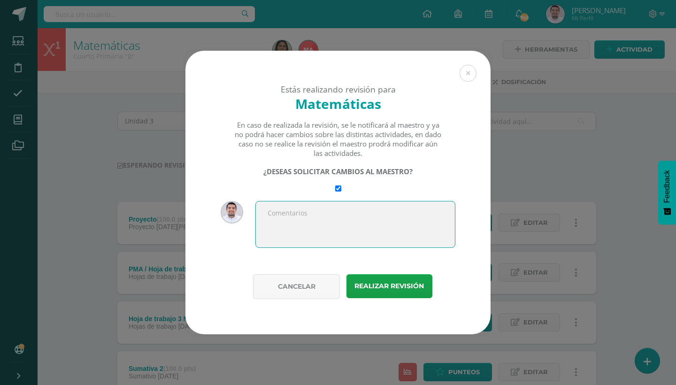
paste textarea "Que tal [PERSON_NAME], te envío las notas [PERSON_NAME] A, para que podas agreg…"
drag, startPoint x: 266, startPoint y: 211, endPoint x: 408, endPoint y: 222, distance: 142.7
click at [408, 222] on textarea "Que tal Alejandro, te envío las notas de tercero A, para que podas agregar lo q…" at bounding box center [355, 224] width 200 height 47
drag, startPoint x: 269, startPoint y: 209, endPoint x: 303, endPoint y: 230, distance: 40.2
click at [303, 230] on textarea "Hola Mariela, le comparto las notas de cuarto B, para que pueda agregar el PMA …" at bounding box center [355, 224] width 200 height 47
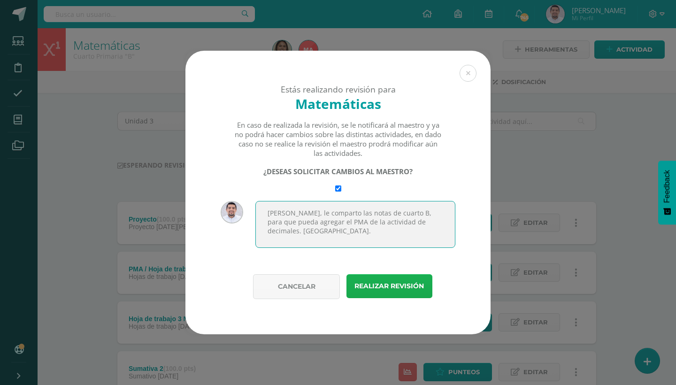
type textarea "Hola Mariela, le comparto las notas de cuarto B, para que pueda agregar el PMA …"
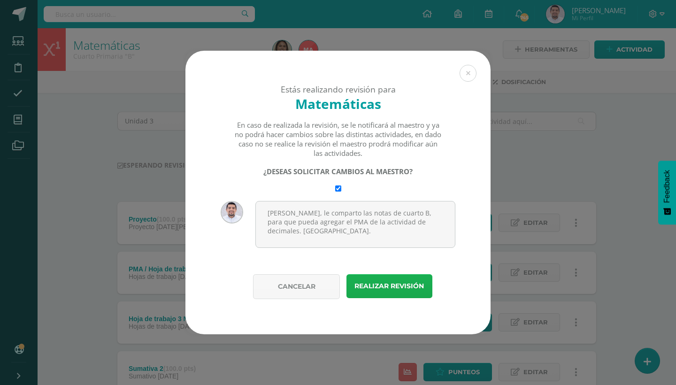
click at [384, 292] on button "Realizar revisión" at bounding box center [389, 286] width 86 height 24
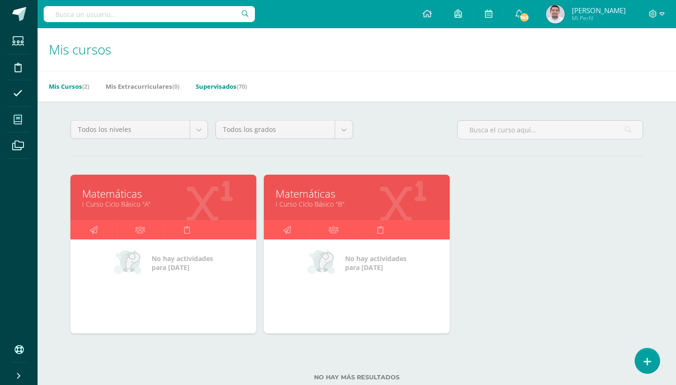
click at [235, 87] on link "Supervisados (70)" at bounding box center [221, 86] width 51 height 15
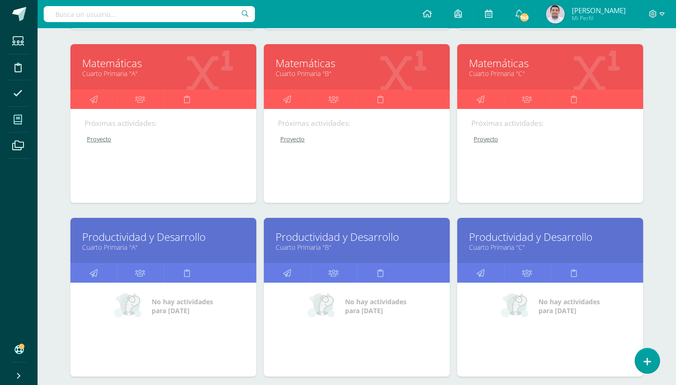
scroll to position [650, 0]
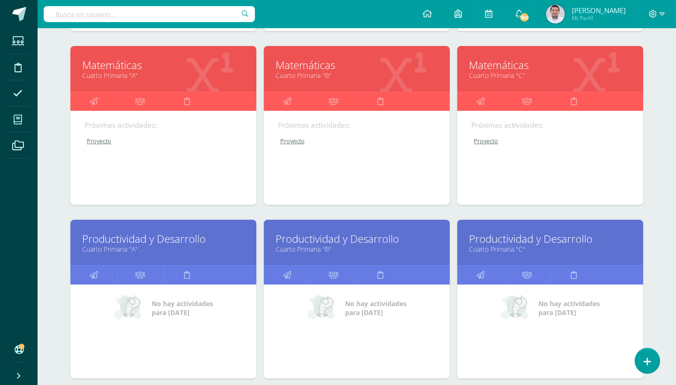
click at [113, 62] on link "Matemáticas" at bounding box center [163, 65] width 162 height 15
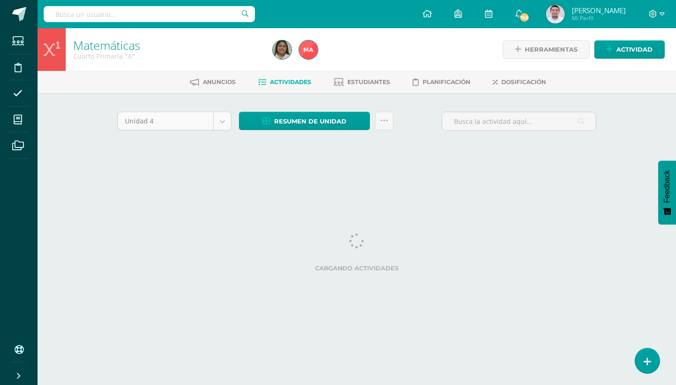
click at [219, 126] on body "Estudiantes Disciplina Asistencia Mis cursos Archivos Soporte Ayuda Reportar un…" at bounding box center [338, 87] width 676 height 175
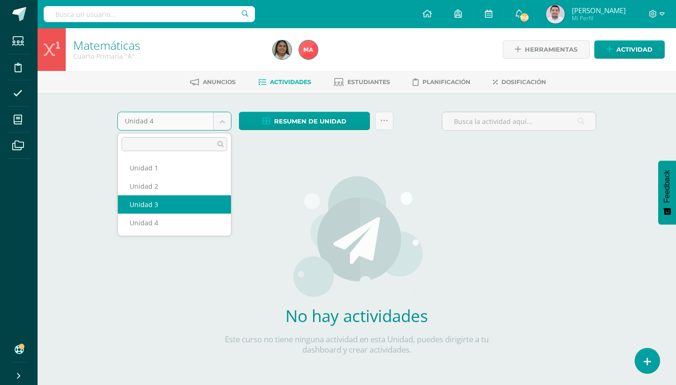
select select "Unidad 3"
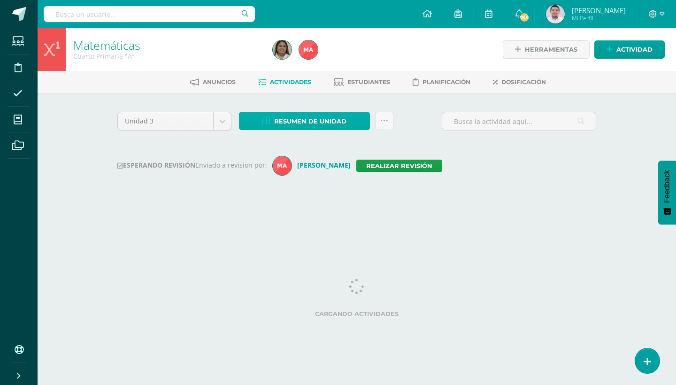
click at [320, 122] on span "Resumen de unidad" at bounding box center [310, 121] width 72 height 17
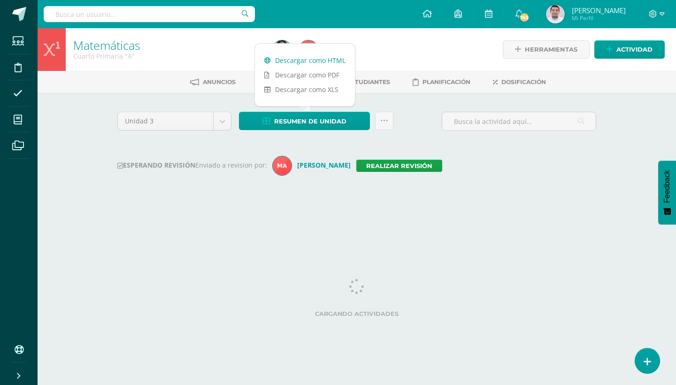
click at [308, 62] on link "Descargar como HTML" at bounding box center [305, 60] width 100 height 15
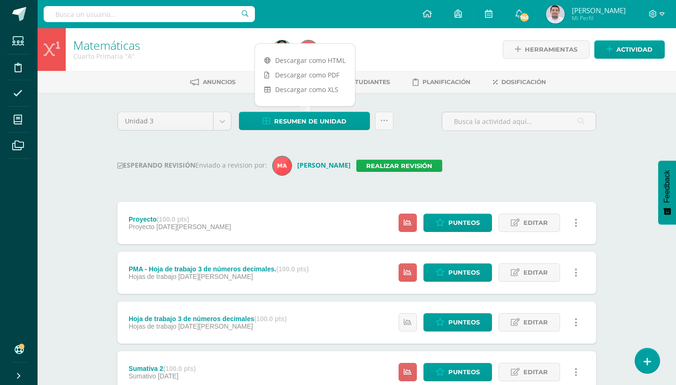
click at [373, 163] on link "Realizar revisión" at bounding box center [399, 166] width 86 height 12
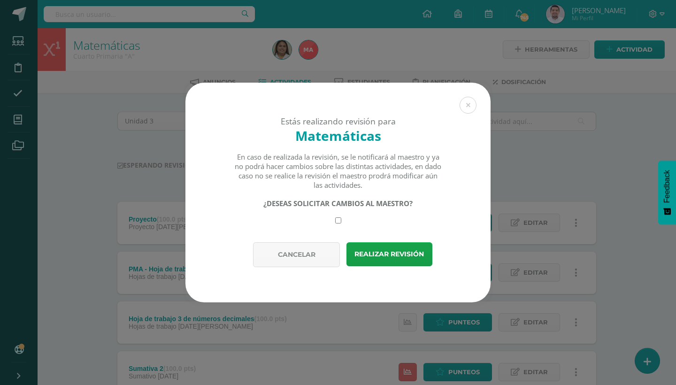
click at [338, 220] on input "checkbox" at bounding box center [338, 220] width 6 height 6
checkbox input "true"
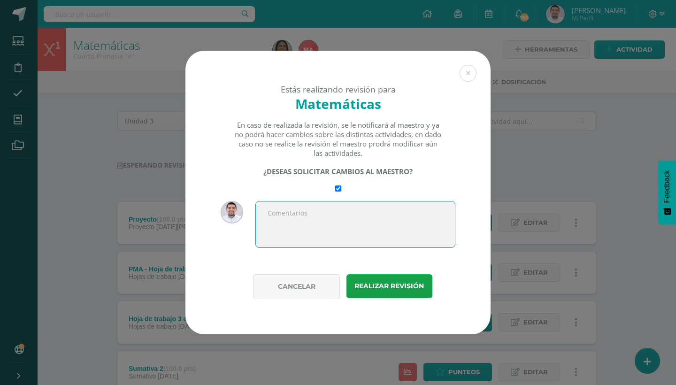
paste textarea "Hola Mariela, le comparto las notas de cuarto B, para que pueda agregar el PMA …"
click at [411, 212] on textarea "Hola Mariela, le comparto las notas de cuarto B, para que pueda agregar el PMA …" at bounding box center [355, 224] width 200 height 47
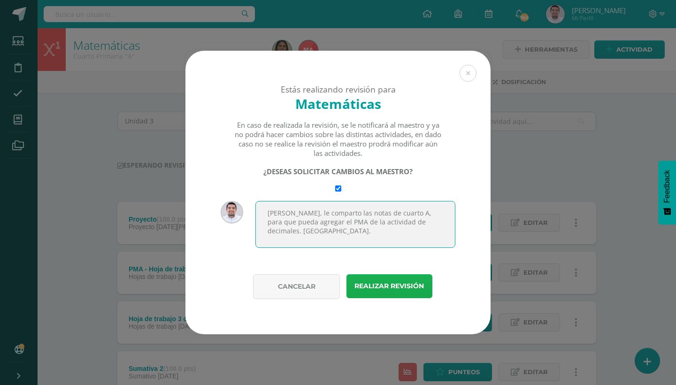
type textarea "[PERSON_NAME], le comparto las notas de cuarto A, para que pueda agregar el PMA…"
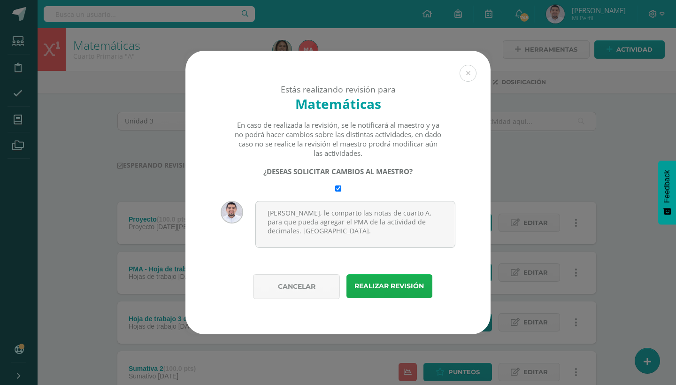
click at [384, 286] on button "Realizar revisión" at bounding box center [389, 286] width 86 height 24
